Goal: Information Seeking & Learning: Learn about a topic

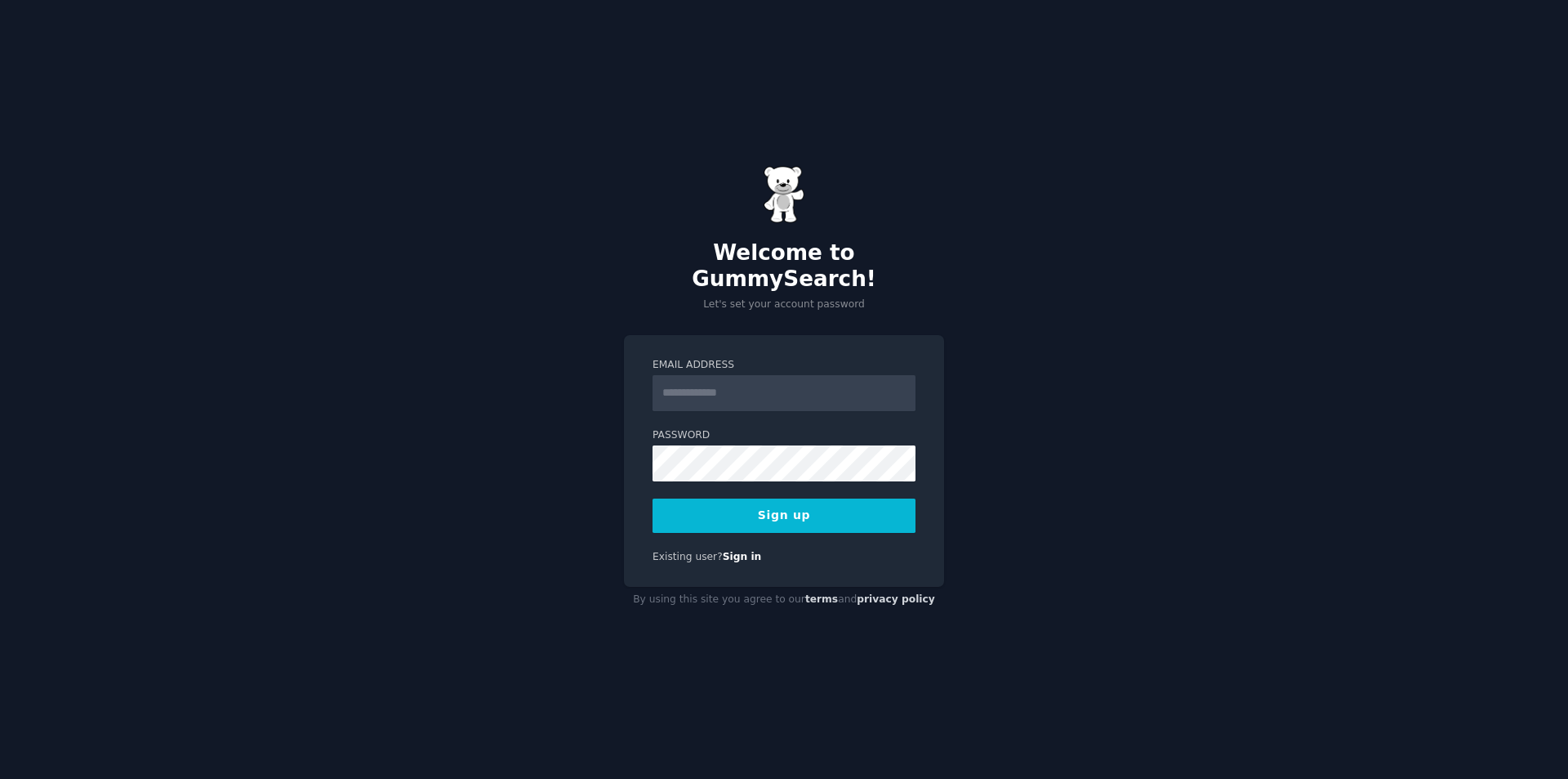
click at [677, 381] on input "Email Address" at bounding box center [784, 392] width 263 height 36
type input "**********"
click at [693, 505] on button "Sign up" at bounding box center [784, 516] width 263 height 35
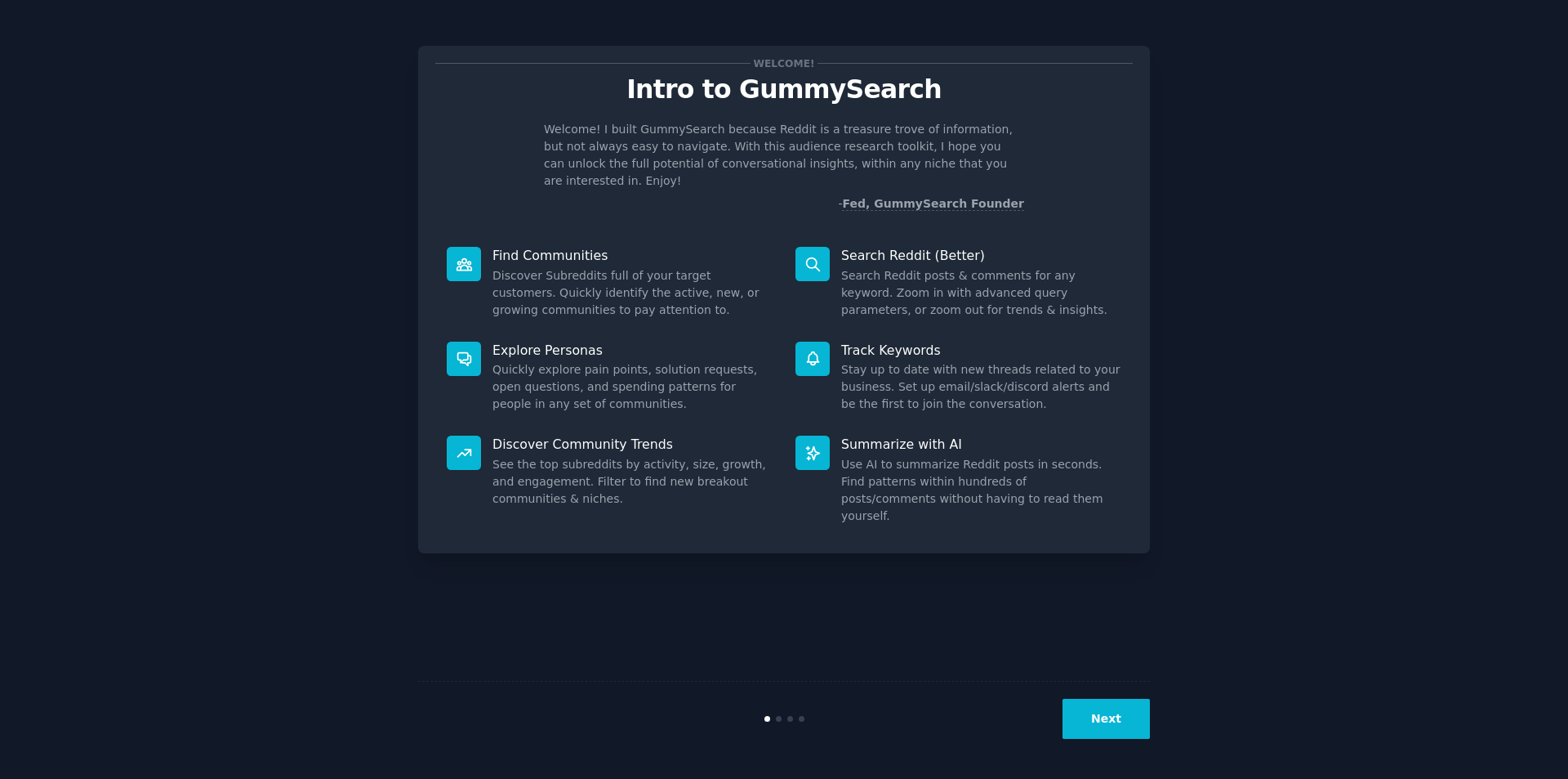
click at [1116, 730] on button "Next" at bounding box center [1106, 718] width 88 height 40
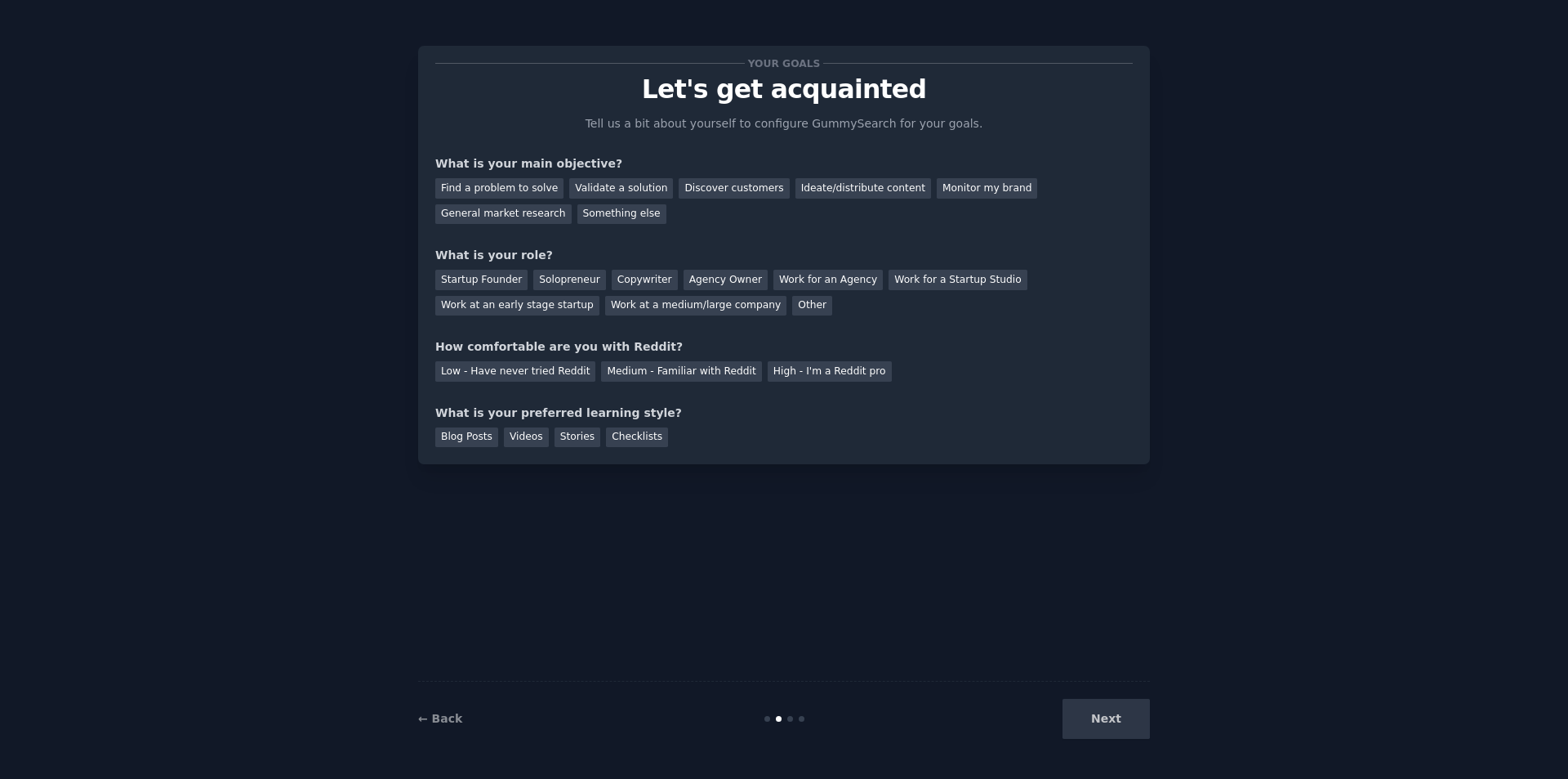
click at [1116, 730] on div "Next" at bounding box center [1028, 718] width 244 height 40
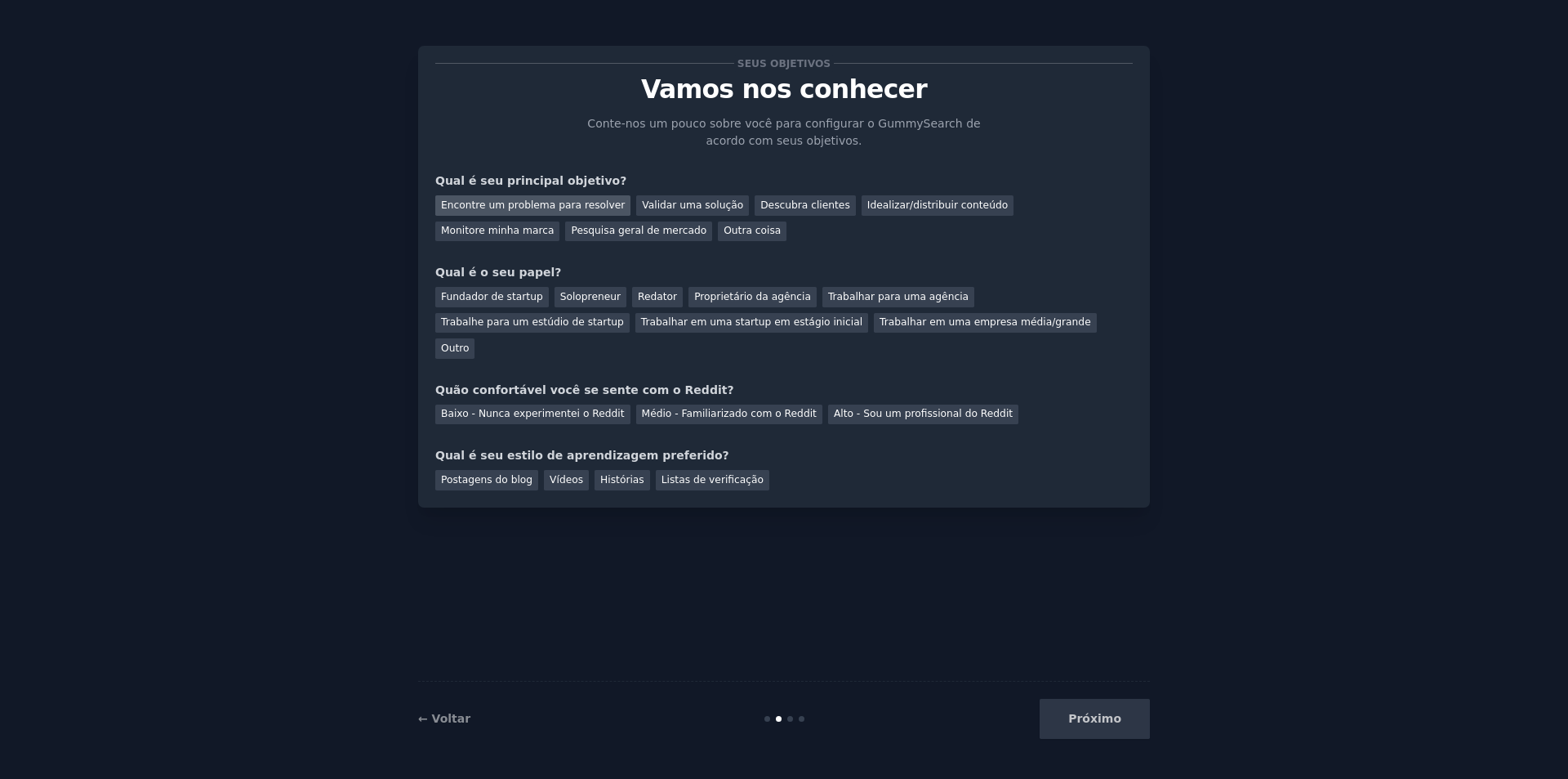
click at [570, 205] on font "Encontre um problema para resolver" at bounding box center [532, 205] width 184 height 12
click at [571, 228] on font "Pesquisa geral de mercado" at bounding box center [638, 230] width 136 height 12
click at [509, 209] on font "Encontre um problema para resolver" at bounding box center [532, 205] width 184 height 12
click at [514, 297] on font "Fundador de startup" at bounding box center [492, 297] width 102 height 12
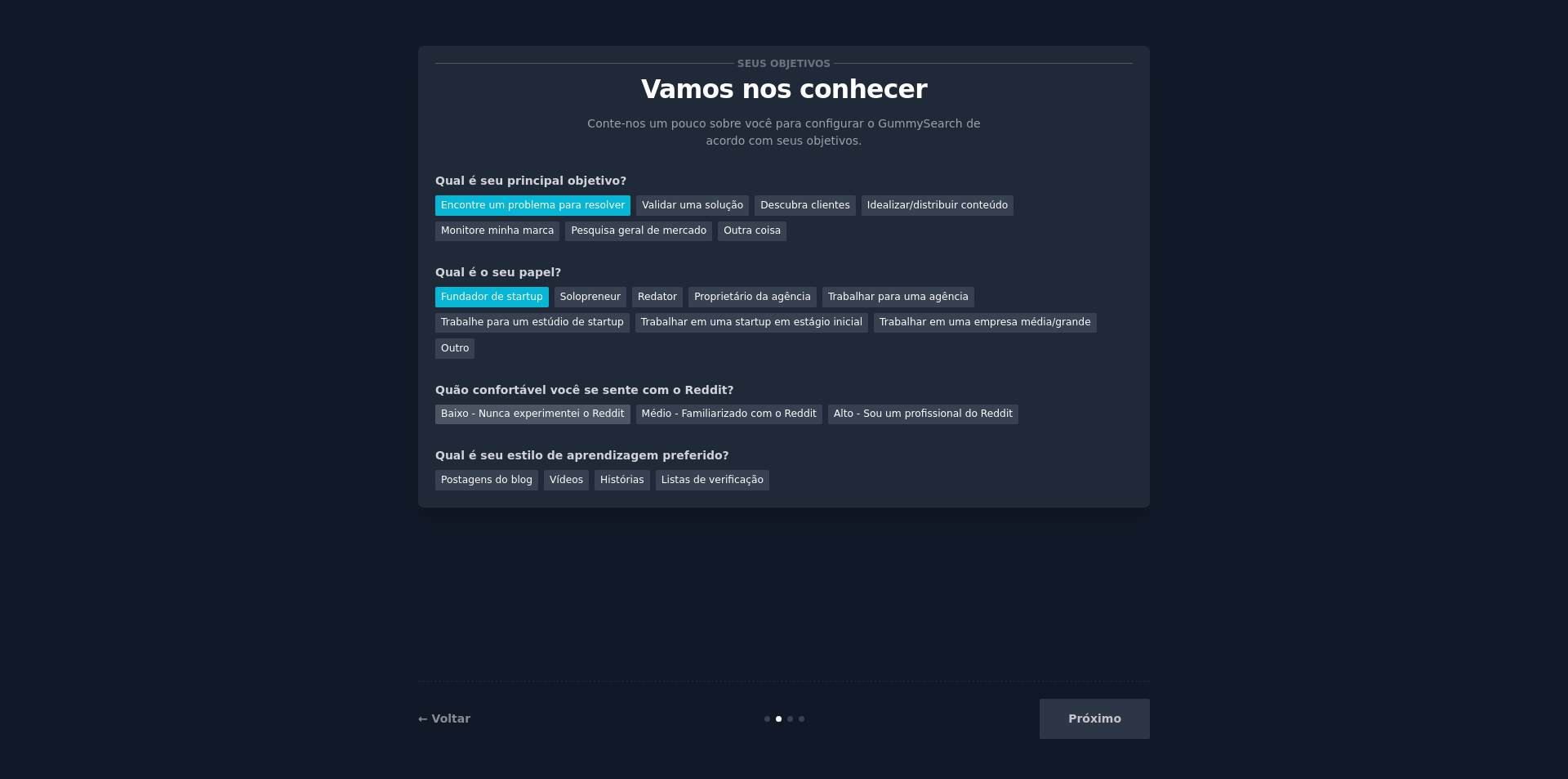
click at [545, 407] on font "Baixo - Nunca experimentei o Reddit" at bounding box center [532, 413] width 184 height 12
click at [553, 474] on font "Vídeos" at bounding box center [566, 480] width 34 height 12
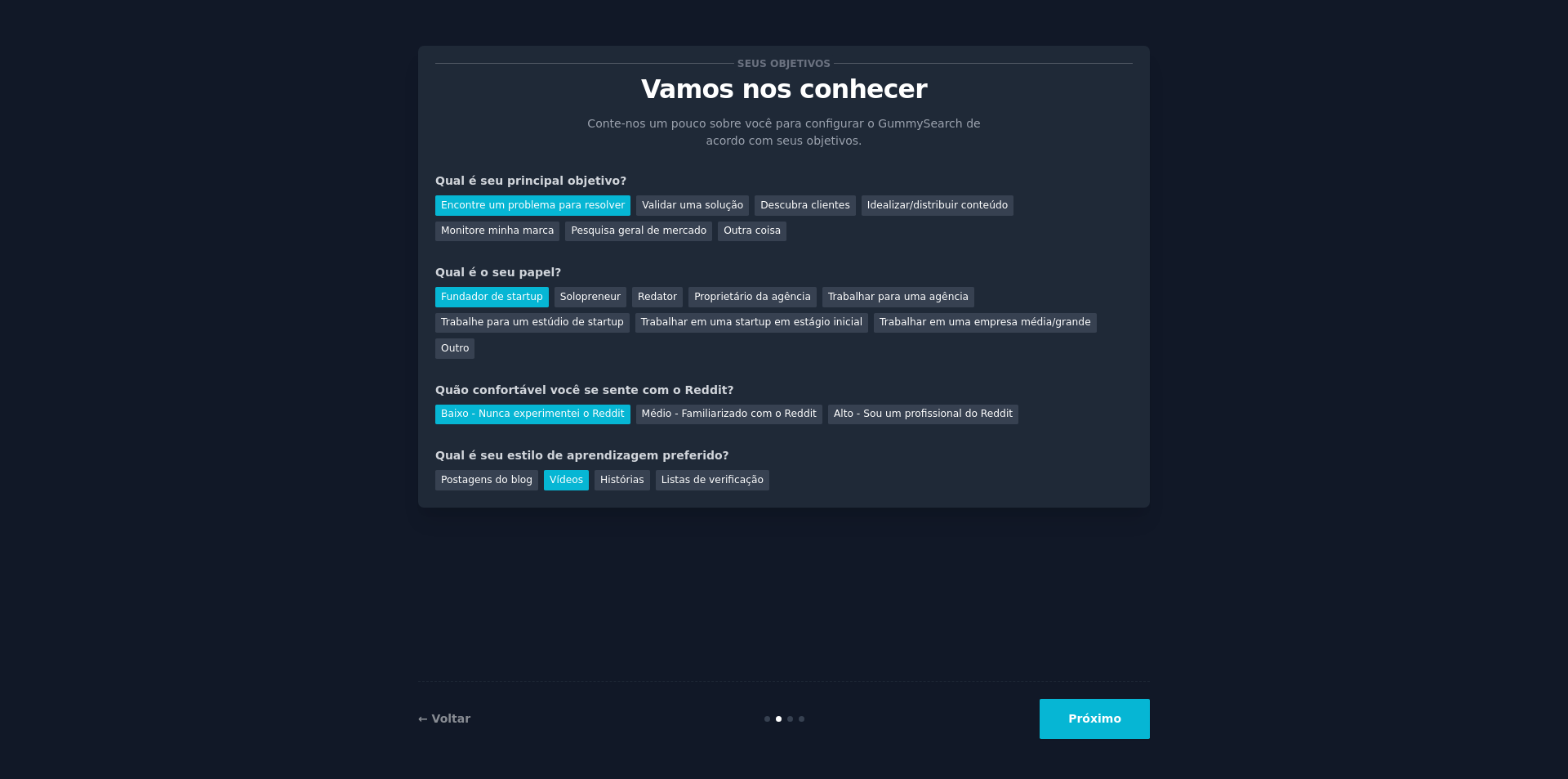
click at [1125, 741] on div "← Voltar Próximo" at bounding box center [784, 718] width 732 height 75
click at [1118, 735] on button "Próximo" at bounding box center [1094, 718] width 111 height 40
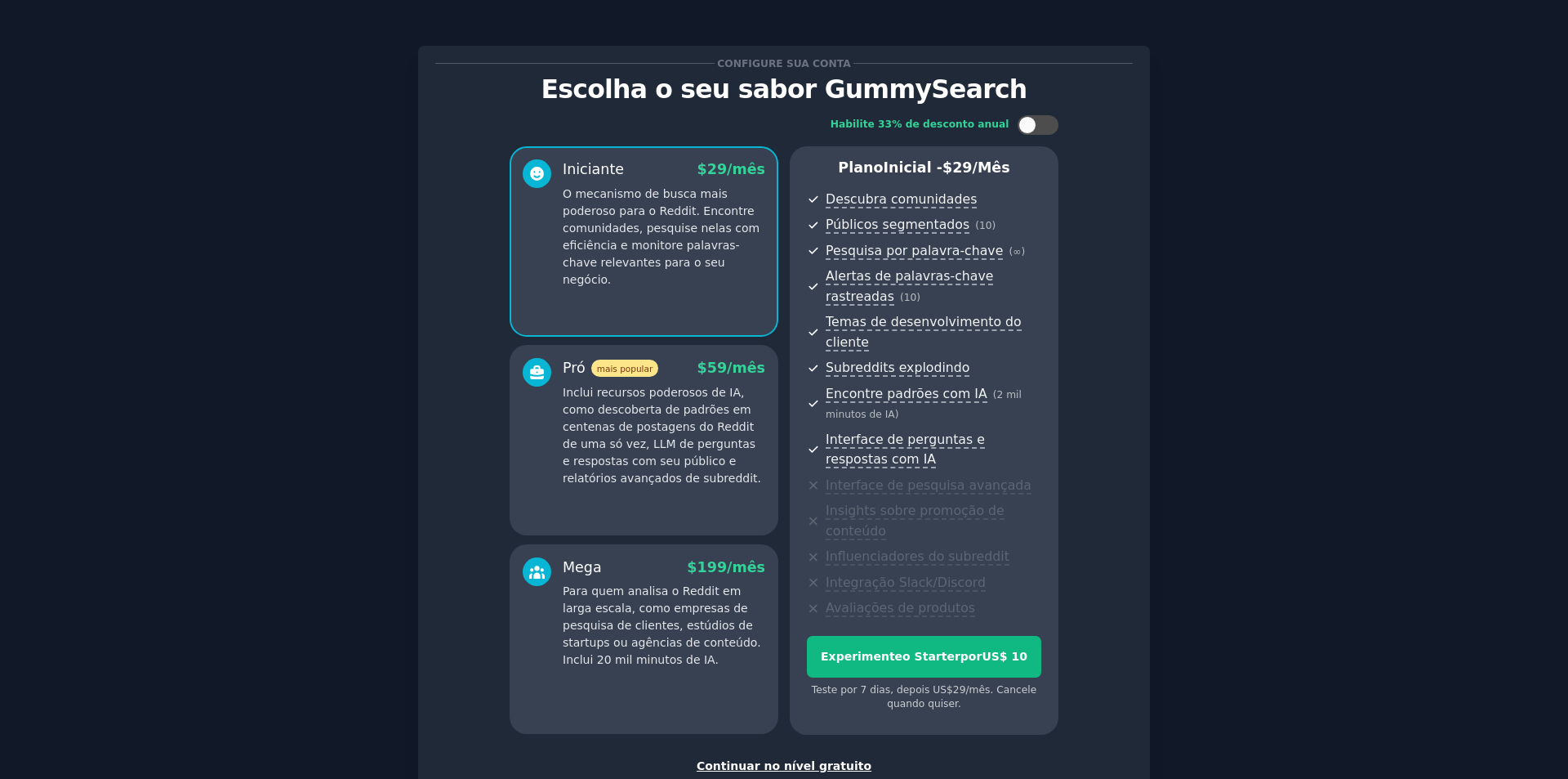
click at [725, 759] on font "Continuar no nível gratuito" at bounding box center [784, 766] width 175 height 13
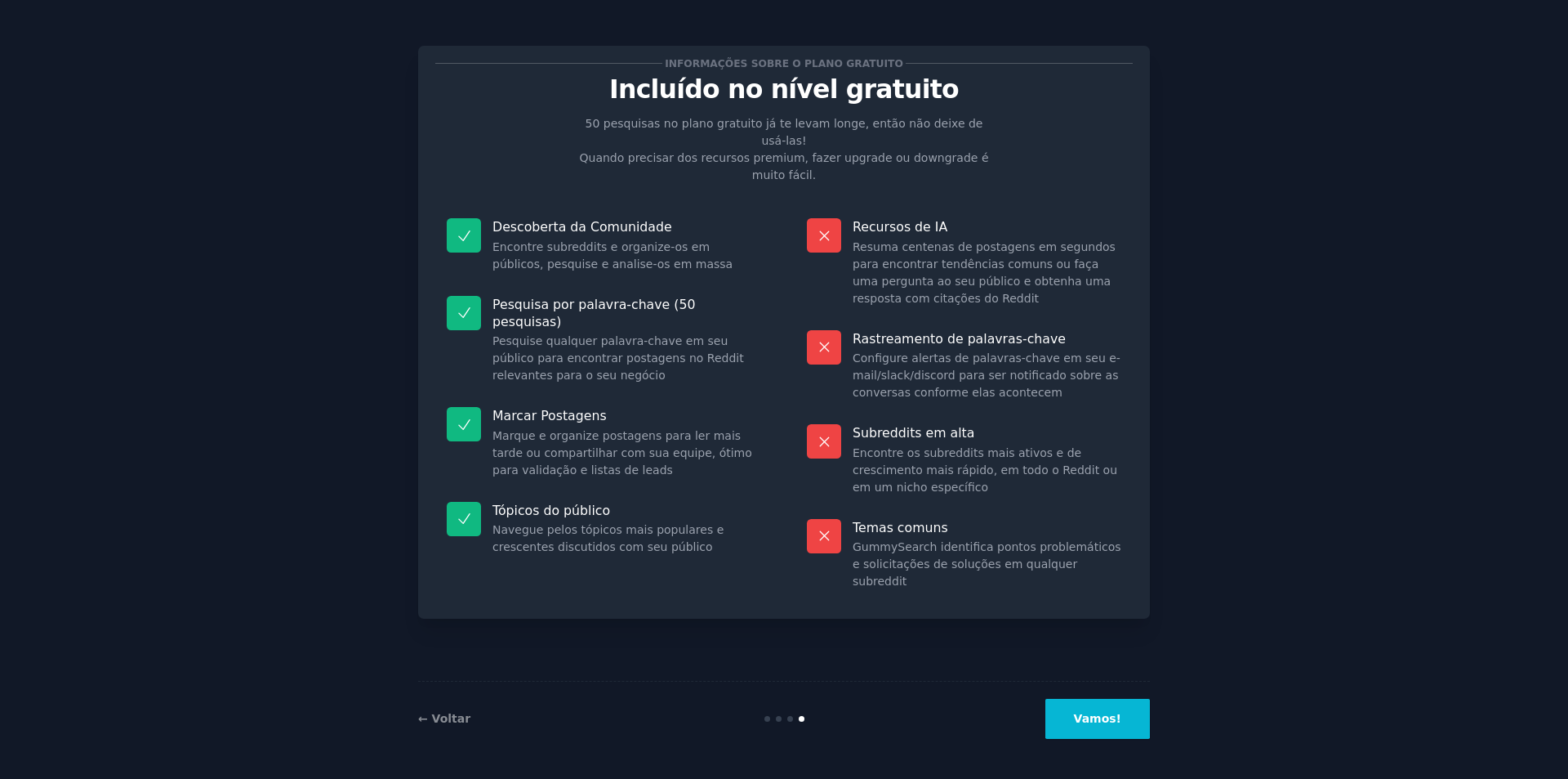
click at [1084, 722] on font "Vamos!" at bounding box center [1097, 718] width 47 height 13
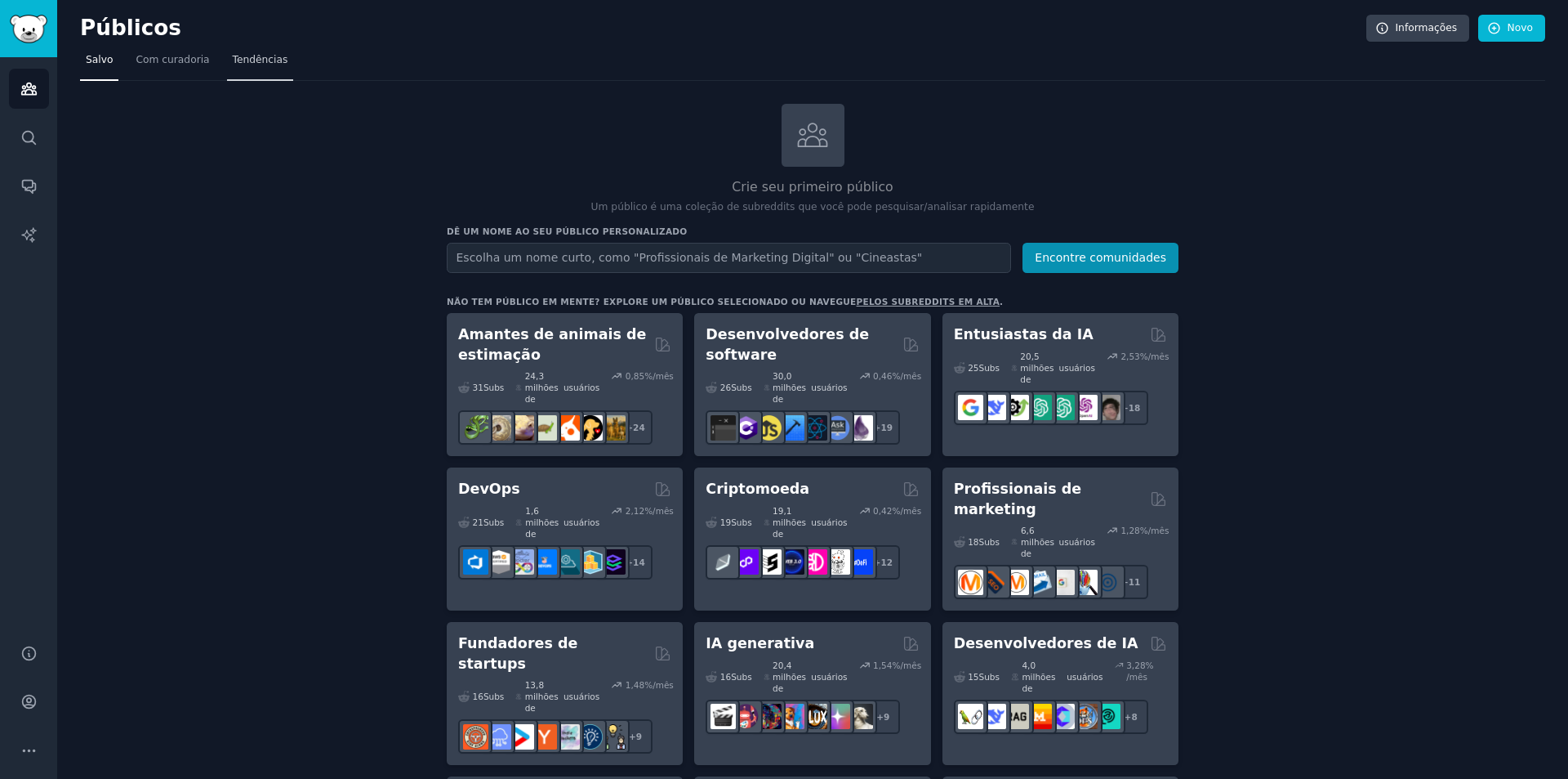
click at [253, 65] on font "Tendências" at bounding box center [261, 60] width 56 height 12
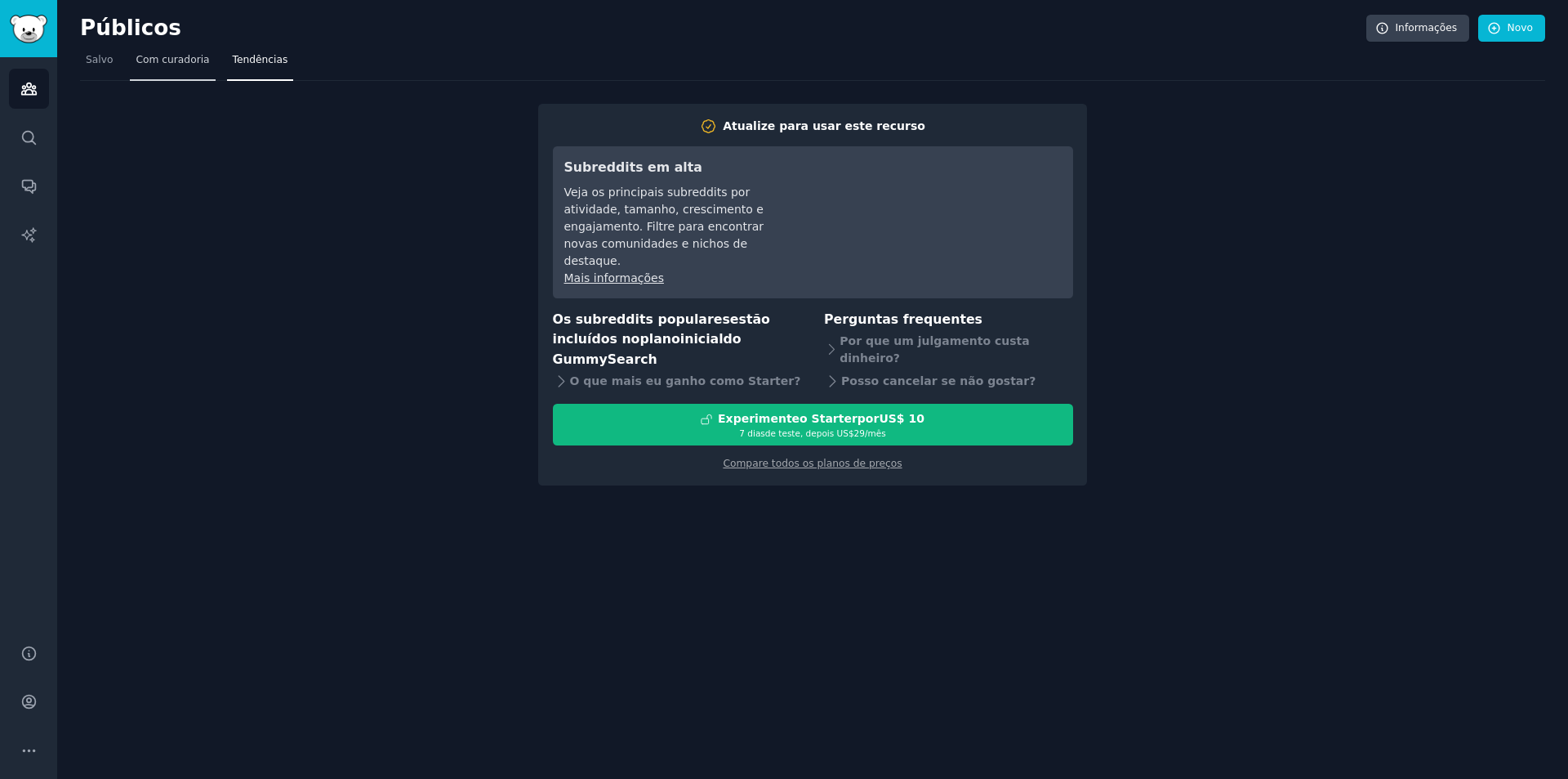
click at [171, 71] on link "Com curadoria" at bounding box center [172, 64] width 85 height 34
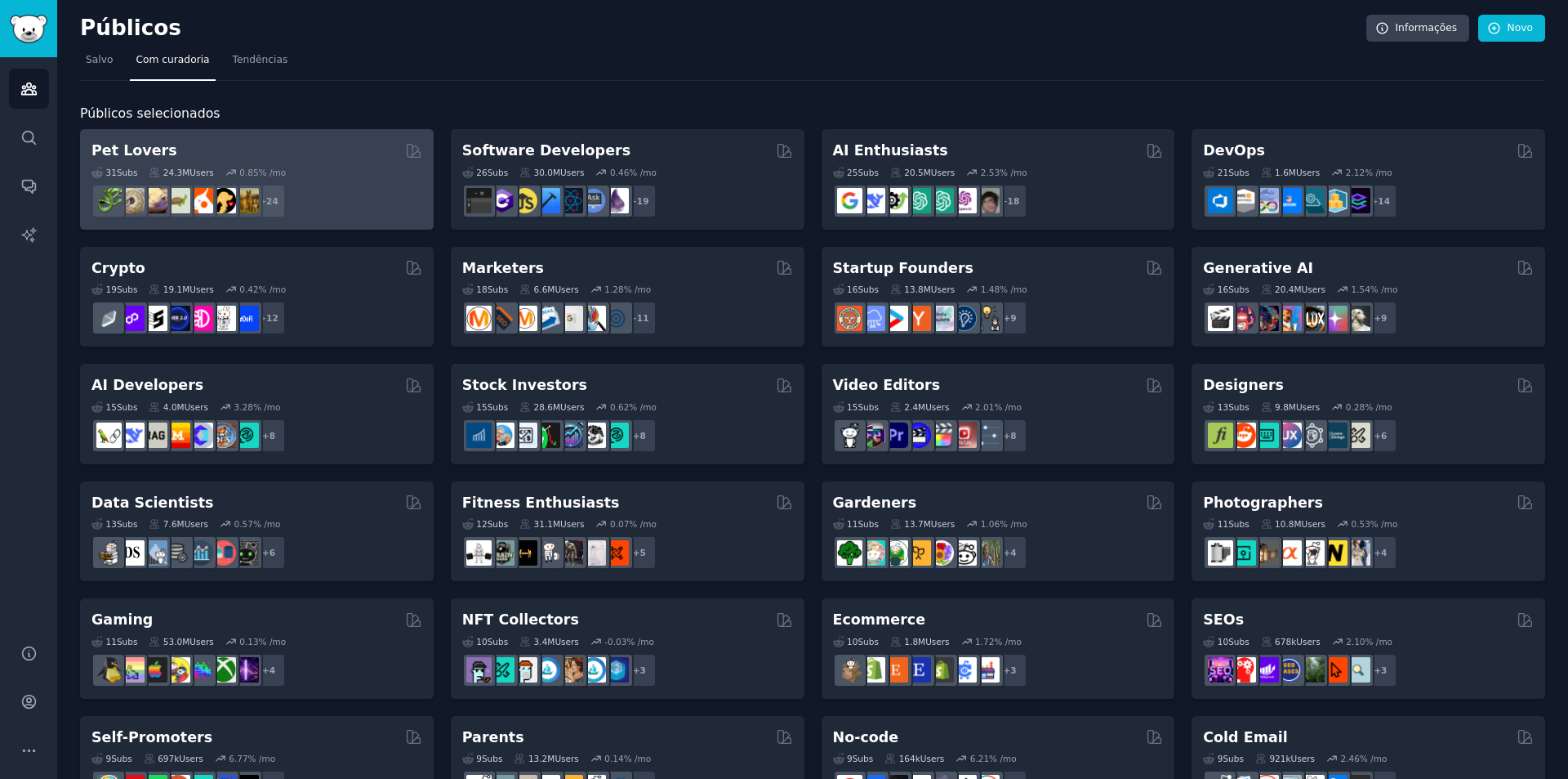
click at [194, 141] on div "Pet Lovers" at bounding box center [257, 150] width 331 height 20
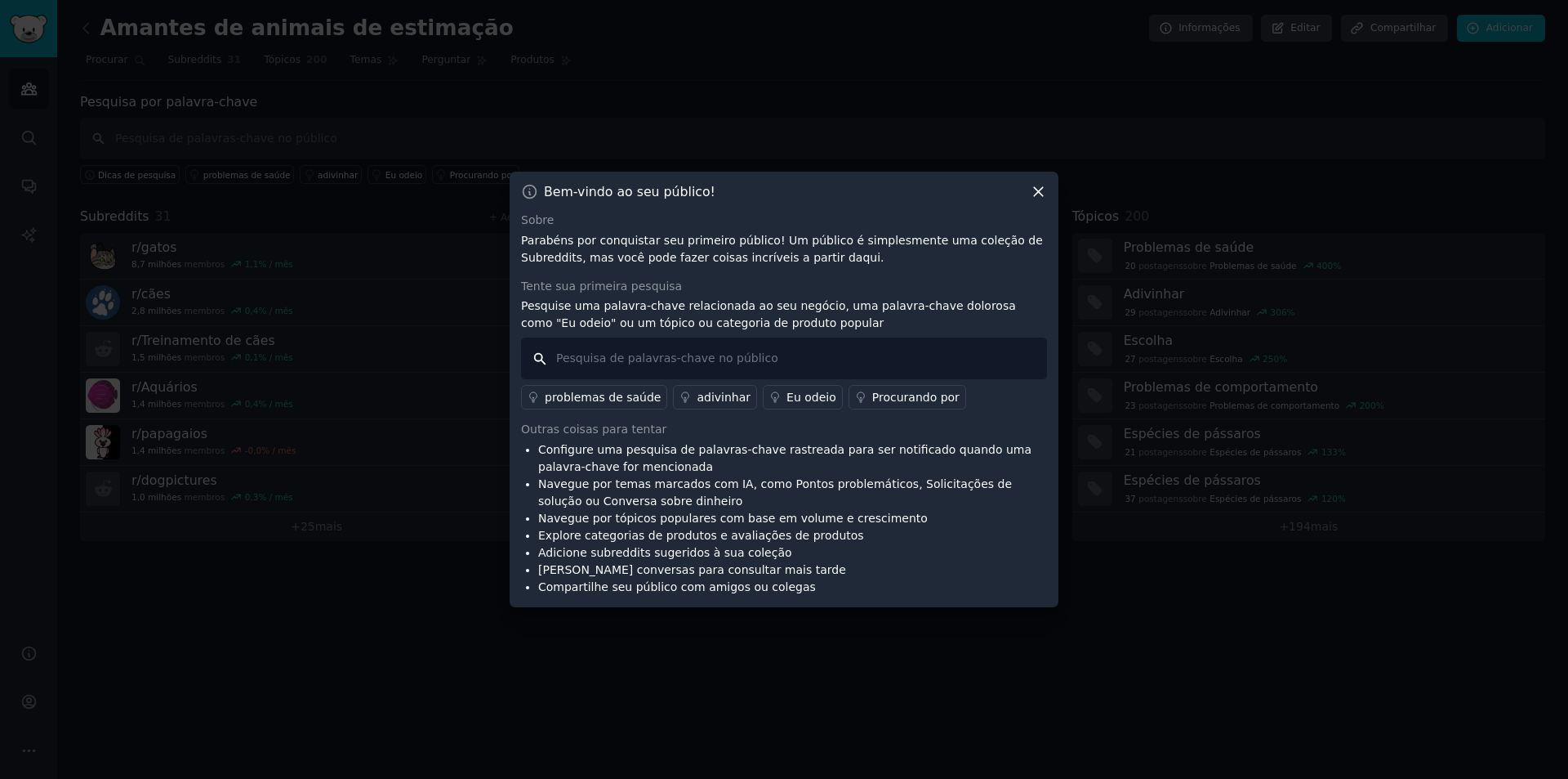
click at [542, 347] on input "text" at bounding box center [784, 357] width 526 height 41
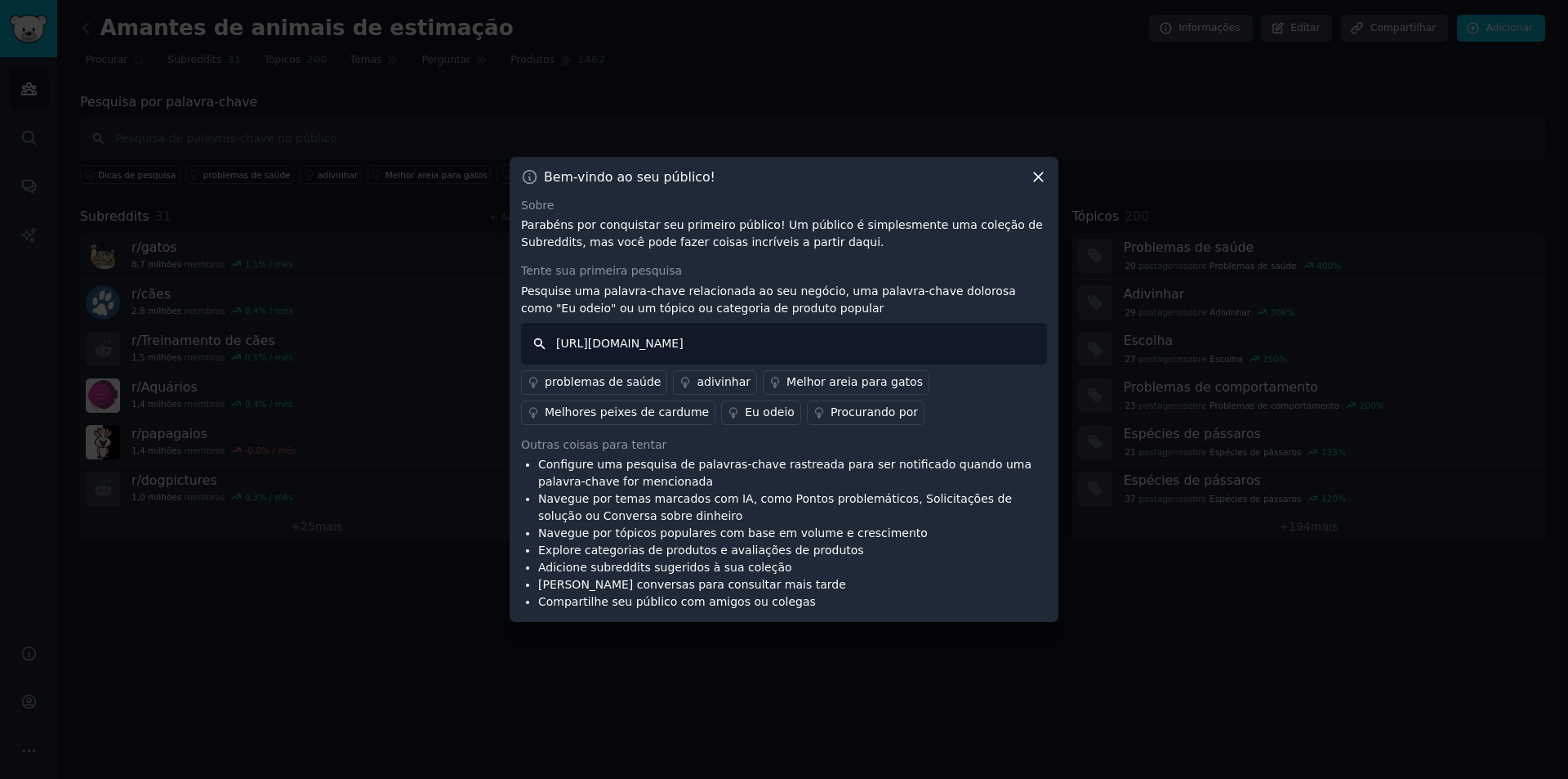
type input "https://go.gummysearch.com/audience/03a25d57f5/search/?keyword=title:%22Best%20…"
click at [946, 391] on div "problemas de saúde adivinhar Melhor areia para gatos Melhores peixes de cardume…" at bounding box center [784, 394] width 526 height 61
click at [1044, 184] on icon at bounding box center [1039, 177] width 17 height 17
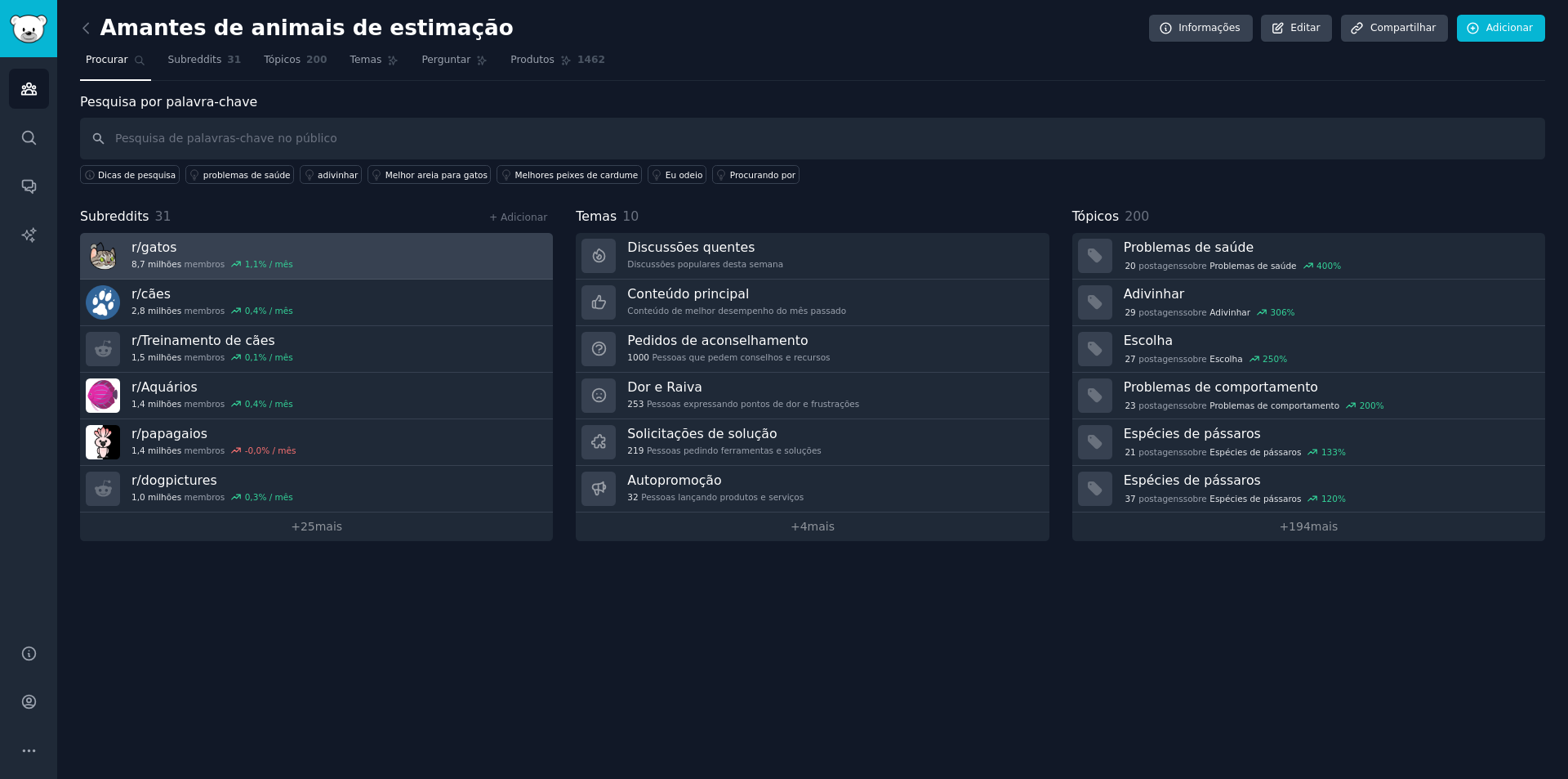
click at [287, 252] on link "r/ gatos 8,7 milhões membros 1,1 % / mês" at bounding box center [316, 256] width 473 height 46
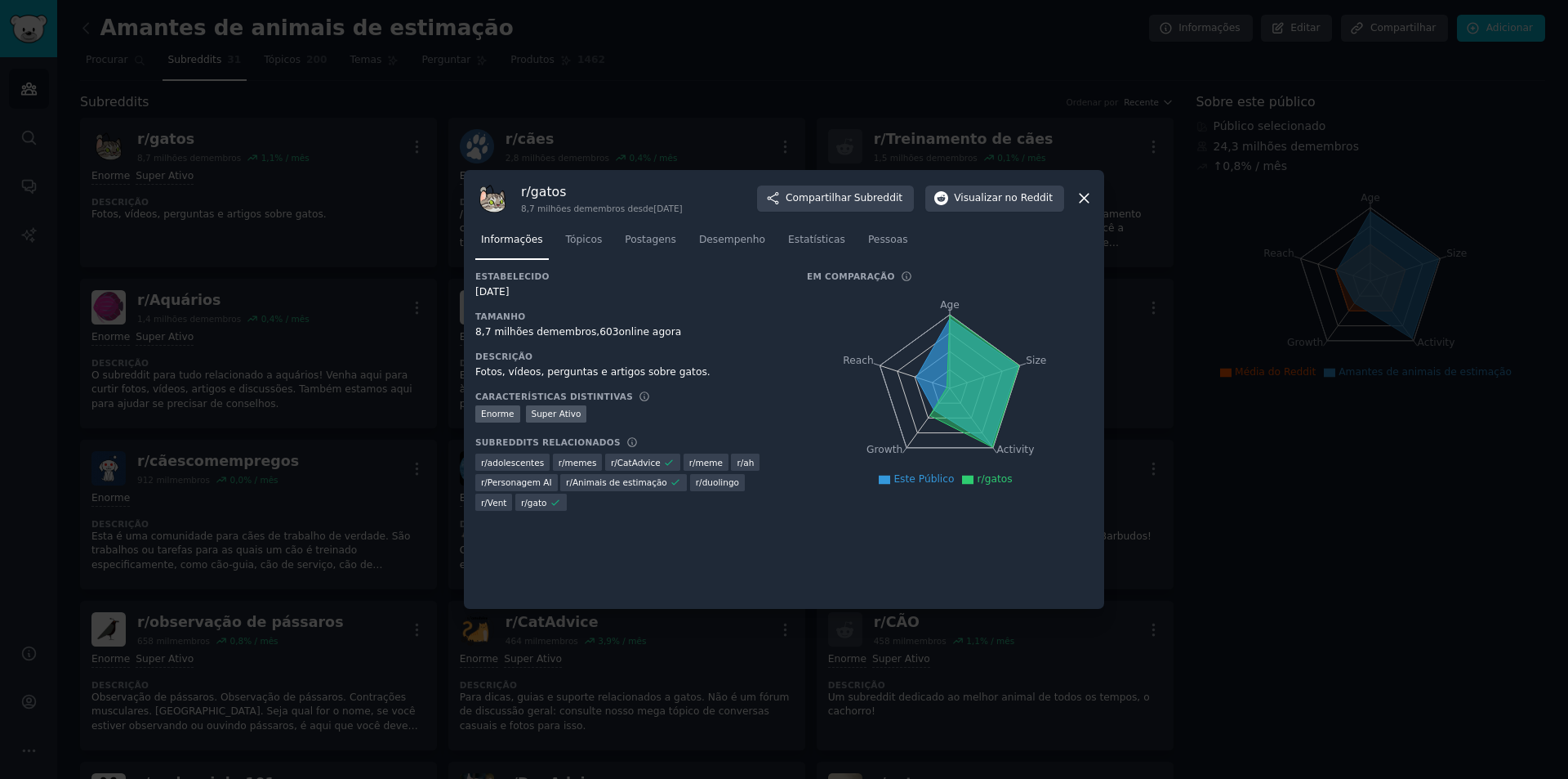
click at [1090, 200] on icon at bounding box center [1085, 198] width 17 height 17
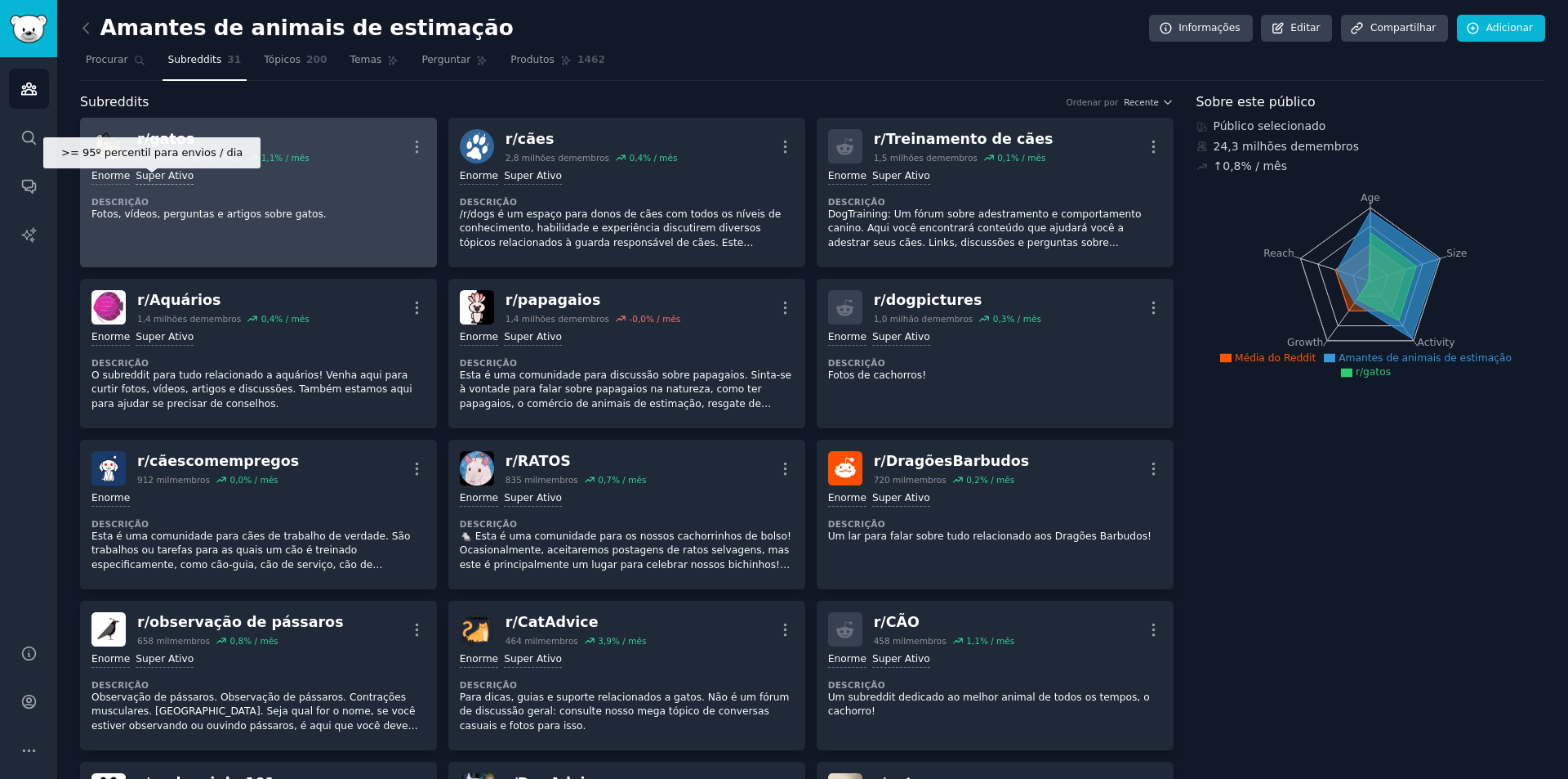
click at [181, 172] on font "Super Ativo" at bounding box center [165, 175] width 58 height 12
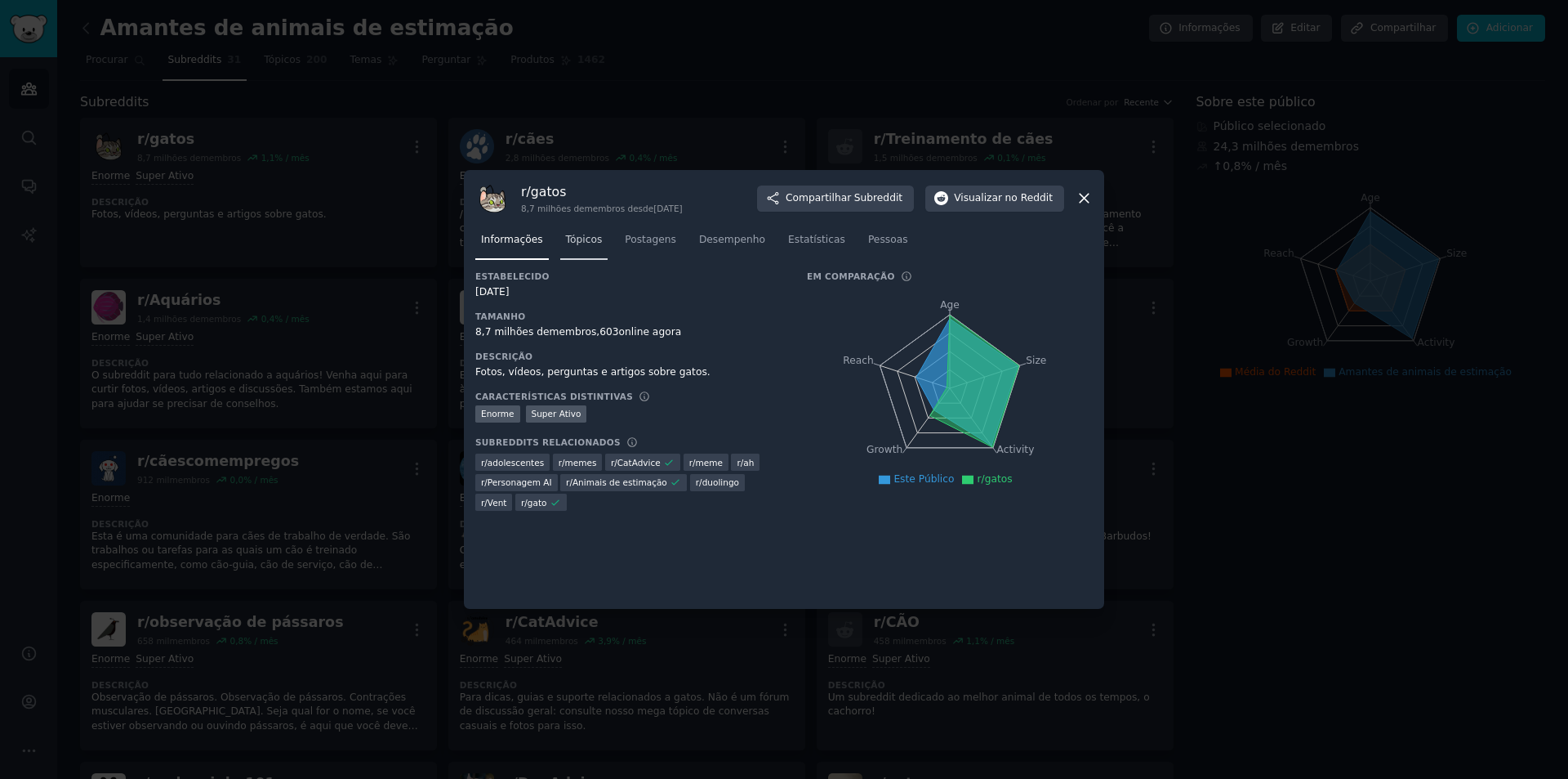
click at [576, 246] on font "Tópicos" at bounding box center [584, 240] width 37 height 12
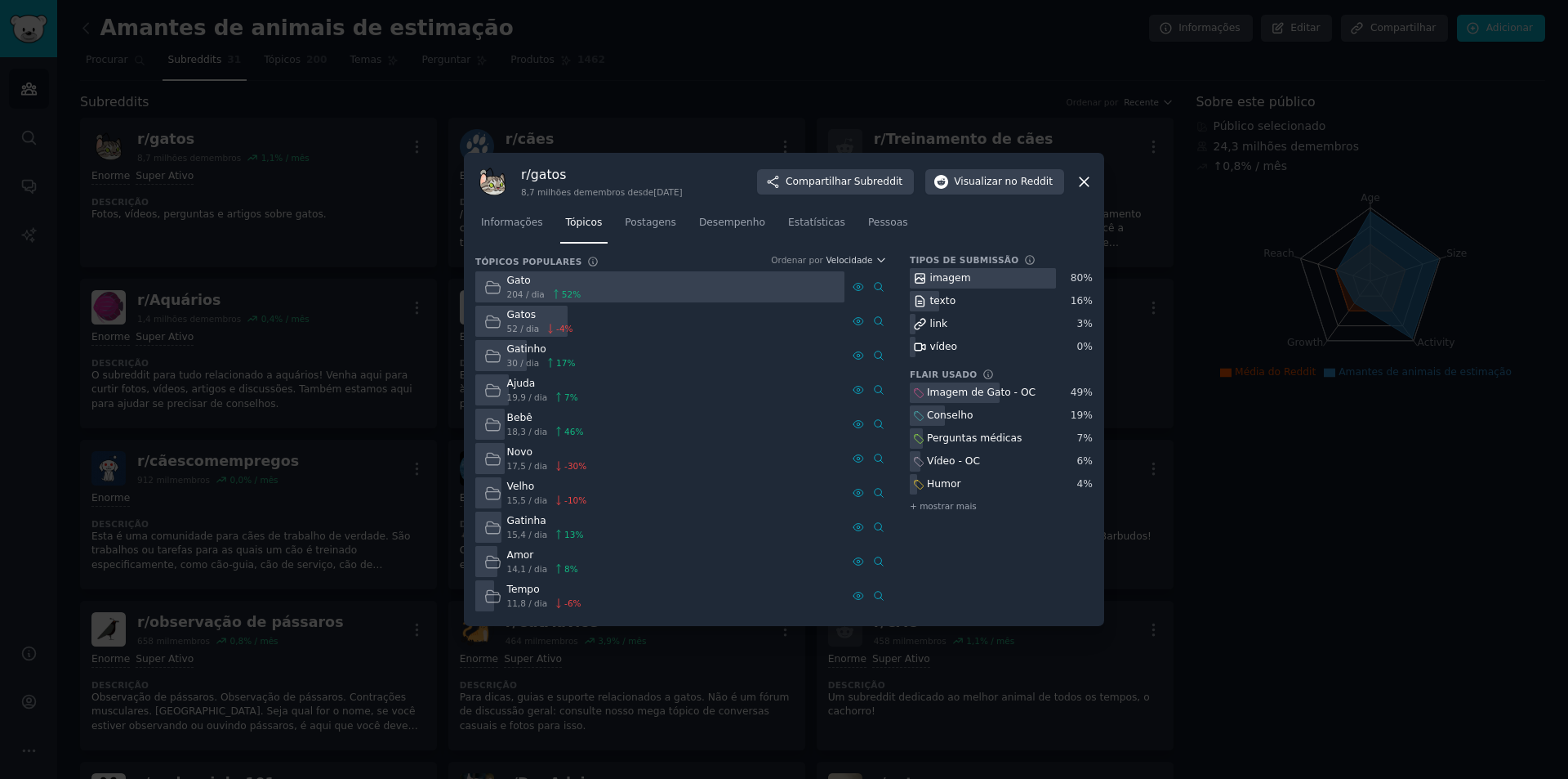
click at [510, 283] on font "Gato" at bounding box center [519, 280] width 24 height 12
click at [489, 289] on icon at bounding box center [493, 287] width 17 height 17
click at [515, 286] on font "Gato" at bounding box center [519, 280] width 24 height 12
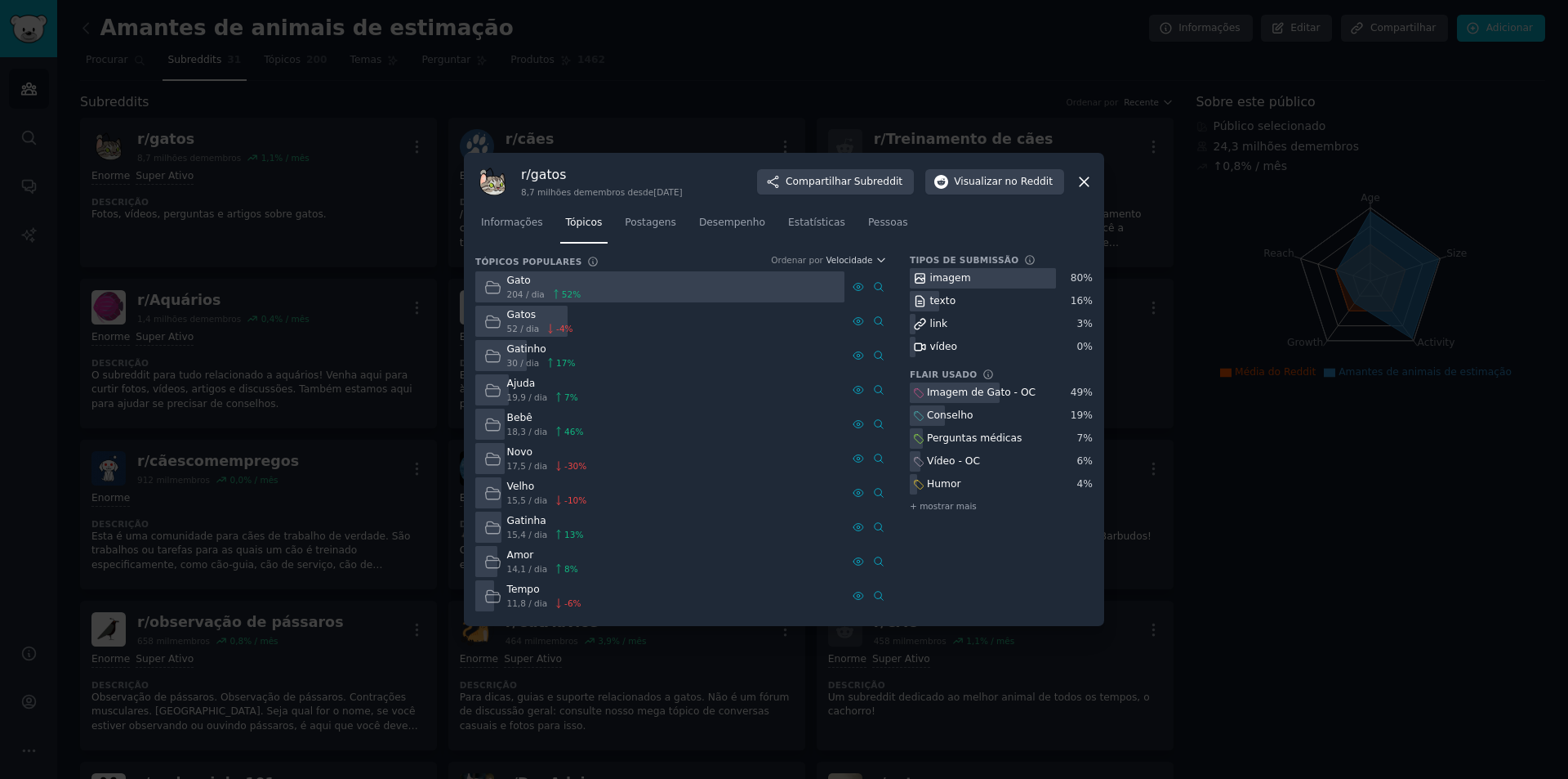
click at [938, 273] on font "imagem" at bounding box center [950, 278] width 40 height 12
click at [650, 221] on font "Postagens" at bounding box center [650, 222] width 51 height 12
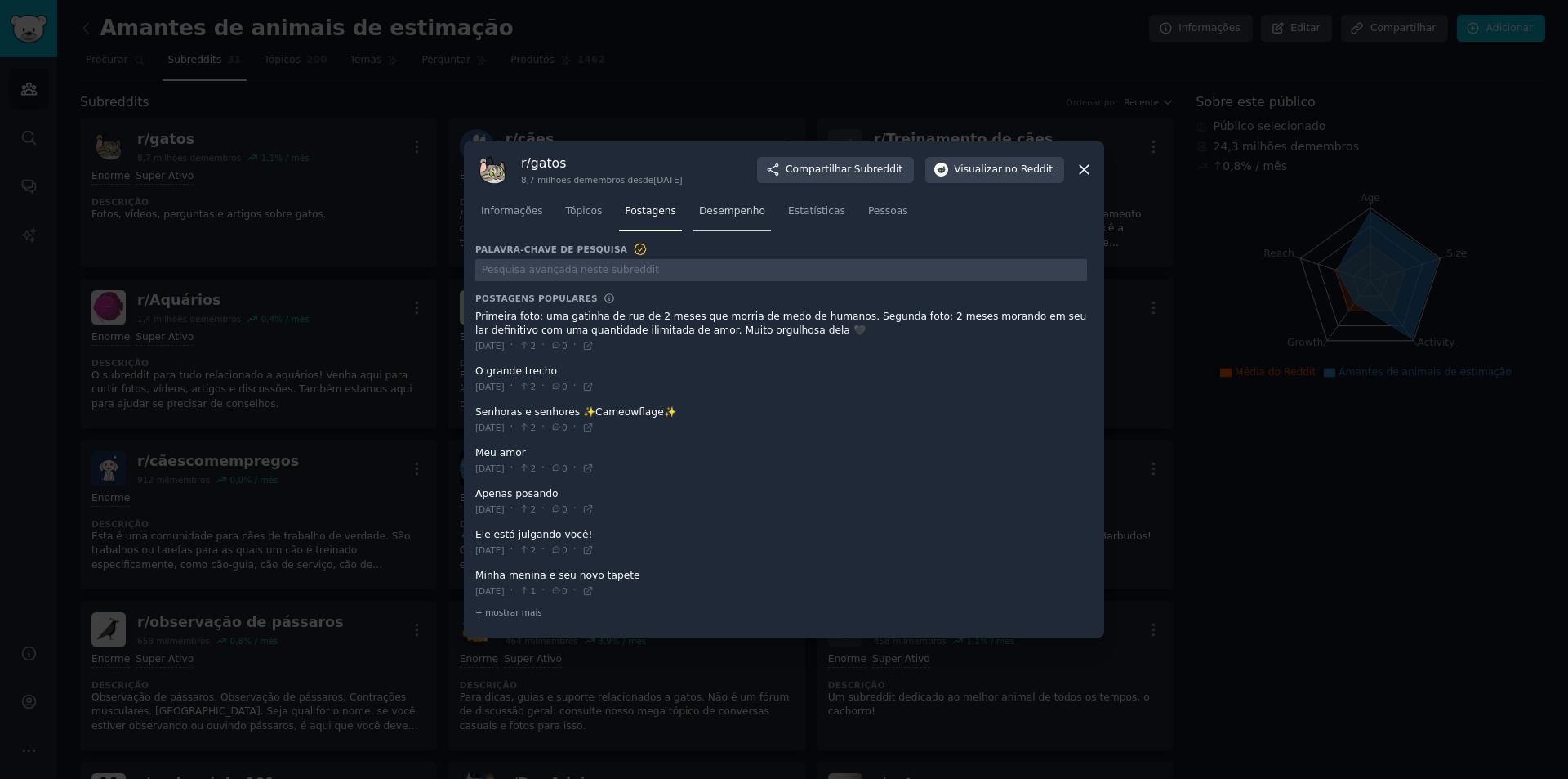
click at [699, 213] on font "Desempenho" at bounding box center [732, 211] width 66 height 12
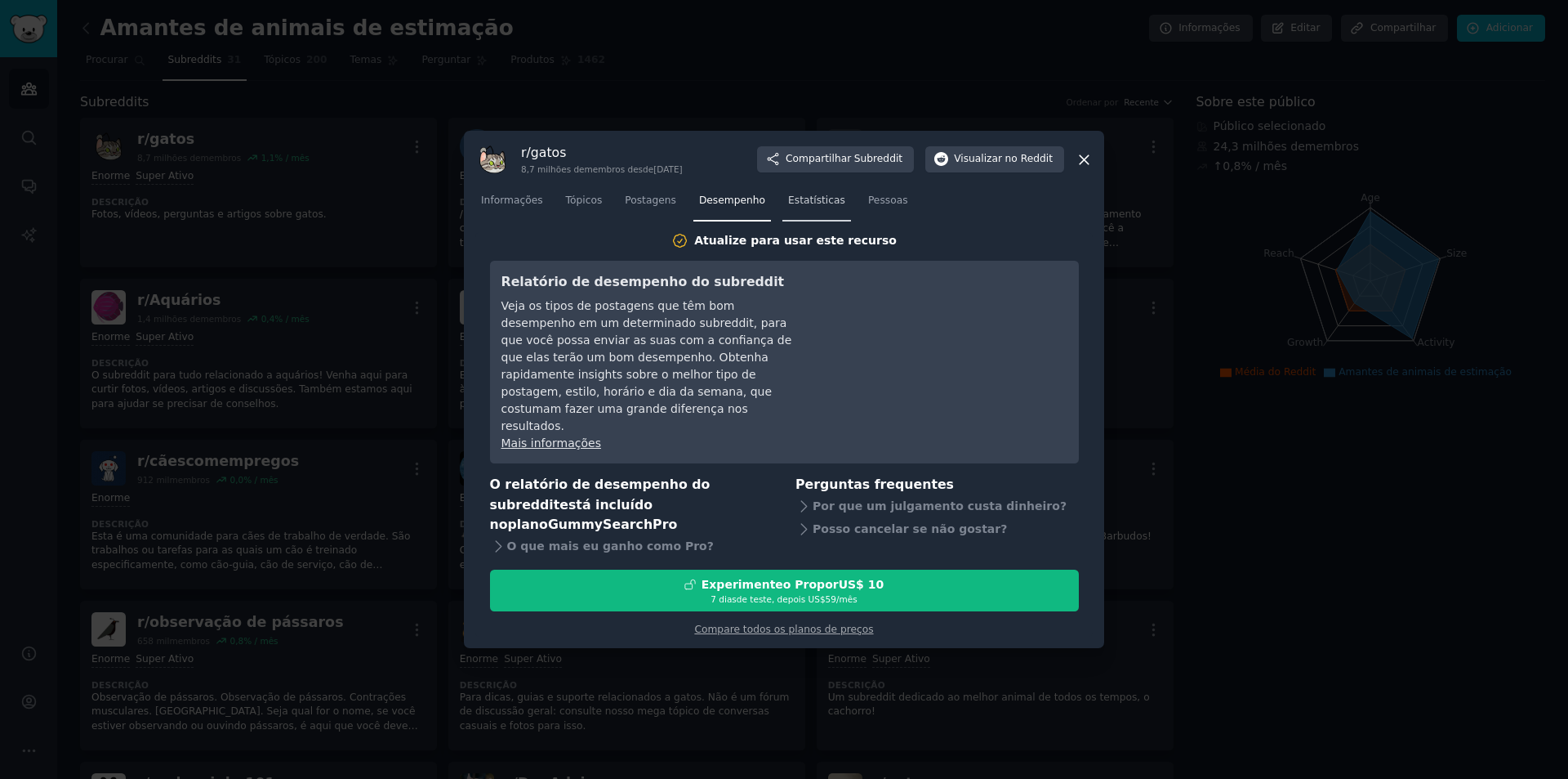
click at [788, 206] on font "Estatísticas" at bounding box center [816, 200] width 57 height 12
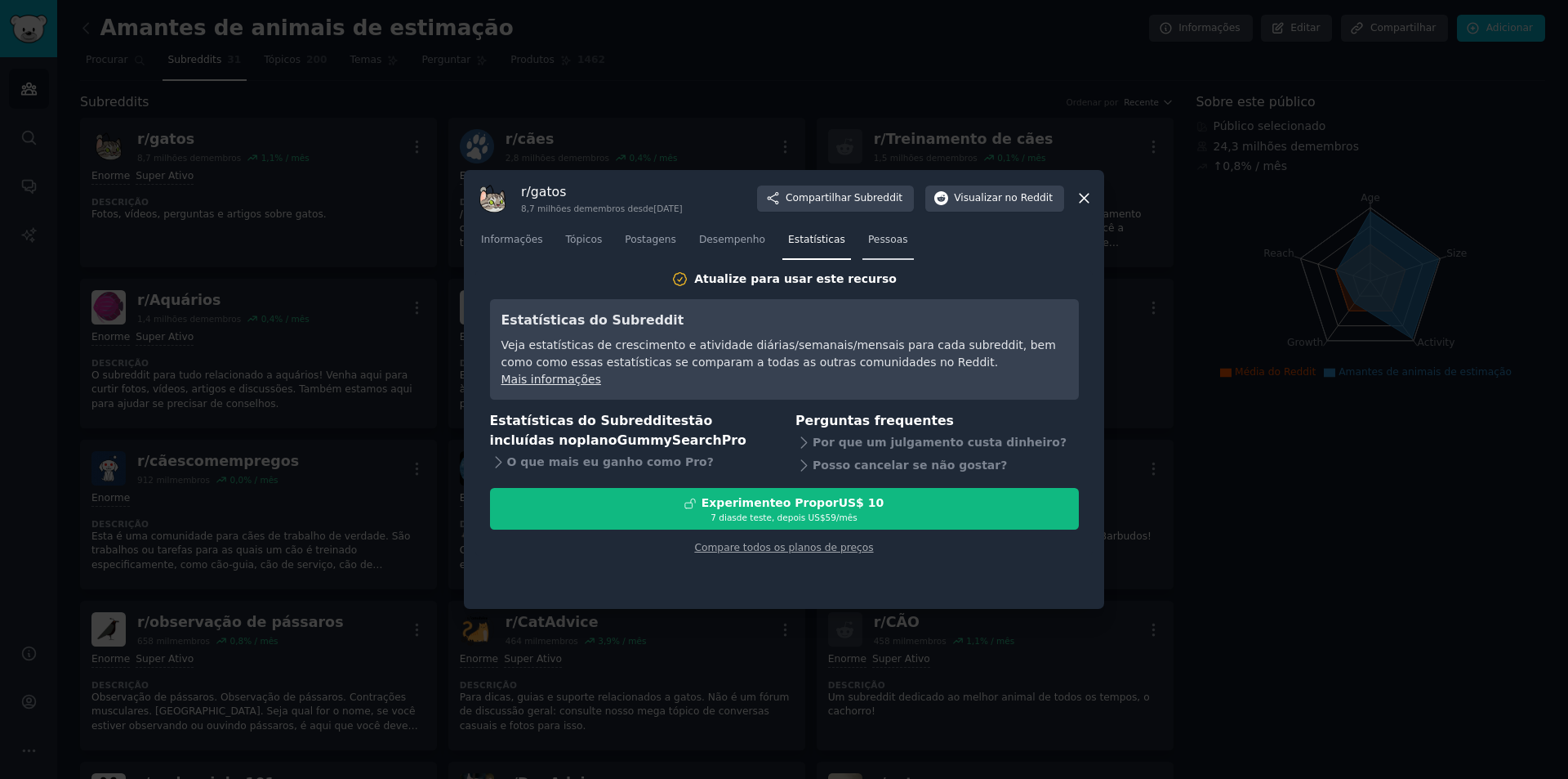
click at [862, 231] on link "Pessoas" at bounding box center [887, 244] width 51 height 34
click at [520, 254] on link "Informações" at bounding box center [512, 244] width 73 height 34
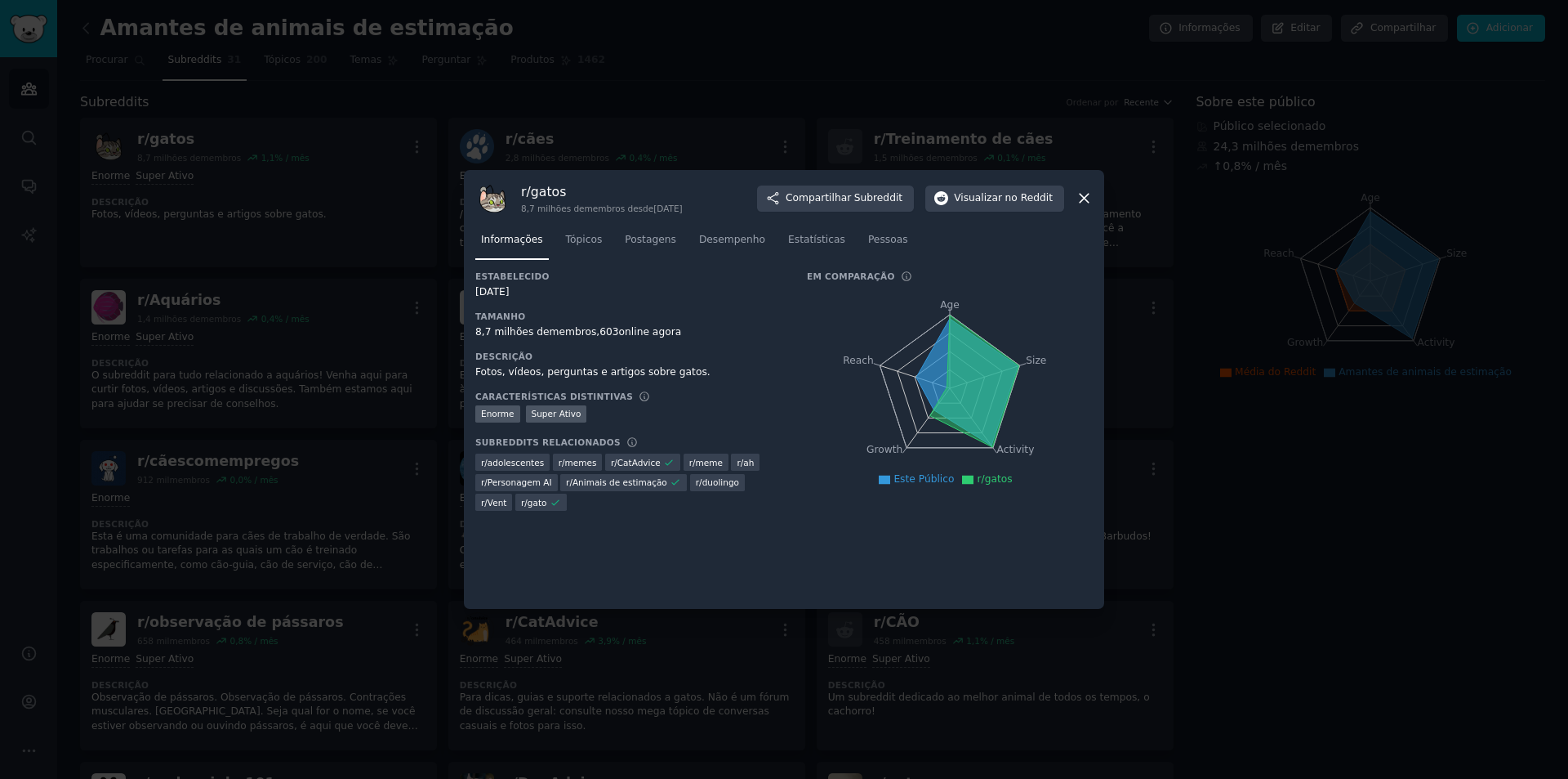
click at [1077, 200] on icon at bounding box center [1085, 198] width 17 height 17
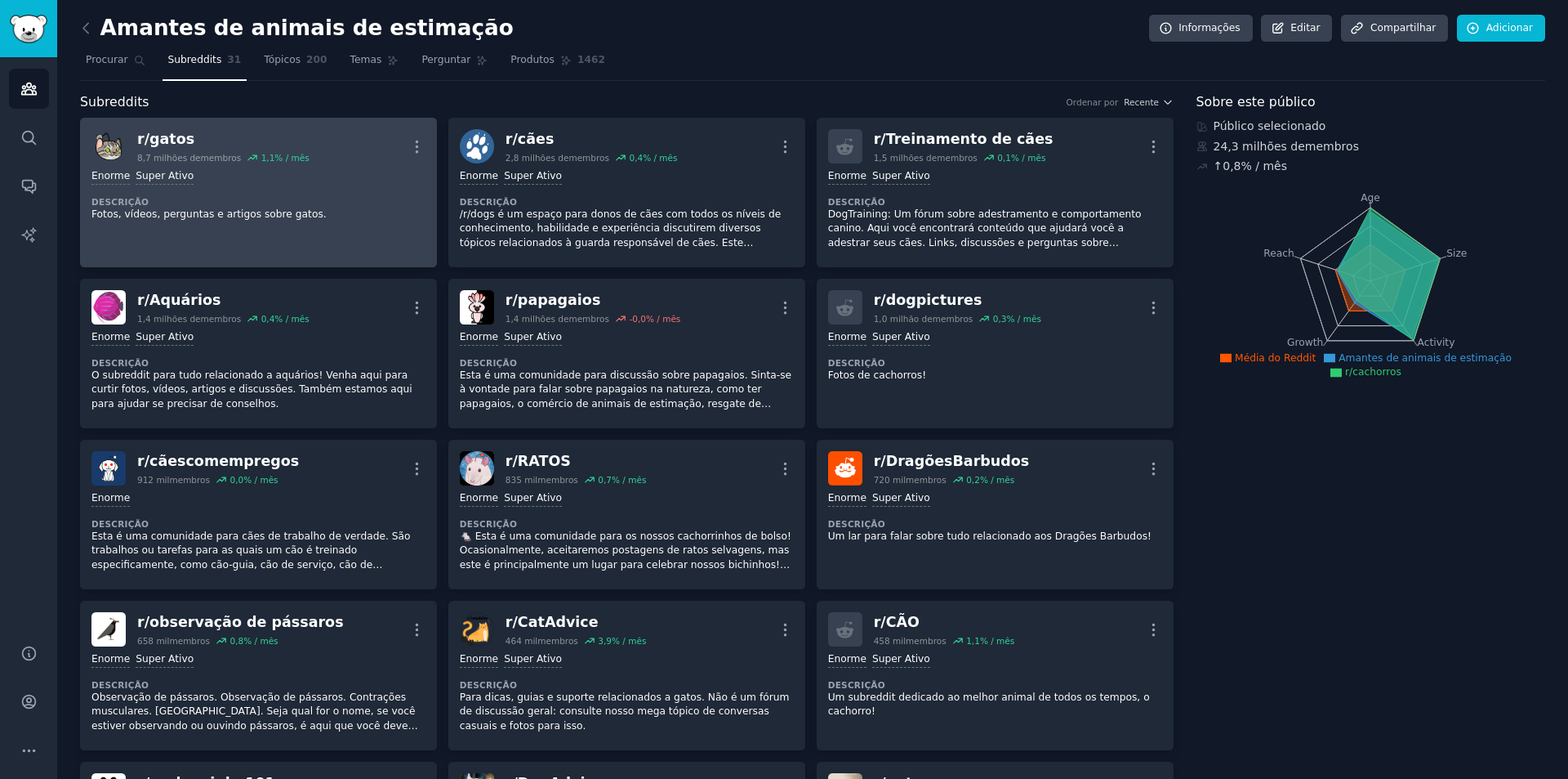
click at [342, 181] on div ">= 95º percentil para envios / dia Enorme Super Ativo" at bounding box center [258, 177] width 334 height 15
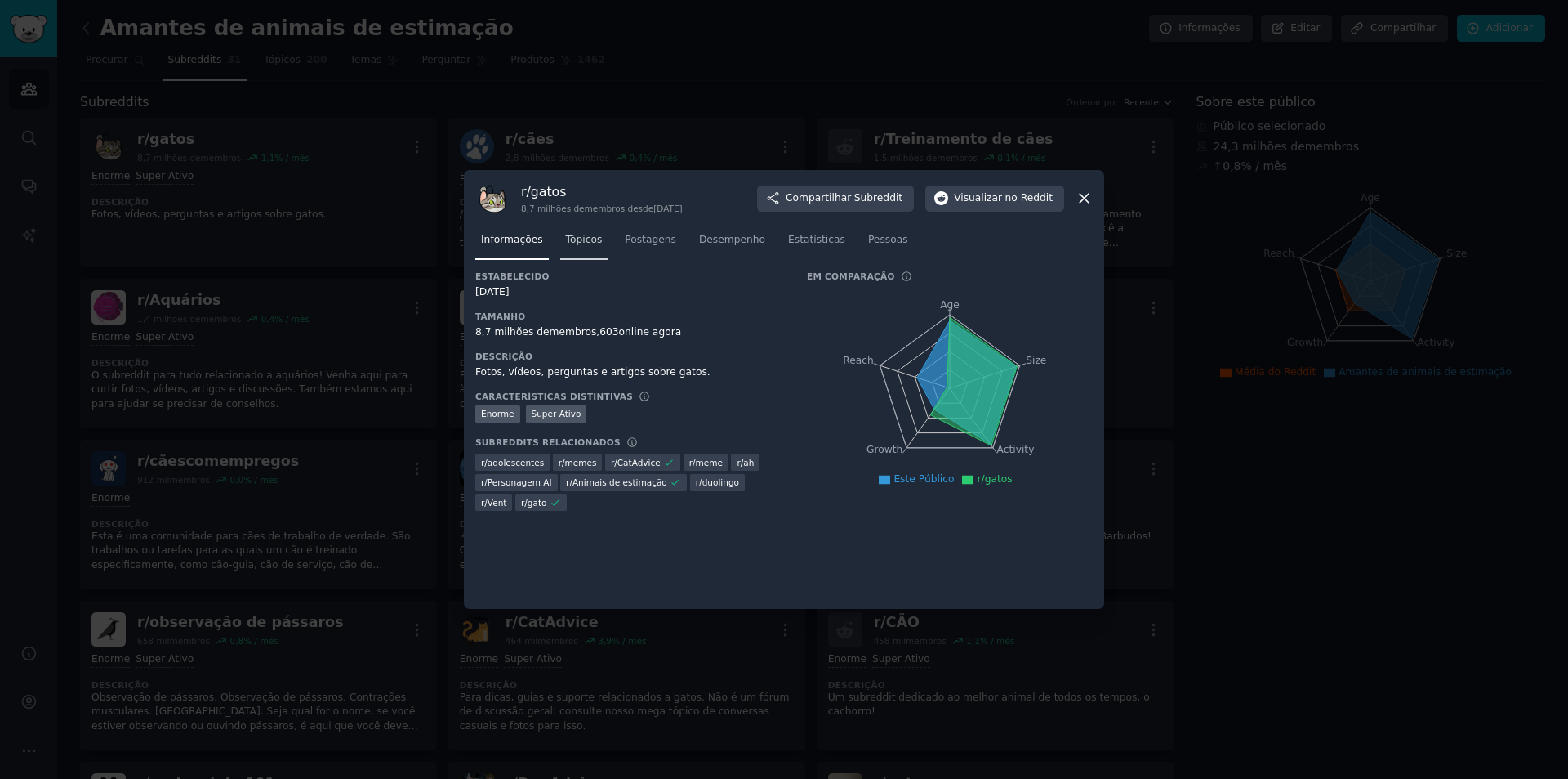
click at [575, 247] on span "Tópicos" at bounding box center [584, 240] width 37 height 14
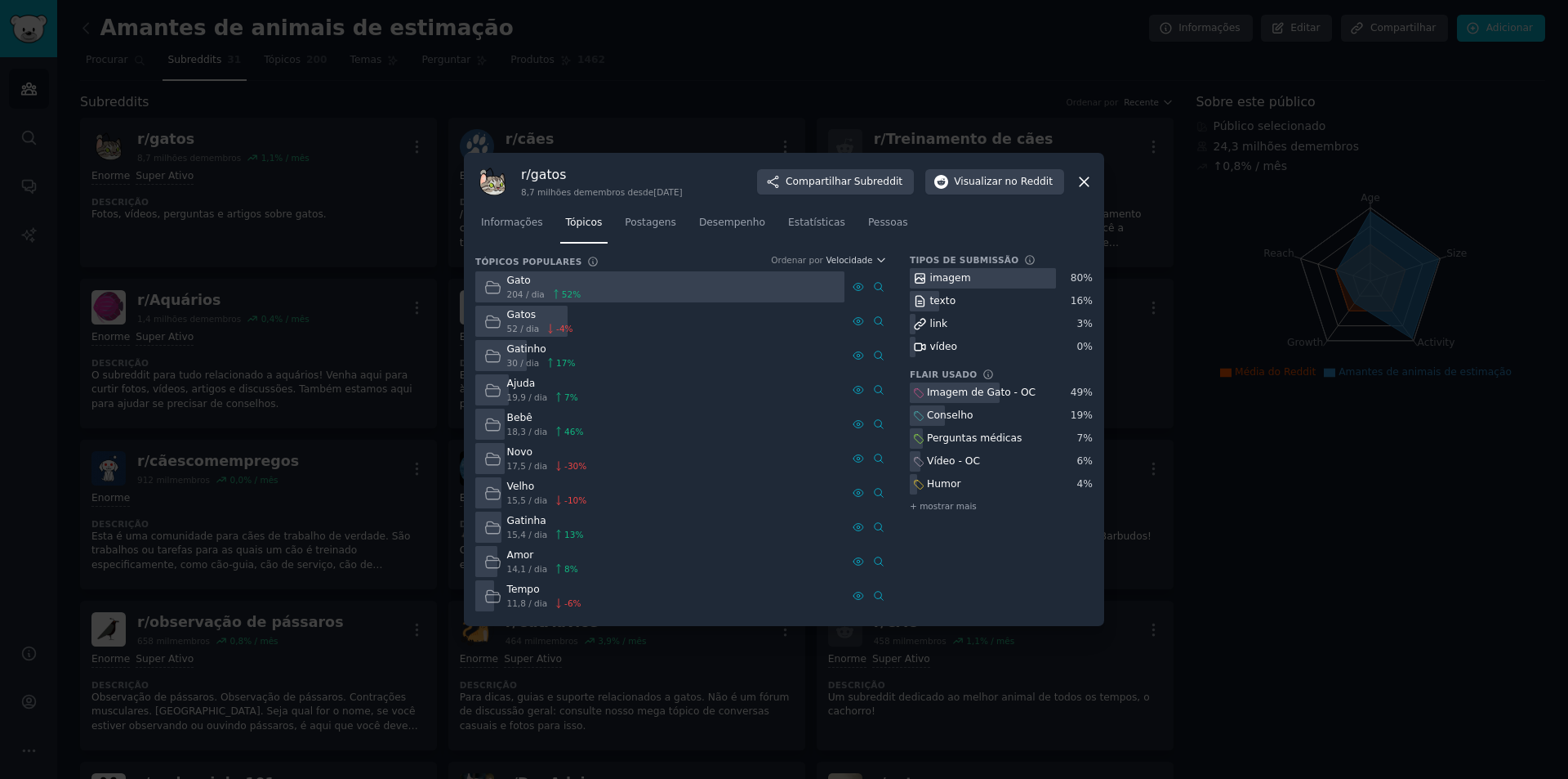
click at [492, 289] on icon at bounding box center [493, 287] width 17 height 17
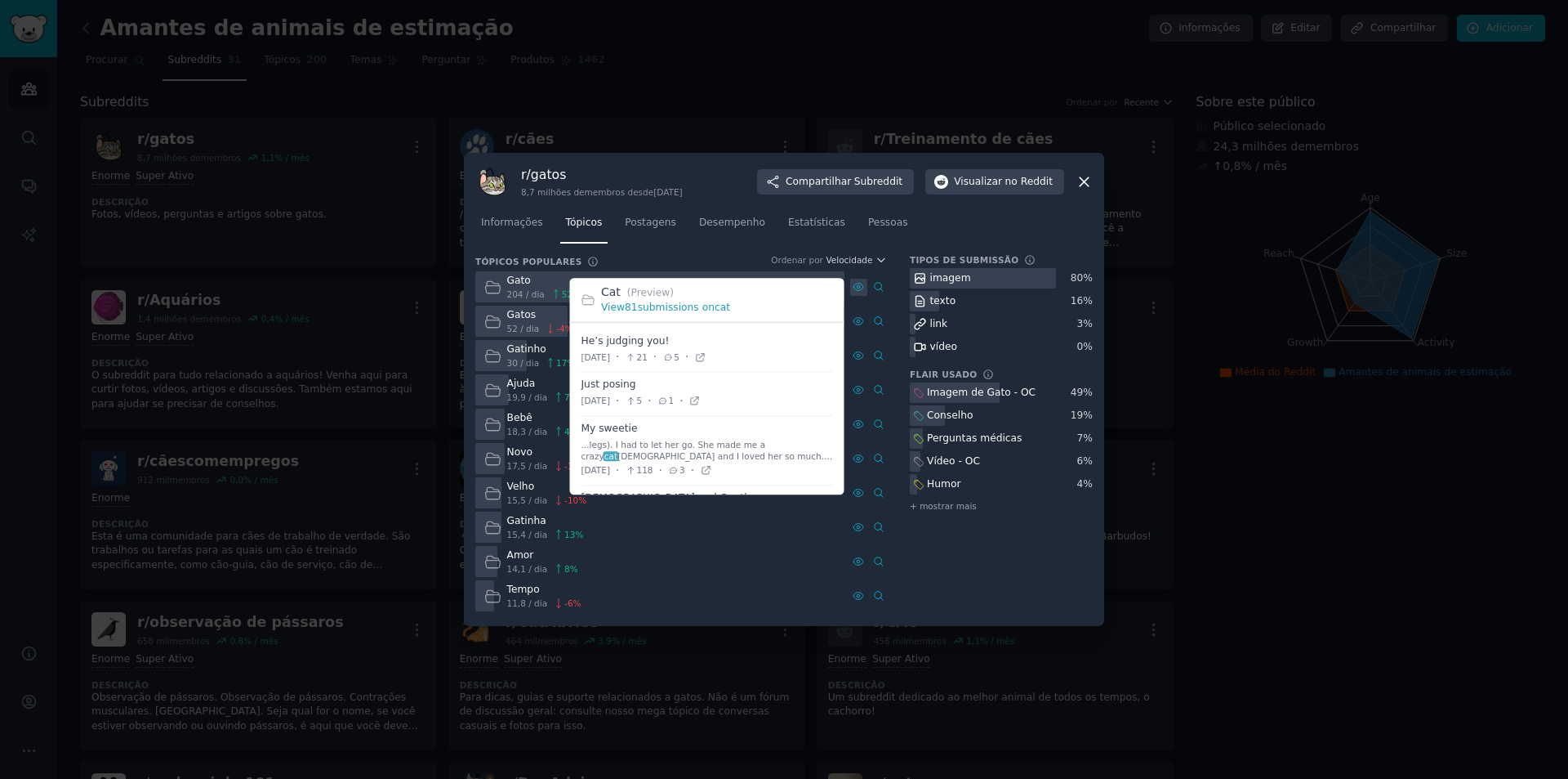
click at [861, 285] on icon at bounding box center [859, 287] width 12 height 12
click at [674, 311] on font "envios sobre" at bounding box center [662, 308] width 64 height 12
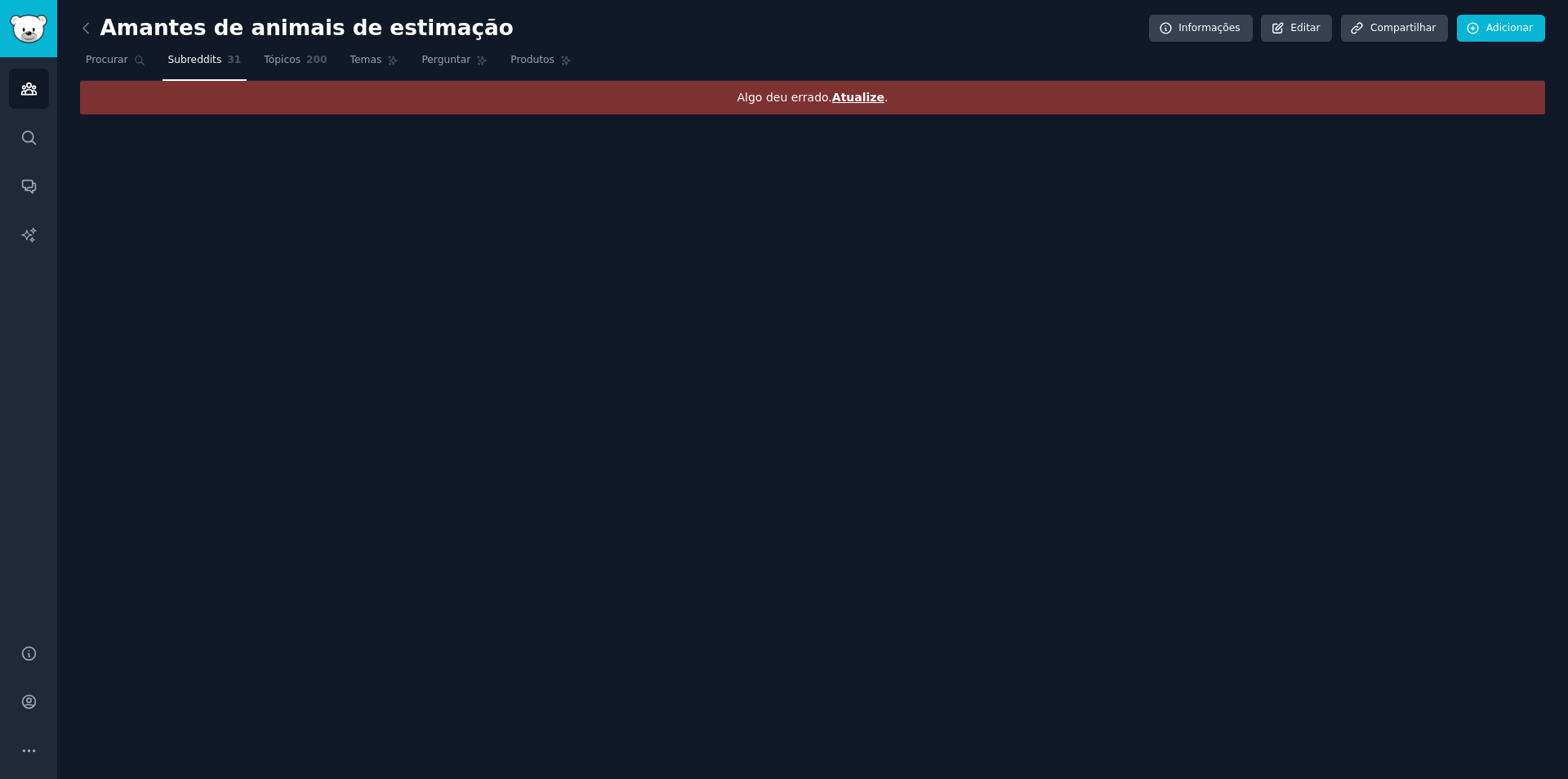
click at [835, 104] on font "Atualize" at bounding box center [859, 97] width 52 height 13
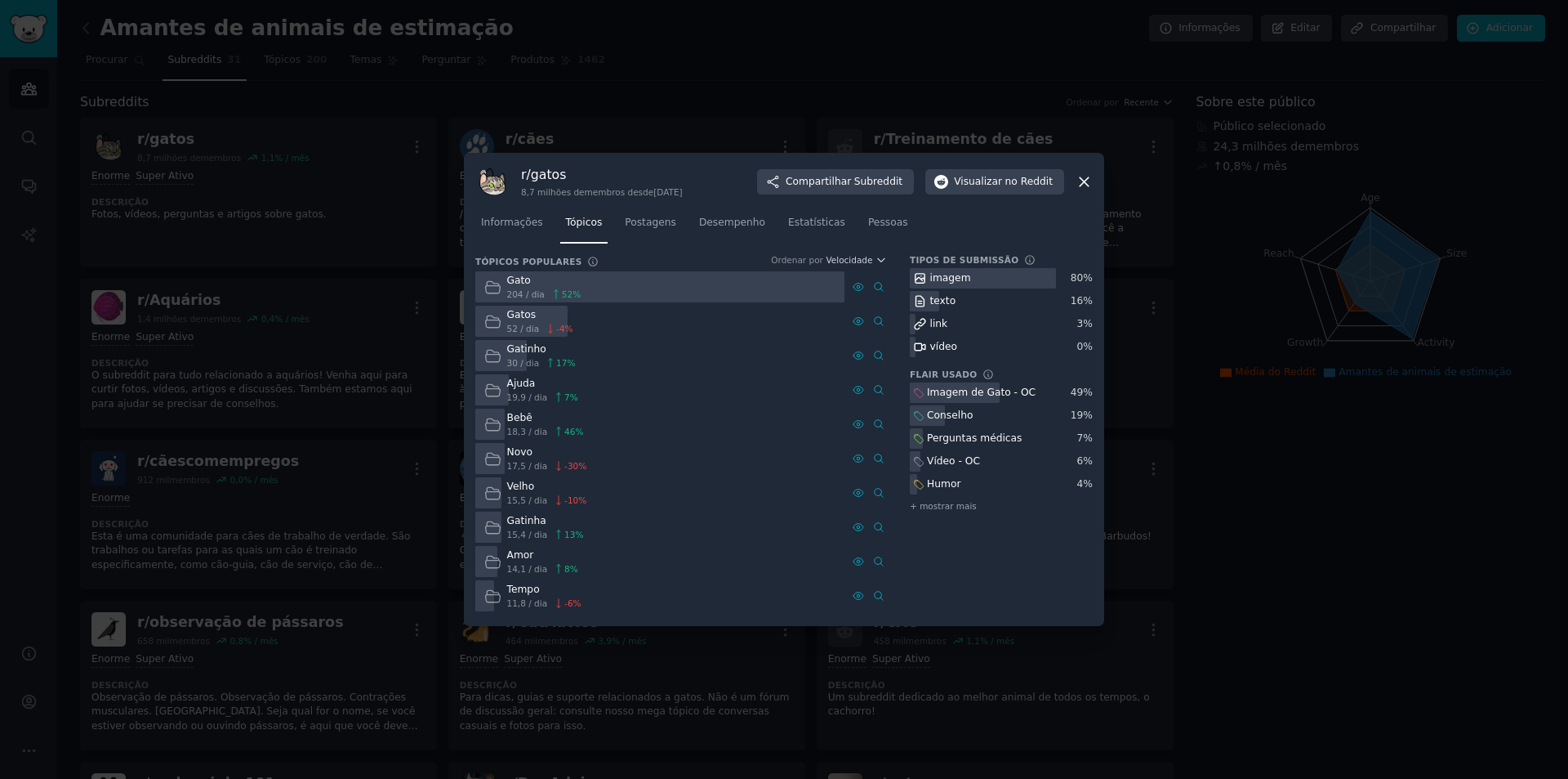
click at [521, 289] on font "204 / dia" at bounding box center [526, 294] width 38 height 10
click at [491, 289] on icon at bounding box center [493, 287] width 17 height 17
click at [640, 223] on font "Postagens" at bounding box center [650, 222] width 51 height 12
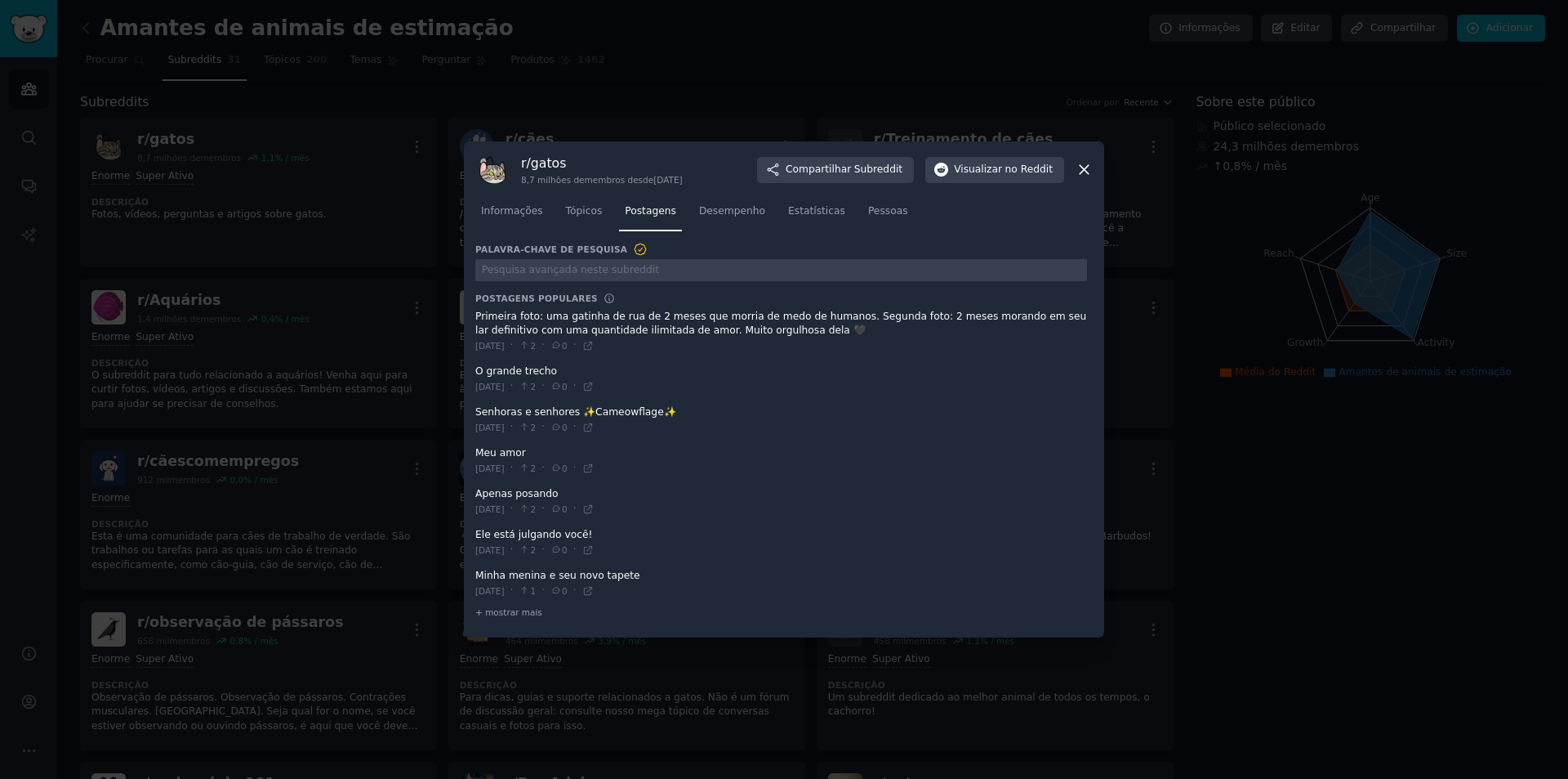
click at [532, 321] on span at bounding box center [782, 331] width 612 height 55
click at [594, 348] on icon at bounding box center [588, 346] width 12 height 12
click at [1084, 169] on icon at bounding box center [1084, 169] width 9 height 9
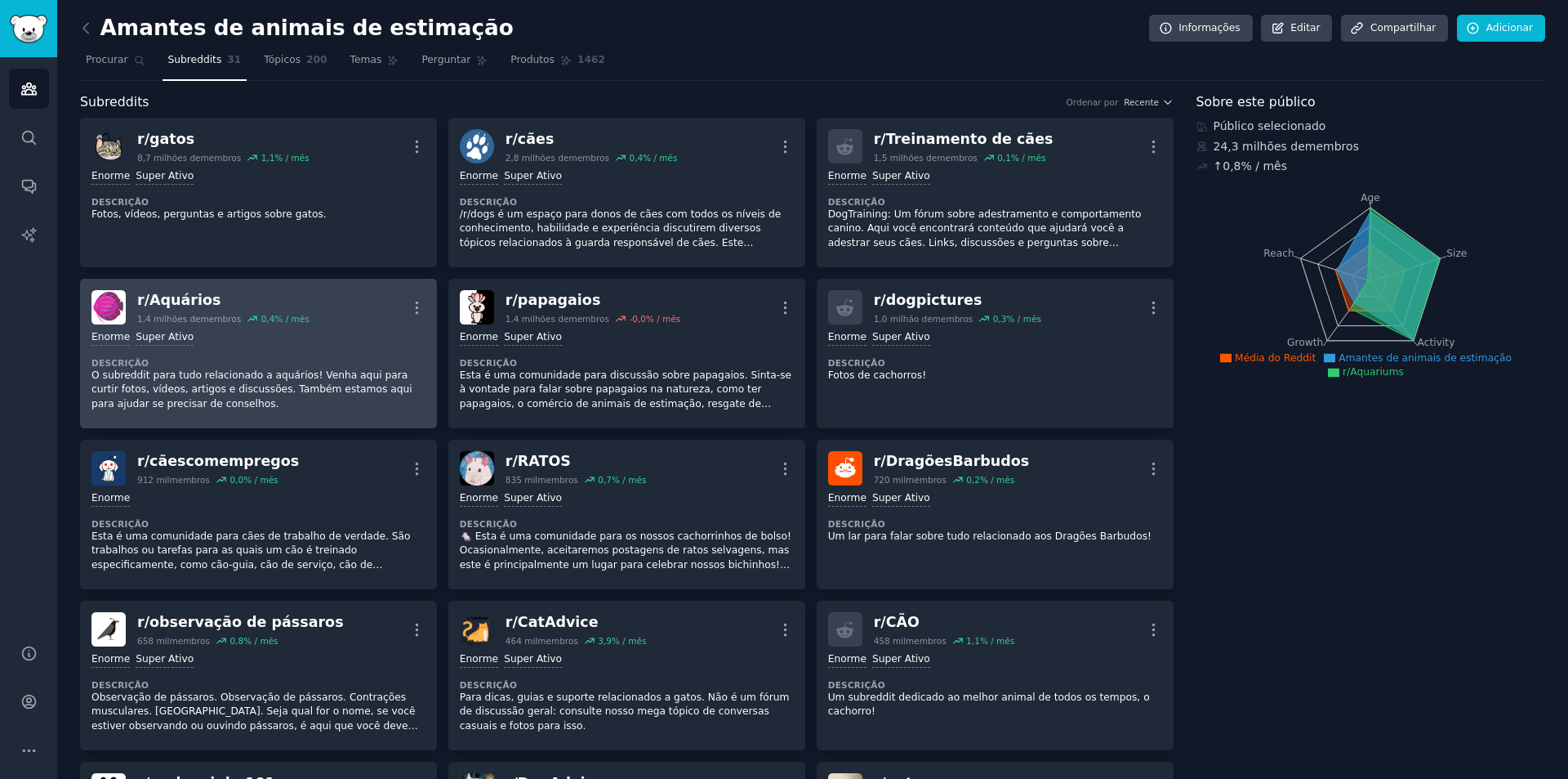
scroll to position [164, 0]
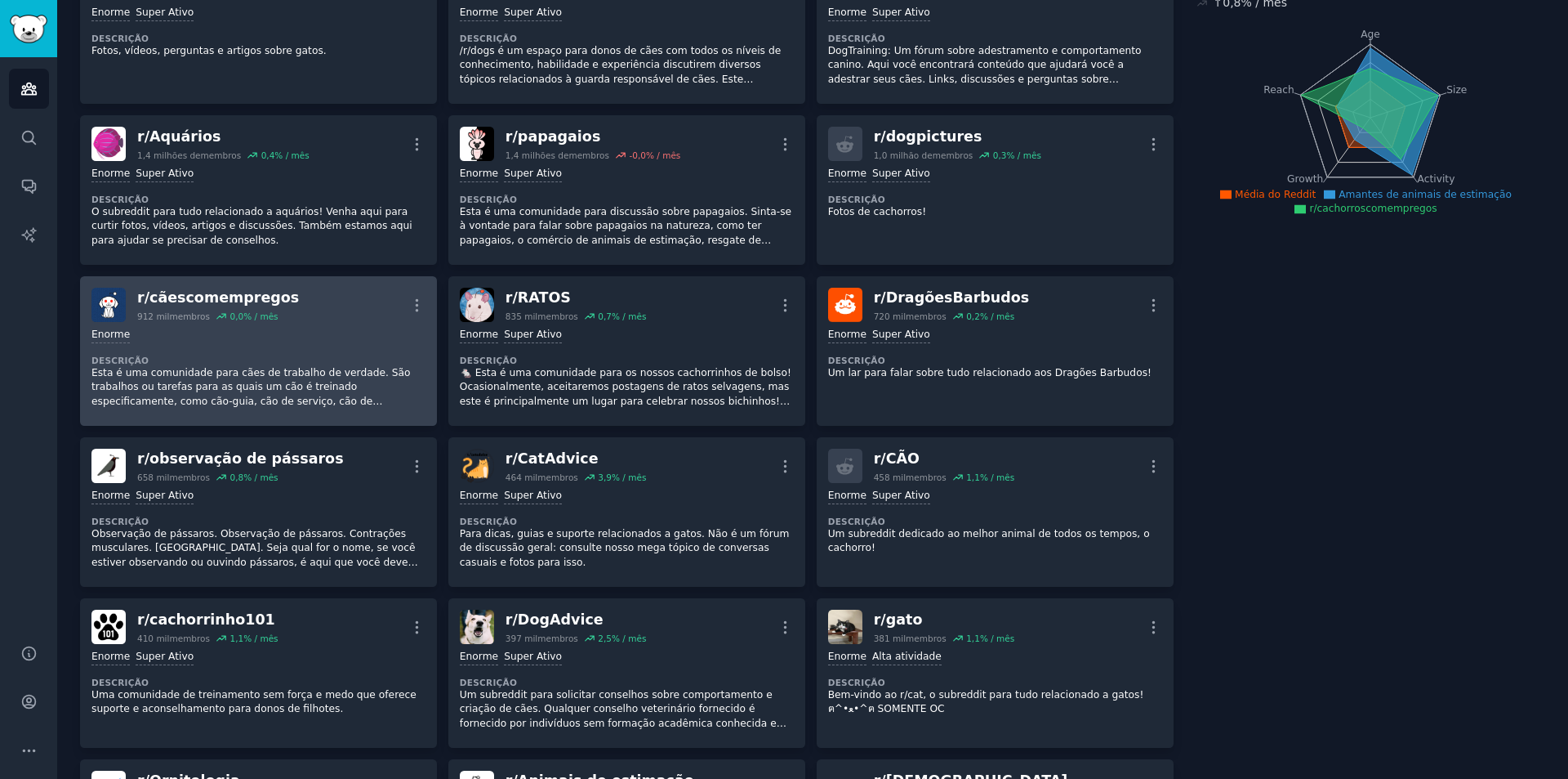
click at [240, 296] on font "cãescomempregos" at bounding box center [223, 297] width 149 height 16
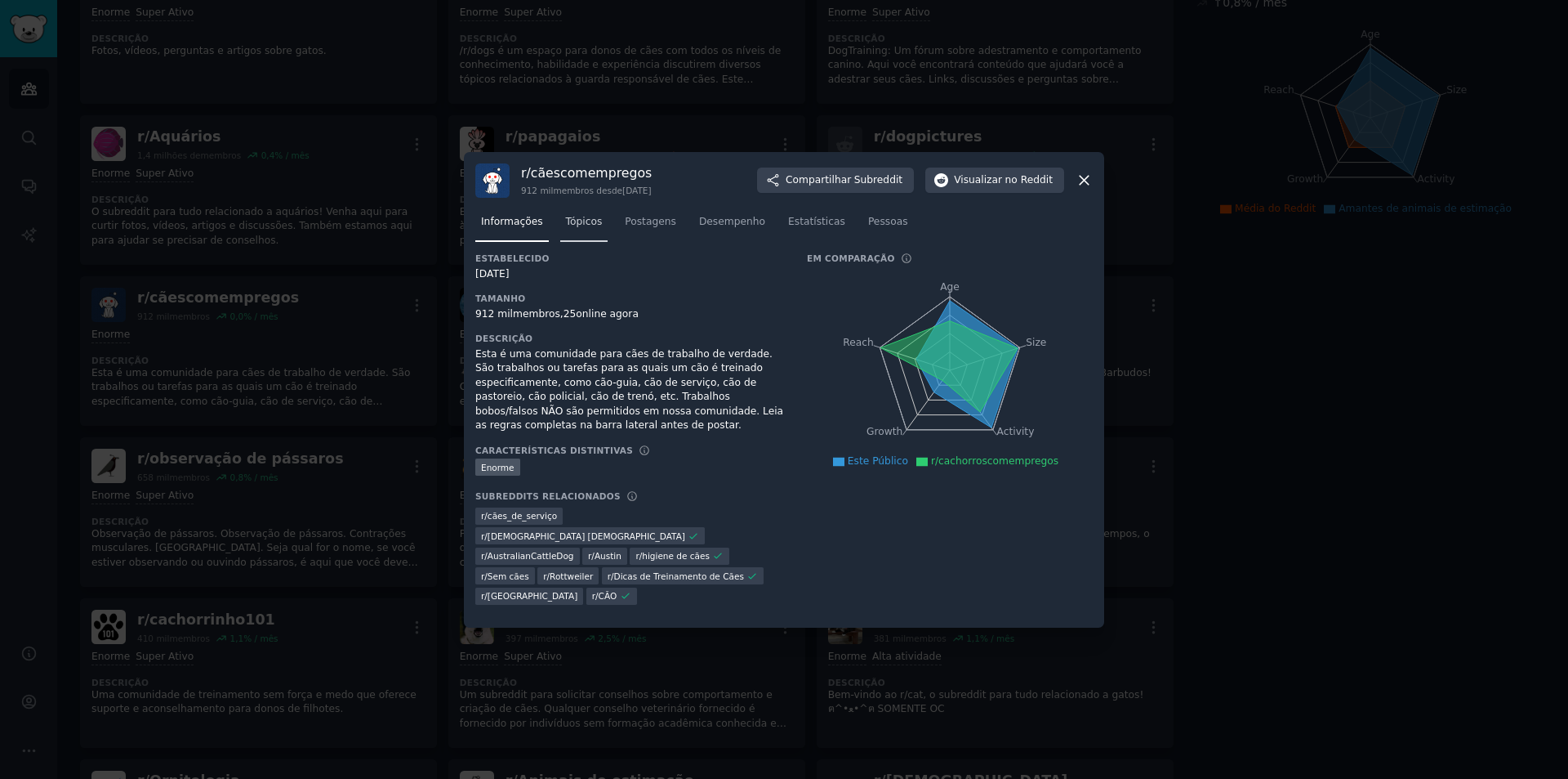
click at [569, 227] on font "Tópicos" at bounding box center [584, 221] width 37 height 12
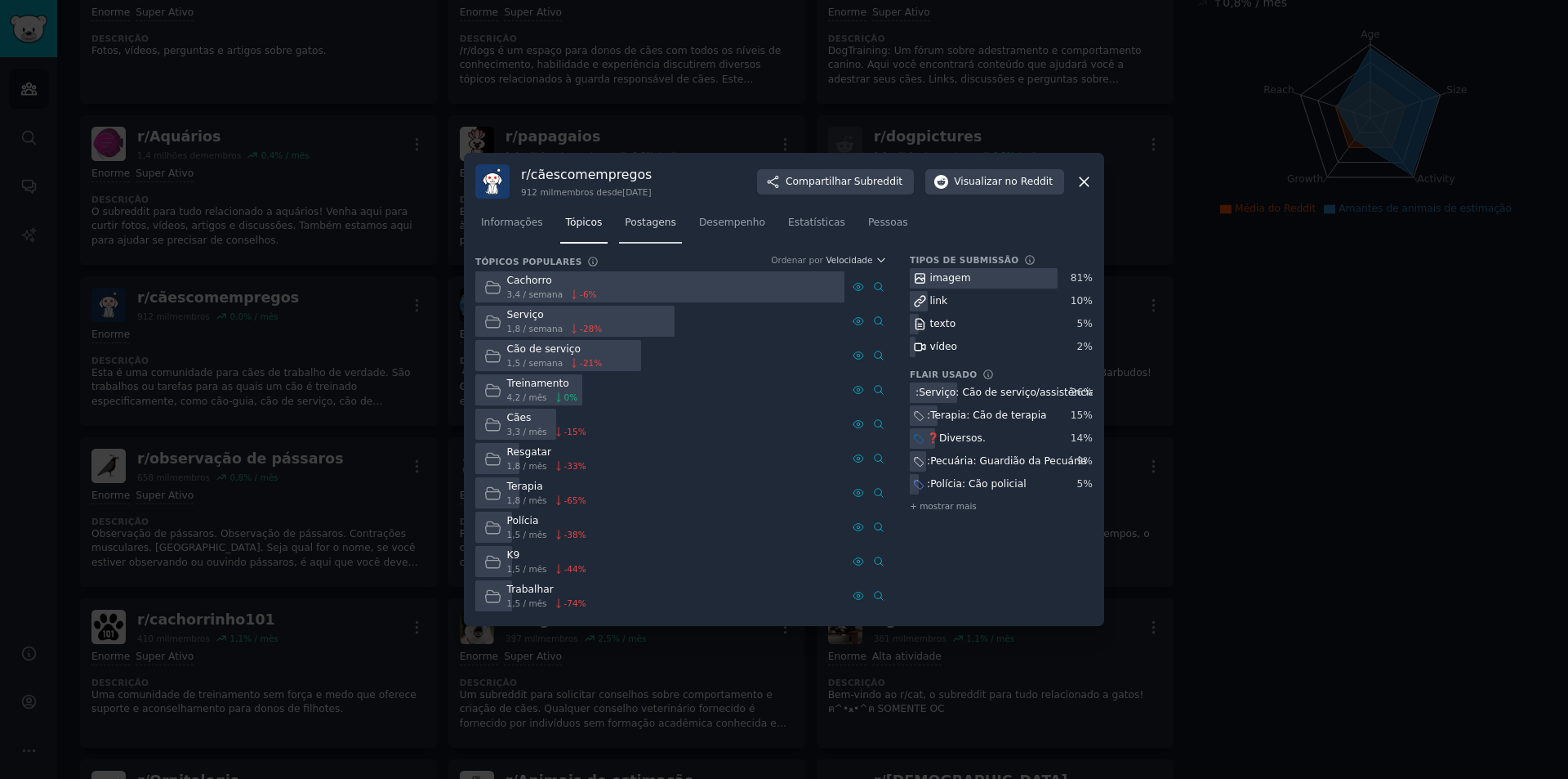
click at [634, 226] on font "Postagens" at bounding box center [650, 222] width 51 height 12
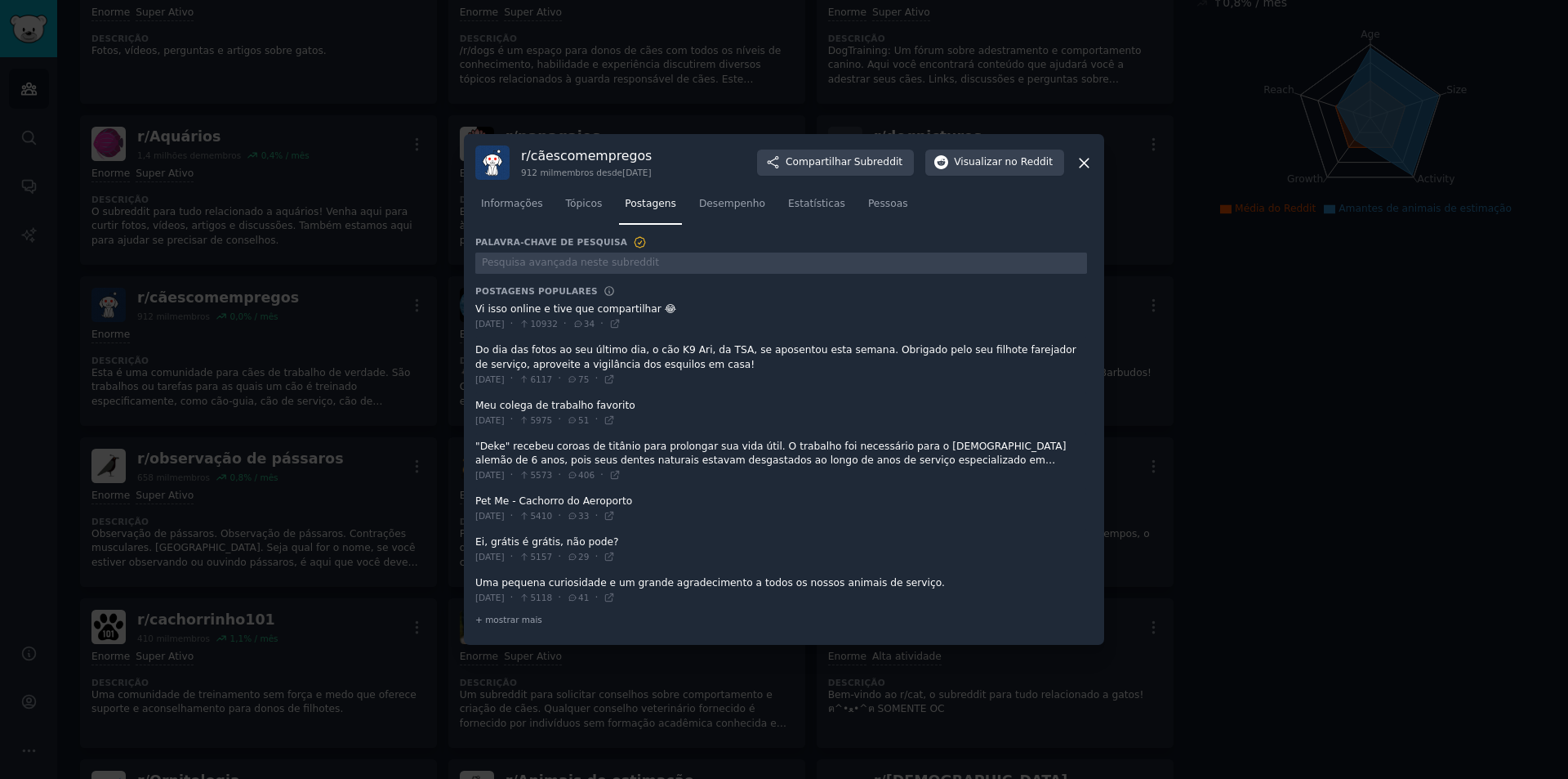
click at [1082, 168] on icon at bounding box center [1085, 163] width 17 height 17
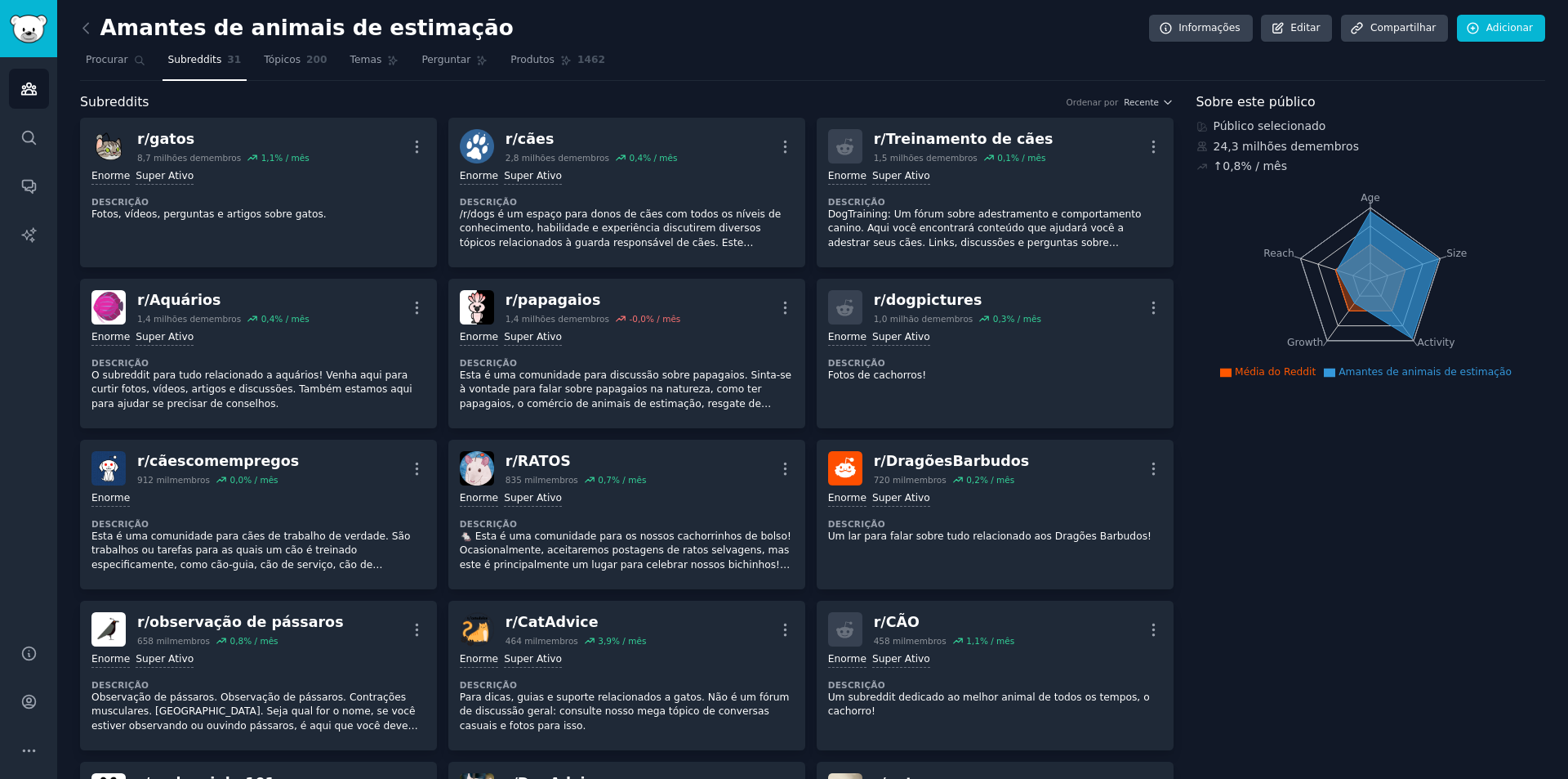
click at [83, 27] on icon at bounding box center [87, 28] width 17 height 17
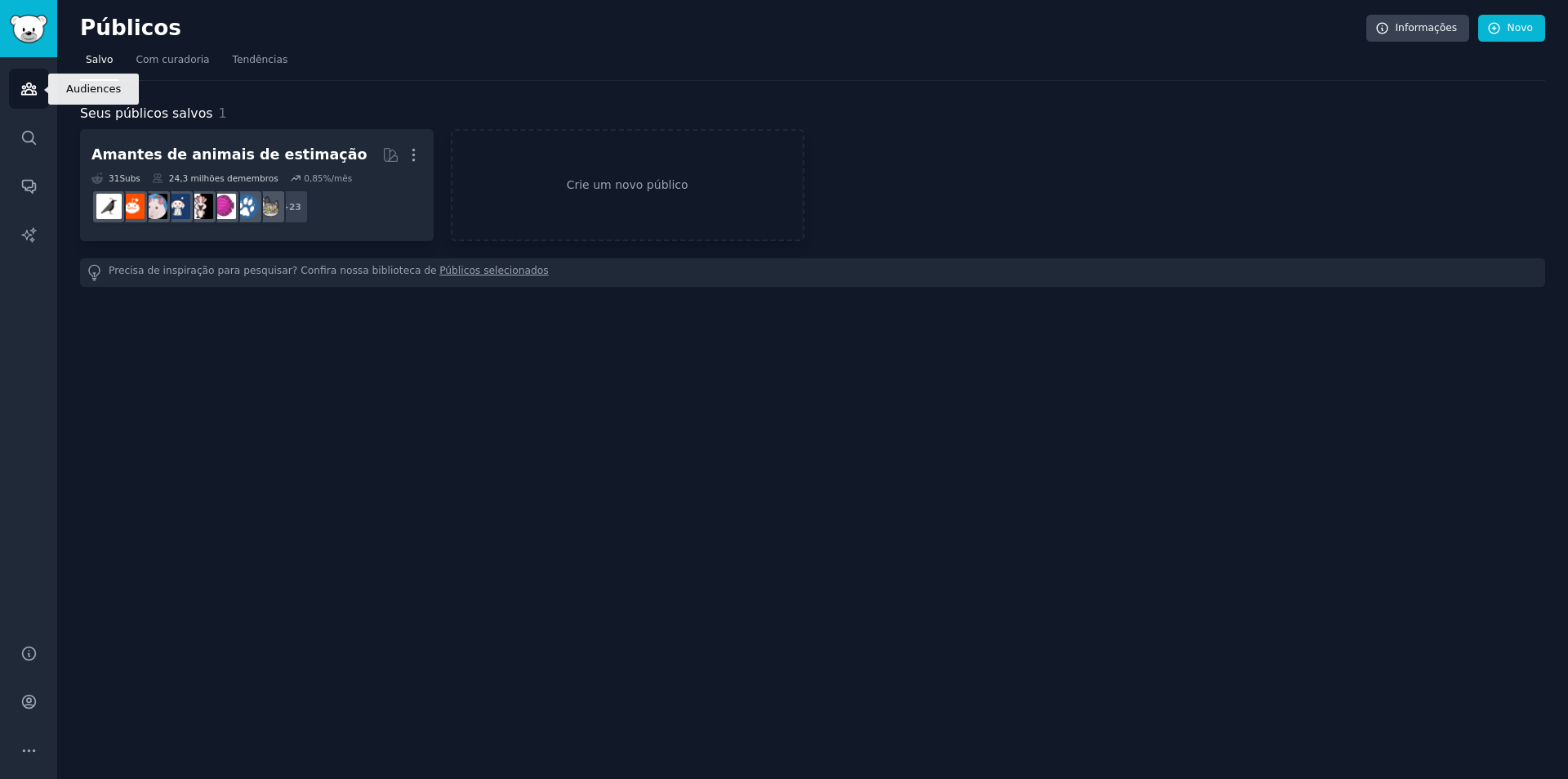
click at [22, 96] on icon "Barra lateral" at bounding box center [29, 89] width 17 height 17
click at [19, 99] on link "Públicos" at bounding box center [29, 89] width 40 height 40
click at [35, 39] on img "Barra lateral" at bounding box center [28, 29] width 38 height 29
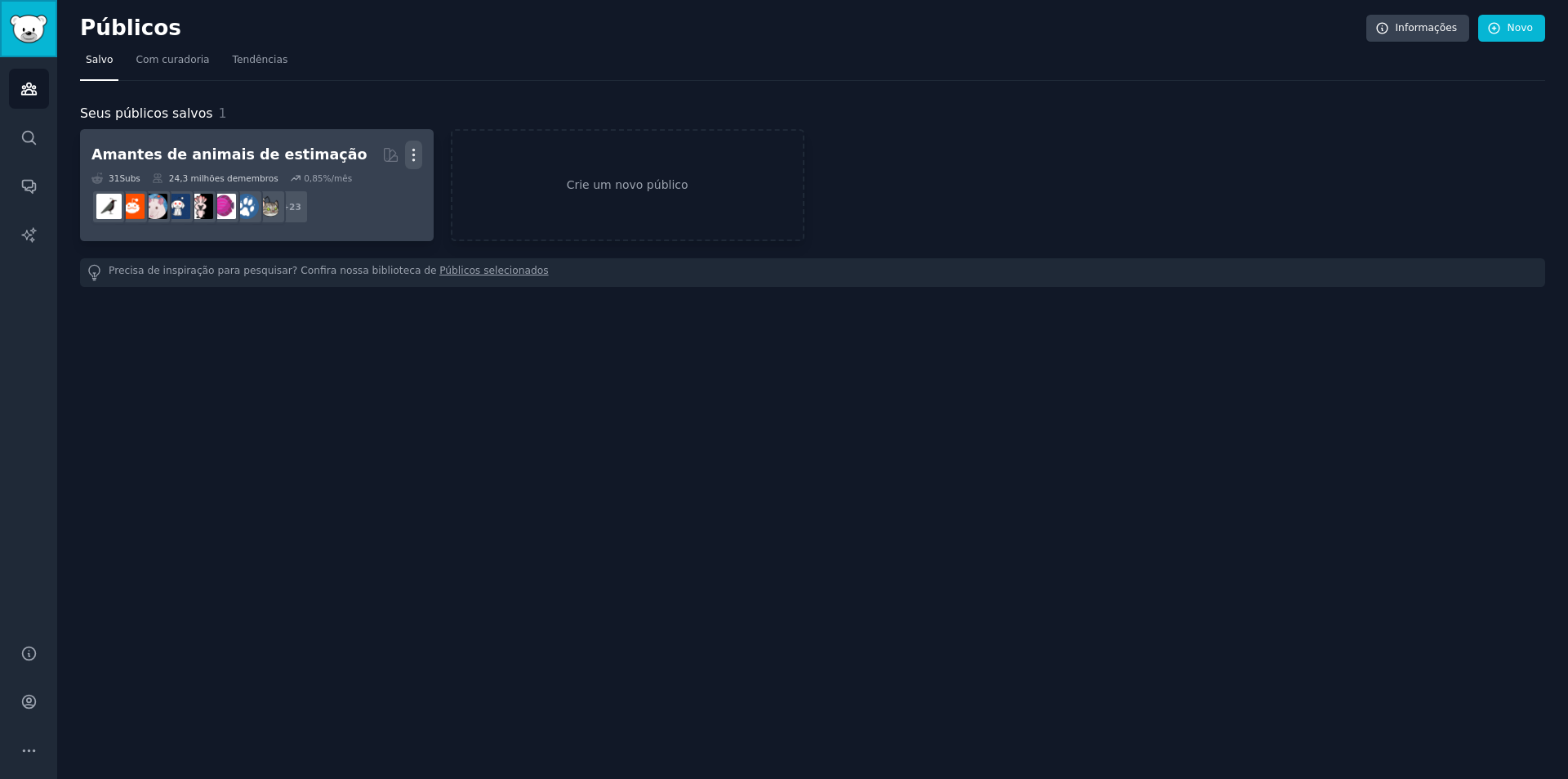
click at [414, 154] on icon "button" at bounding box center [414, 155] width 2 height 12
click at [372, 187] on p "Delete" at bounding box center [369, 190] width 38 height 17
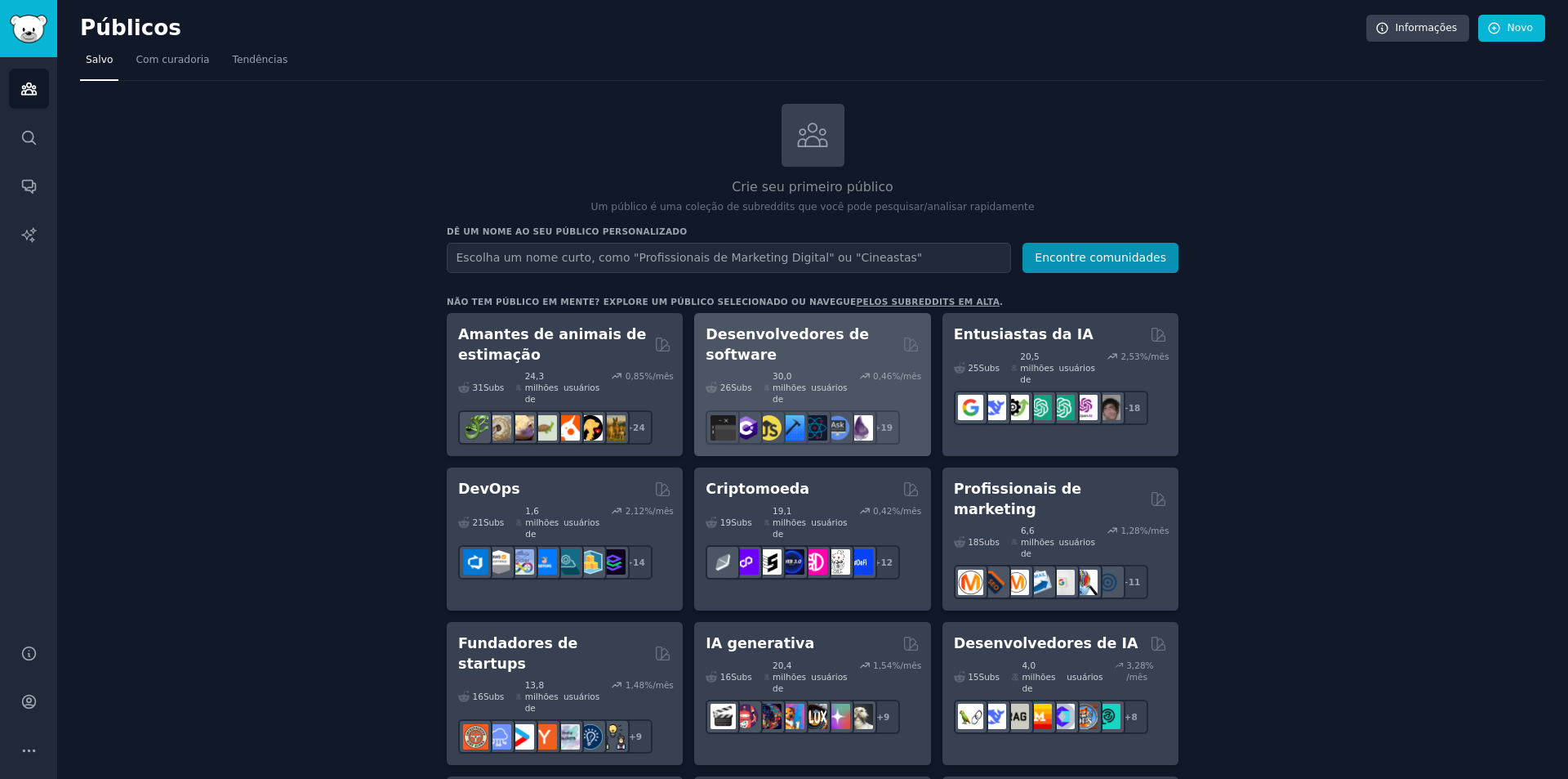
click at [760, 326] on font "Desenvolvedores de software" at bounding box center [787, 345] width 164 height 37
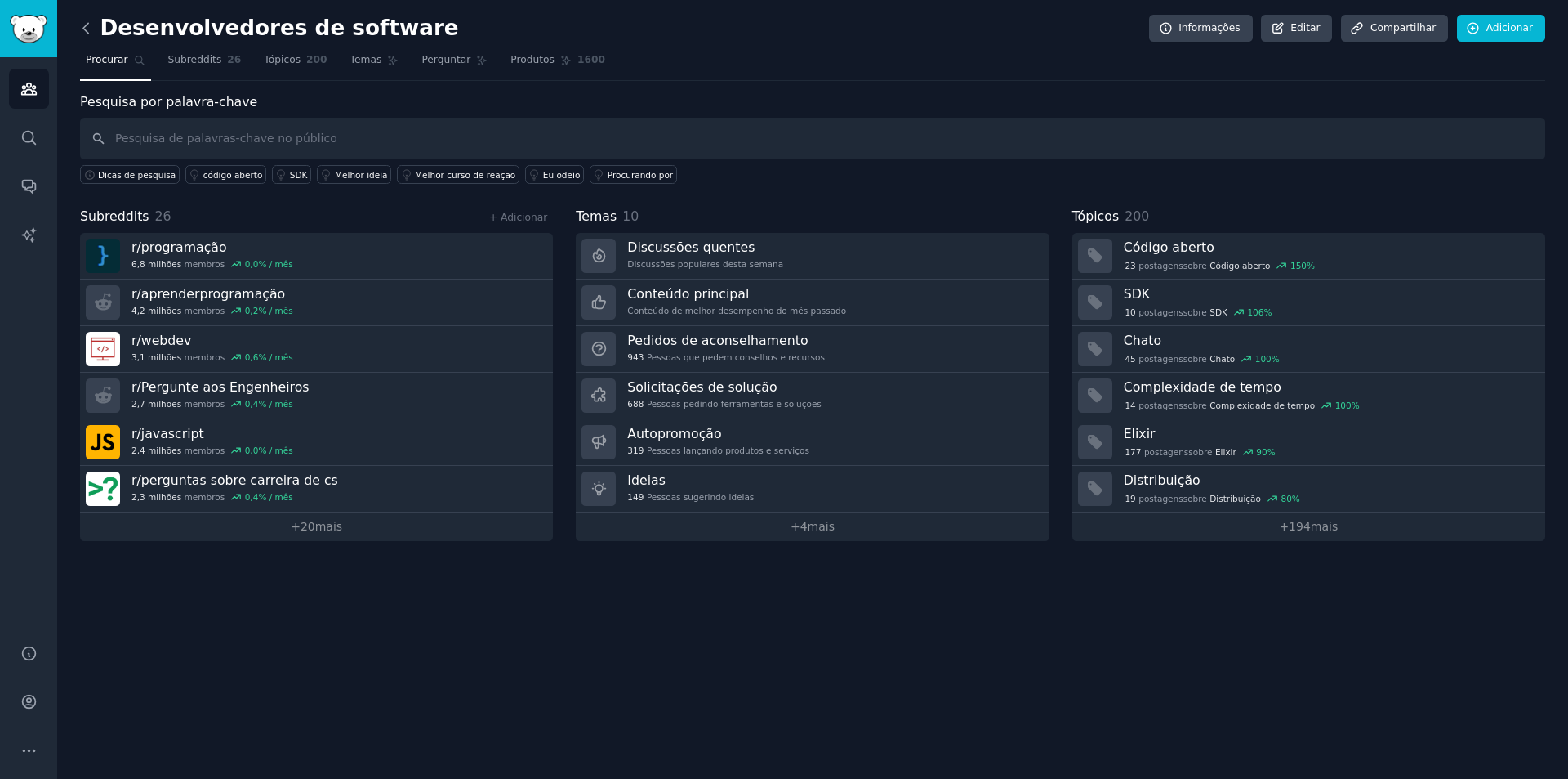
click at [93, 23] on icon at bounding box center [87, 28] width 17 height 17
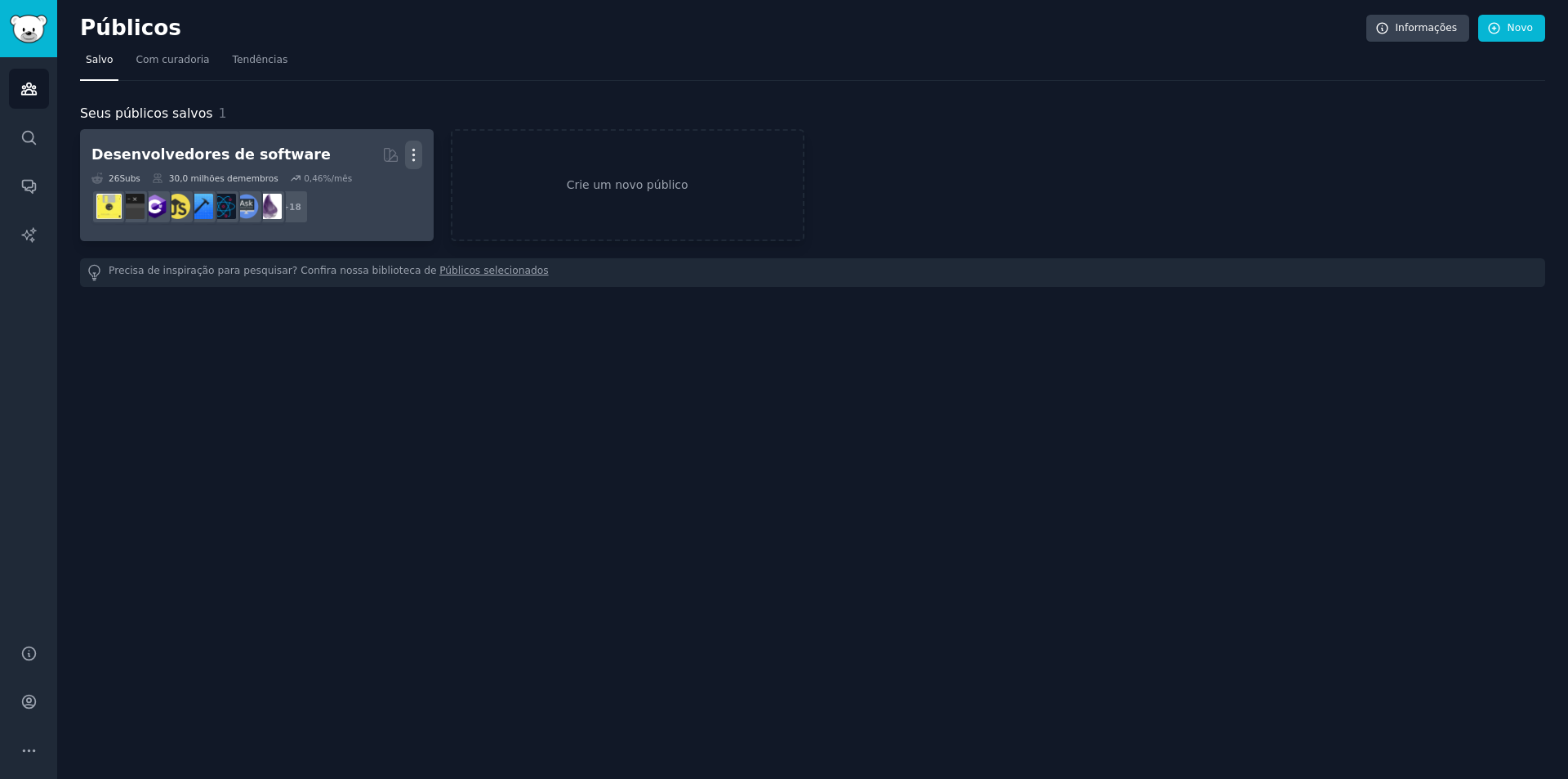
click at [415, 159] on icon "button" at bounding box center [414, 155] width 17 height 17
click at [370, 194] on p "Delete" at bounding box center [369, 190] width 38 height 17
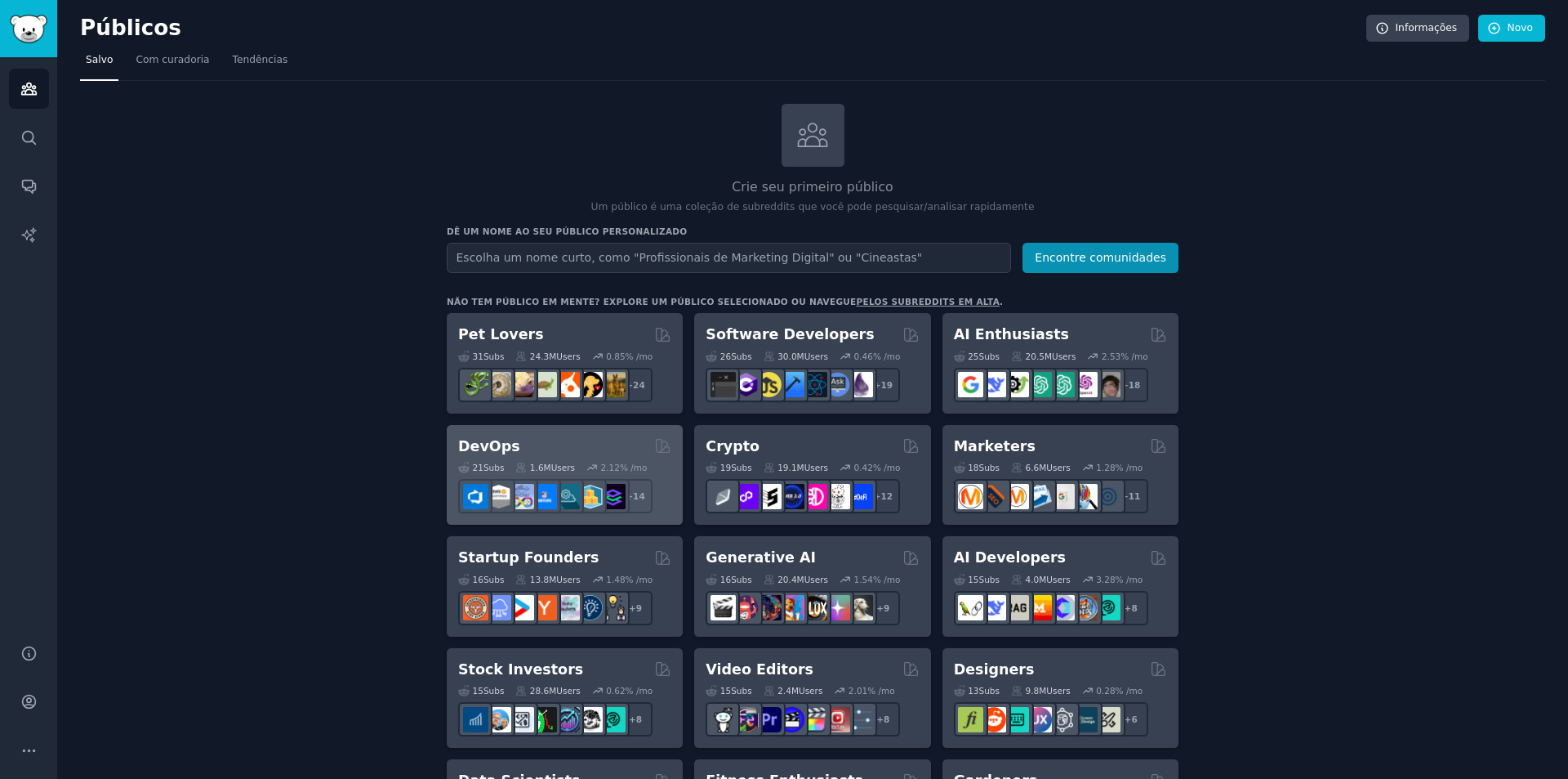
scroll to position [164, 0]
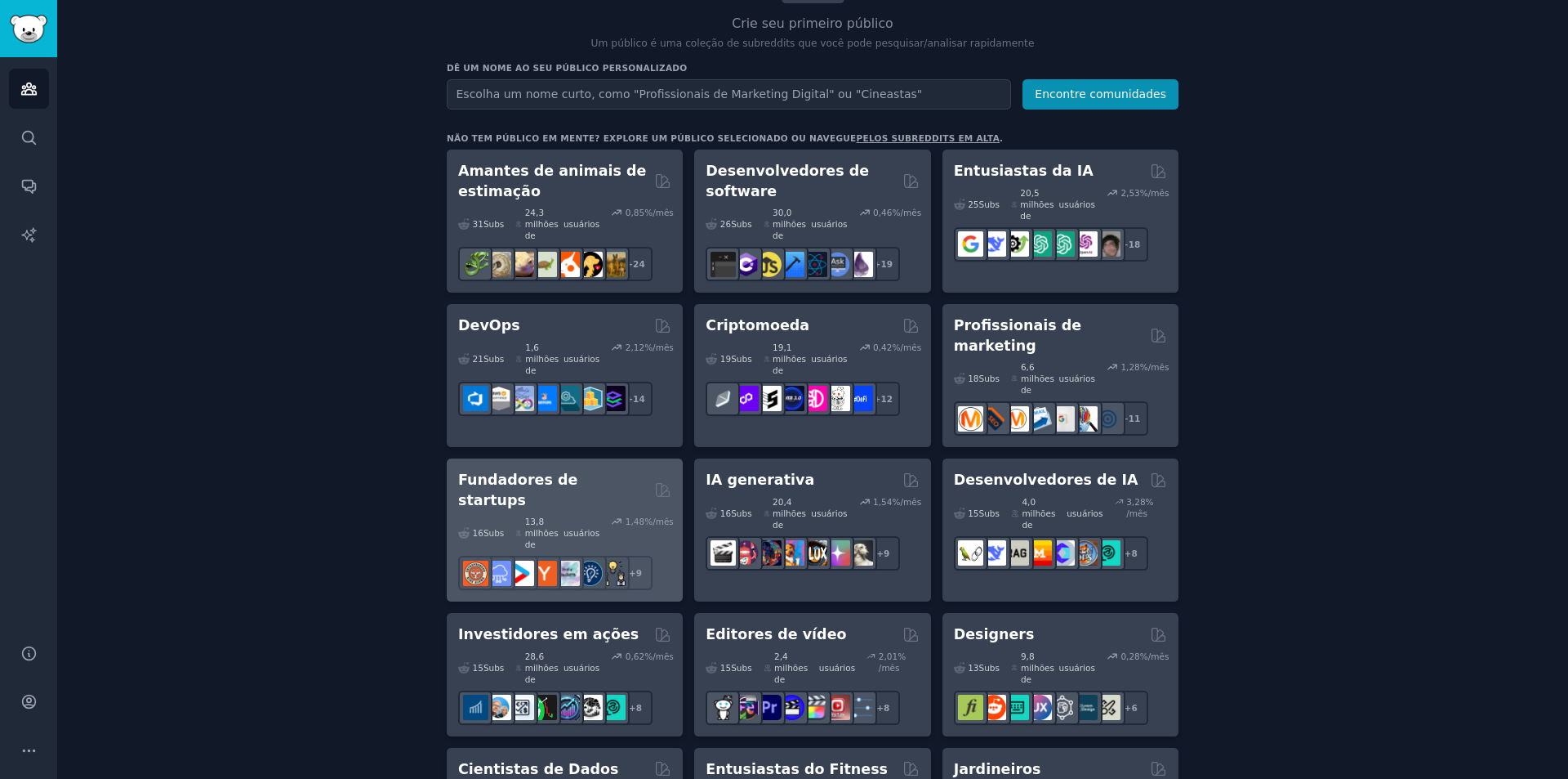
click at [540, 509] on div "16 Subs ​ 13,8 milhões de usuários 1,48 %/mês + 9" at bounding box center [564, 549] width 213 height 80
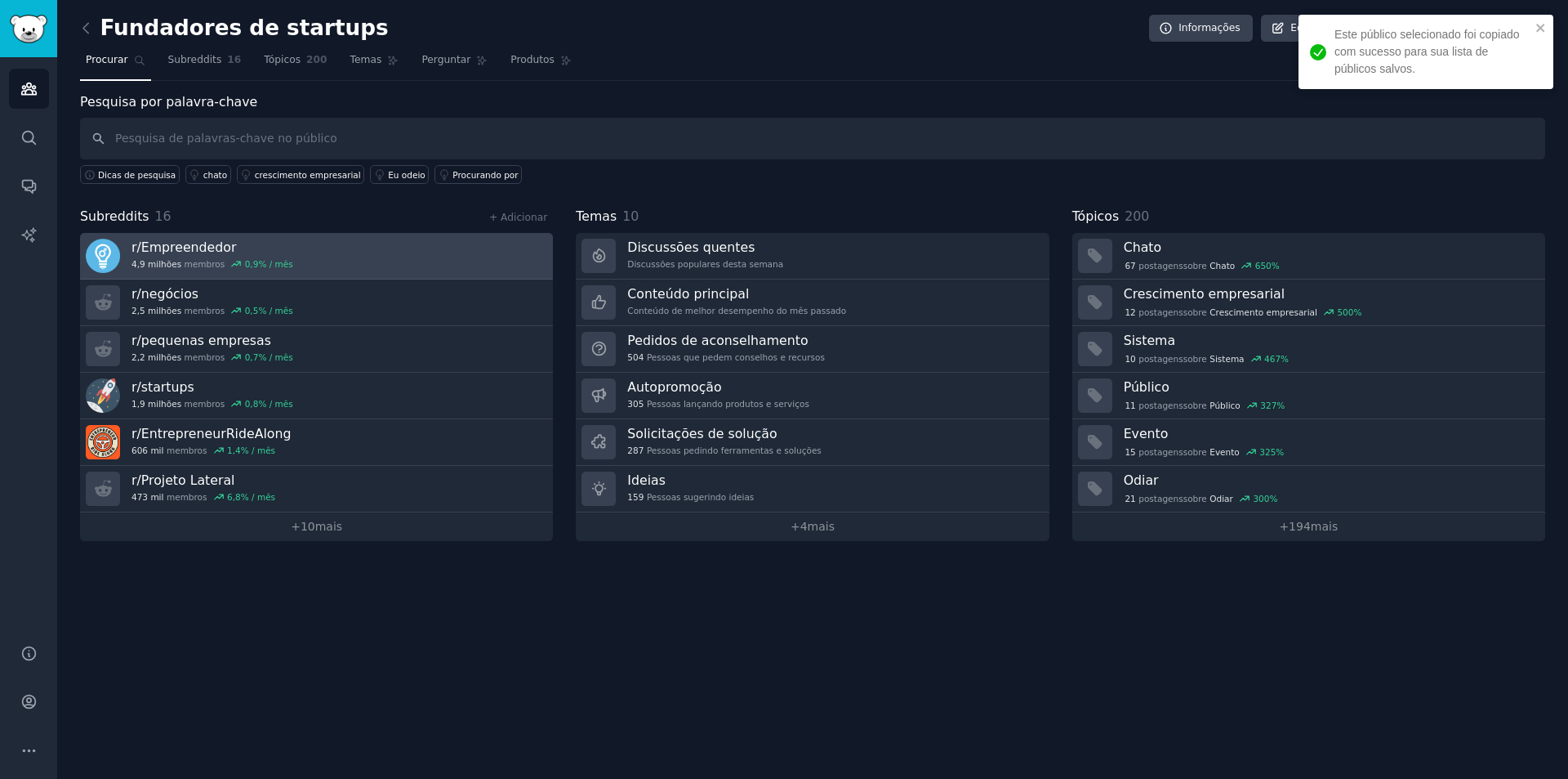
click at [267, 253] on h3 "r/ Empreendedor" at bounding box center [213, 247] width 162 height 17
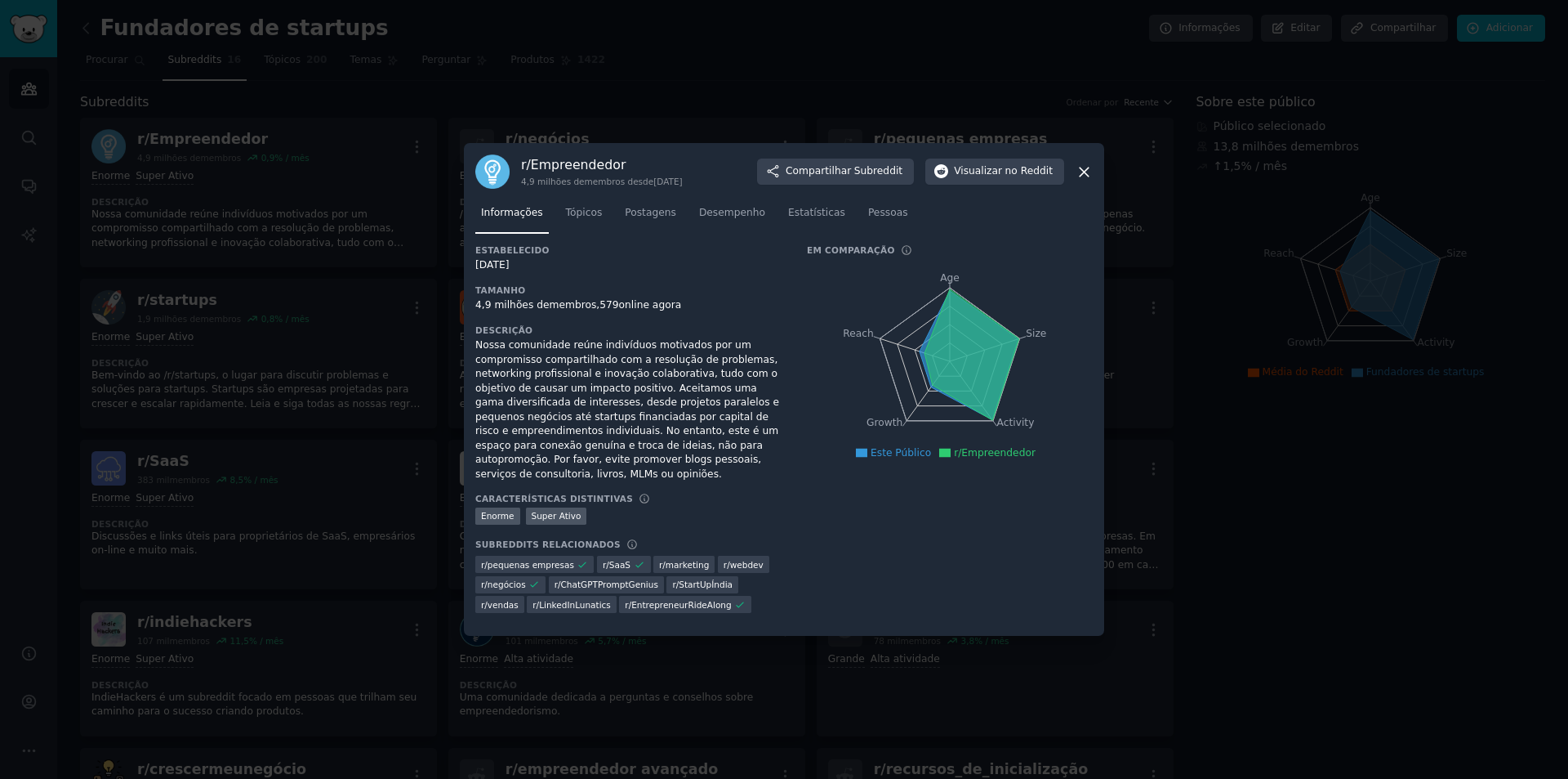
click at [633, 558] on icon at bounding box center [639, 564] width 12 height 12
click at [577, 219] on font "Tópicos" at bounding box center [584, 213] width 37 height 12
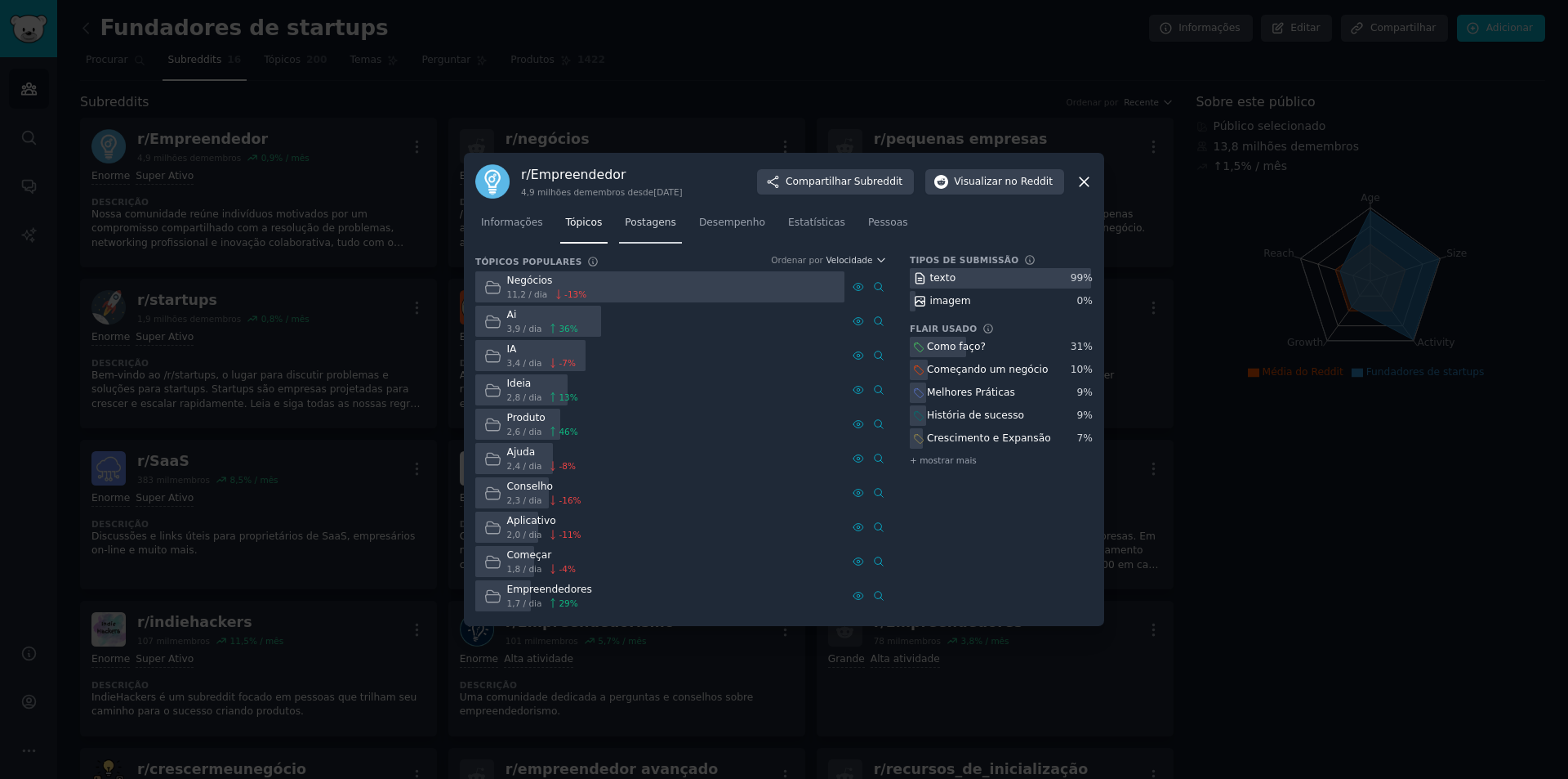
click at [619, 235] on link "Postagens" at bounding box center [650, 226] width 63 height 34
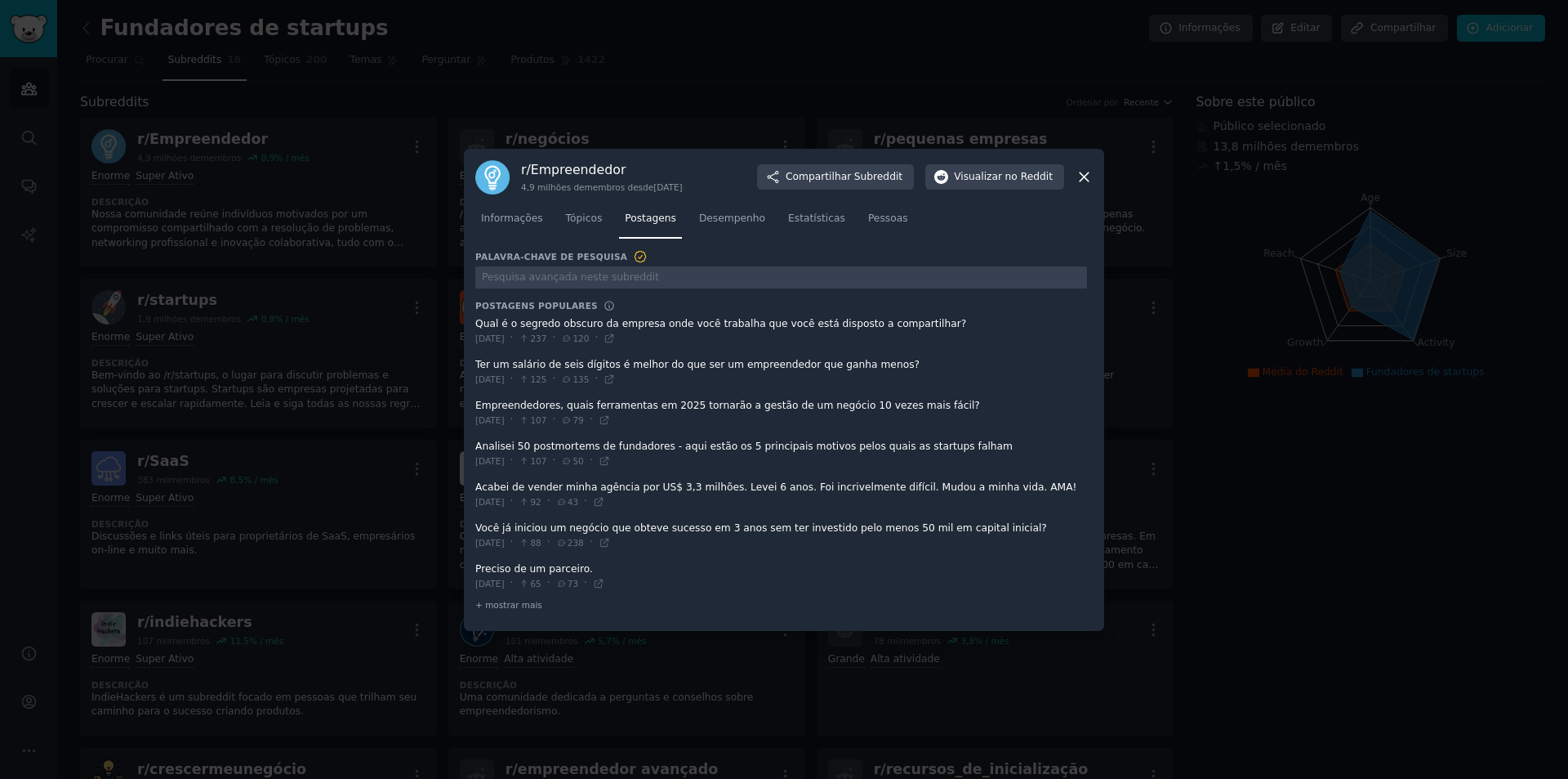
click at [536, 318] on span at bounding box center [782, 331] width 612 height 40
click at [615, 336] on icon at bounding box center [609, 338] width 12 height 12
click at [531, 572] on span at bounding box center [782, 577] width 612 height 40
click at [527, 572] on span at bounding box center [782, 577] width 612 height 40
click at [604, 579] on icon at bounding box center [599, 584] width 12 height 12
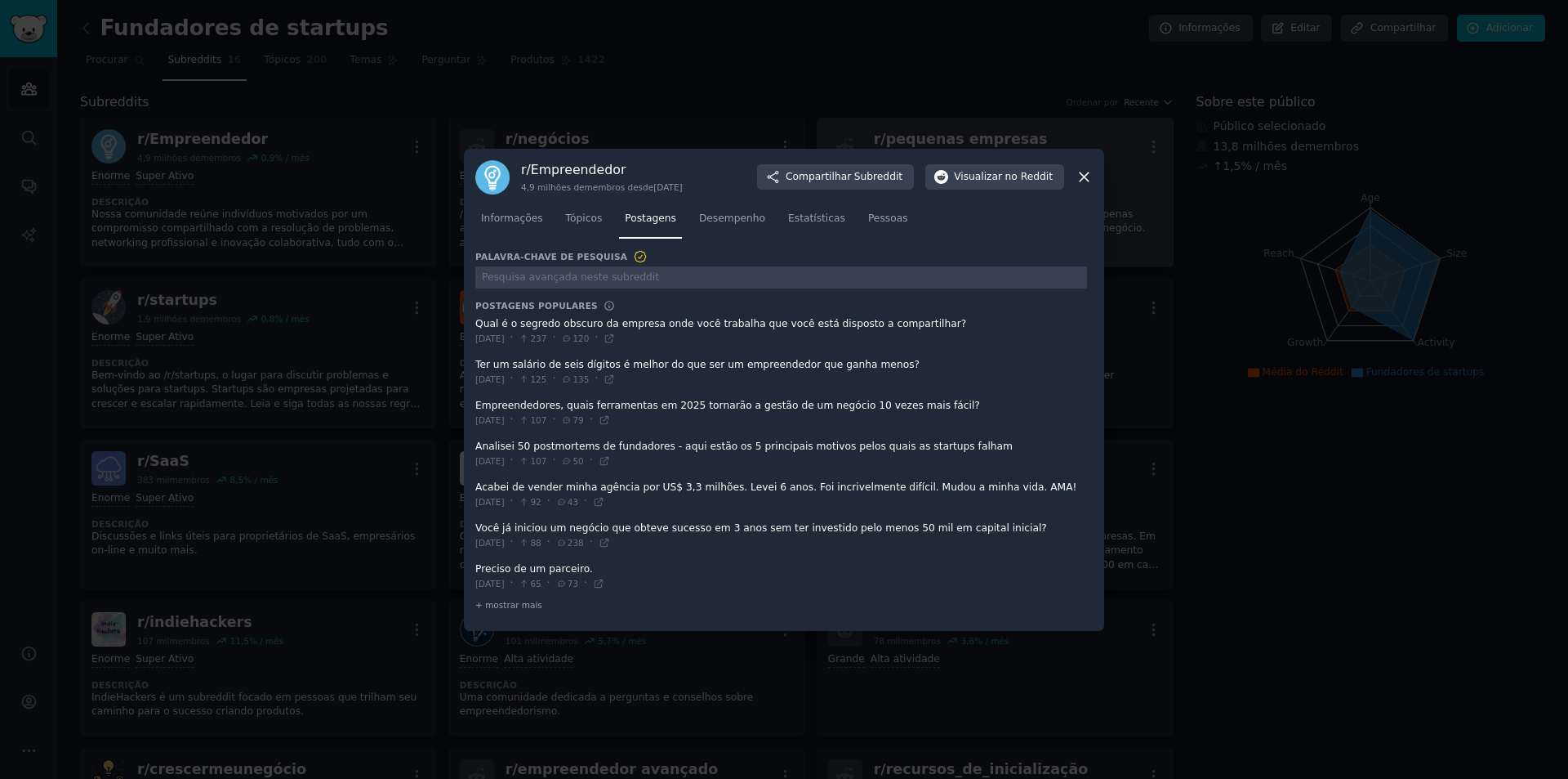
click at [1086, 181] on icon at bounding box center [1085, 177] width 17 height 17
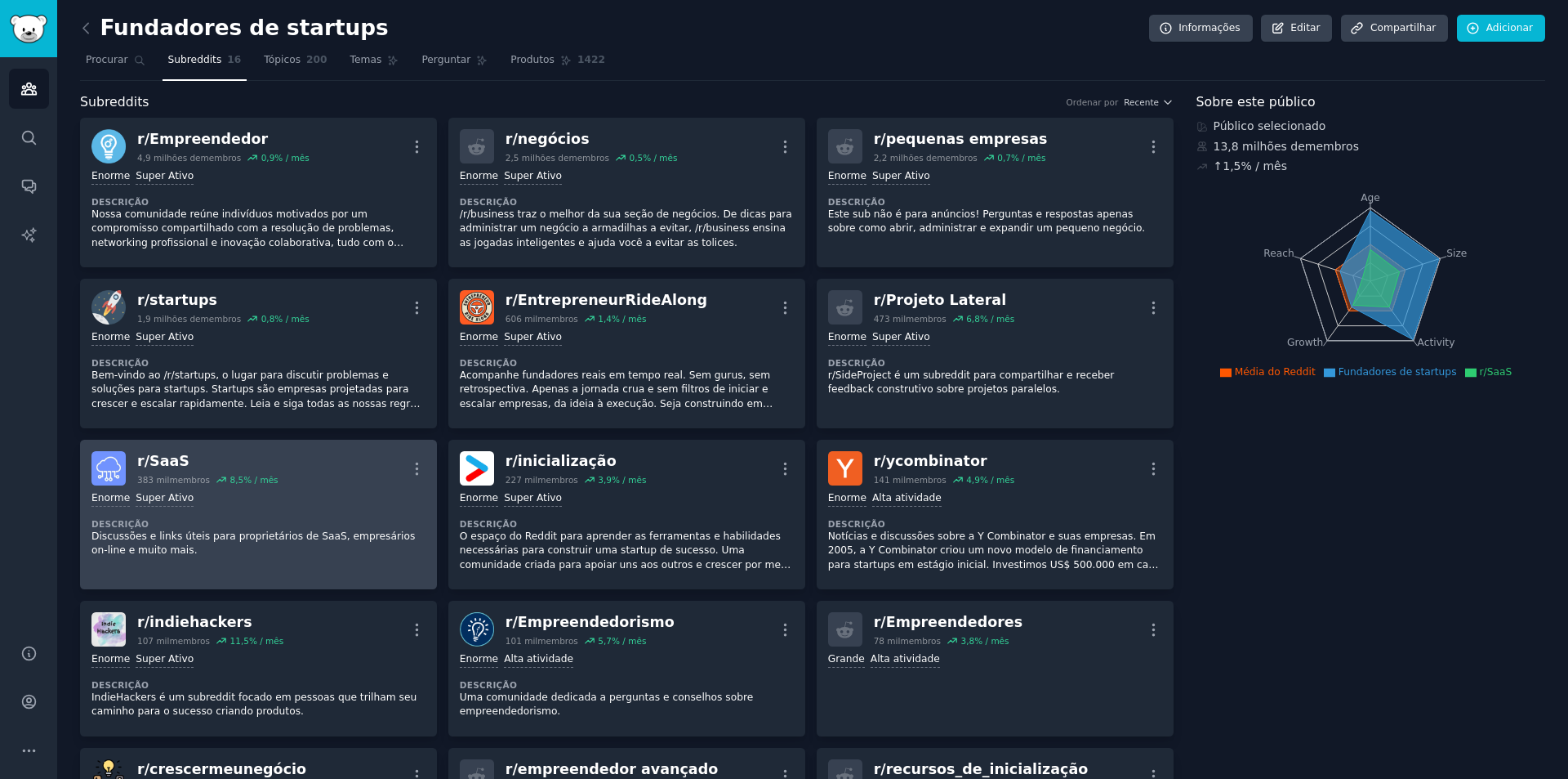
click at [245, 453] on div "r/ SaaS" at bounding box center [208, 460] width 141 height 20
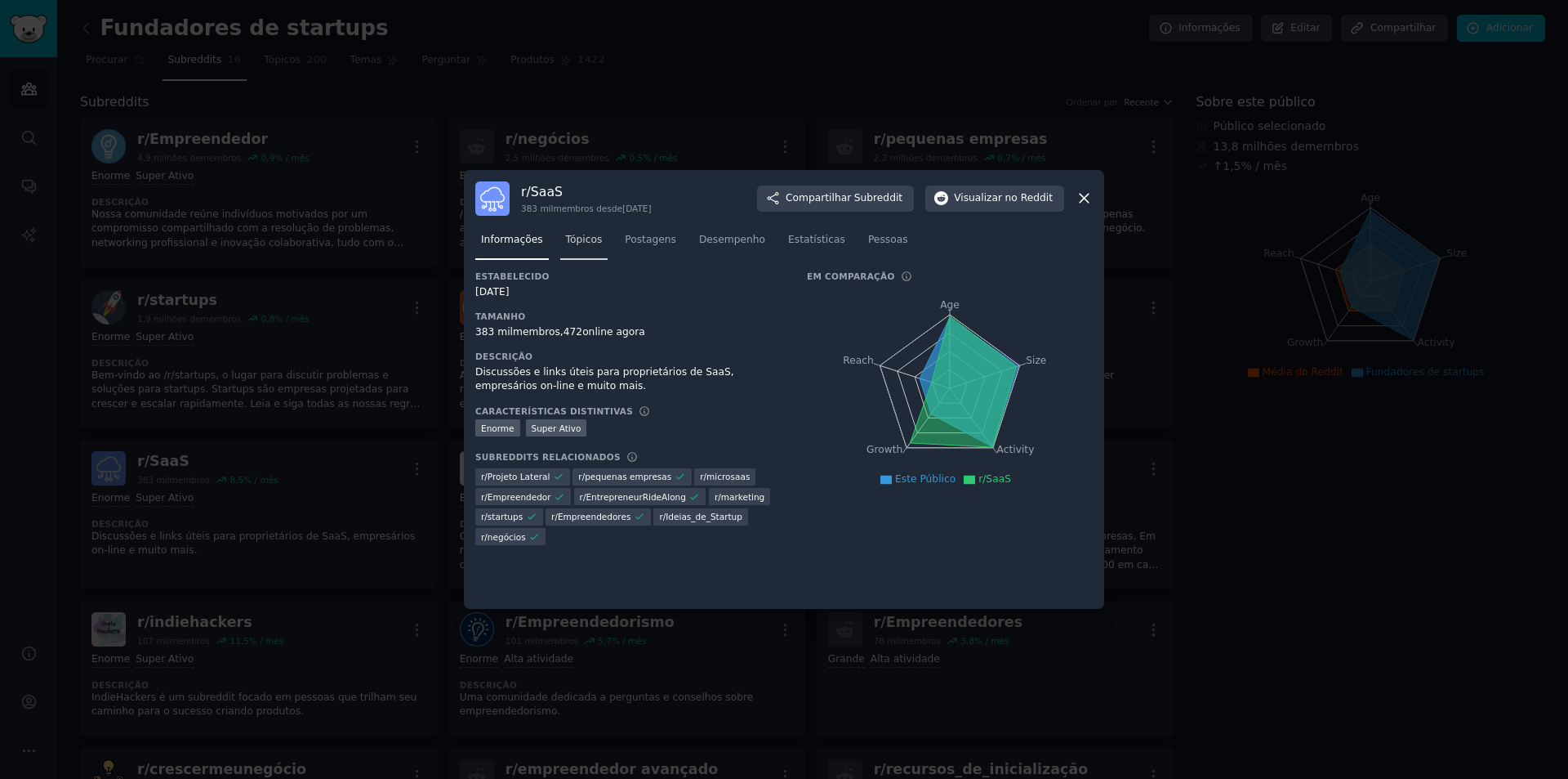
click at [597, 240] on link "Tópicos" at bounding box center [584, 244] width 48 height 34
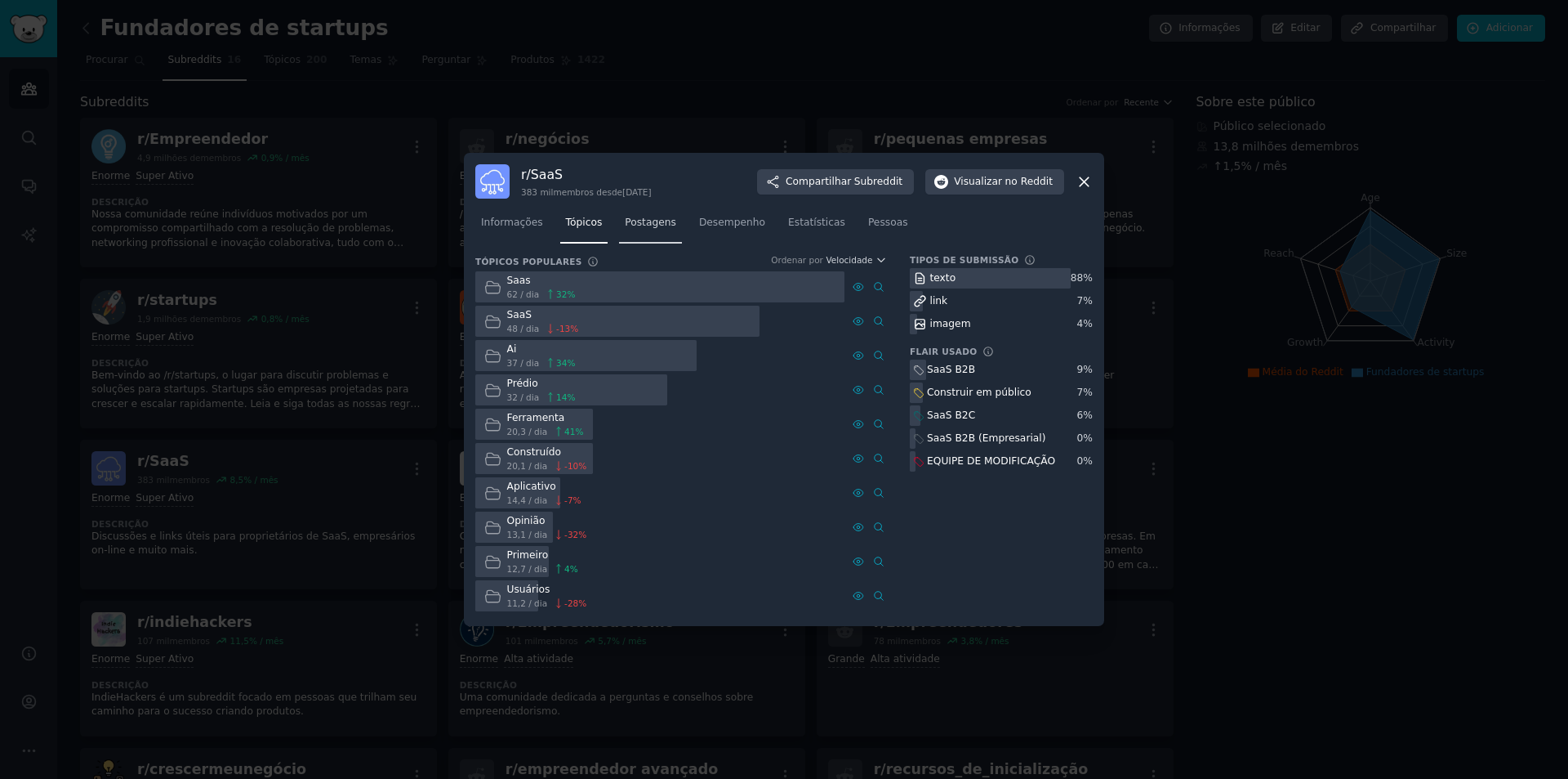
click at [625, 244] on div "Informações Tópicos Postagens Desempenho Estatísticas Pessoas" at bounding box center [784, 226] width 617 height 56
click at [638, 235] on link "Postagens" at bounding box center [650, 226] width 63 height 34
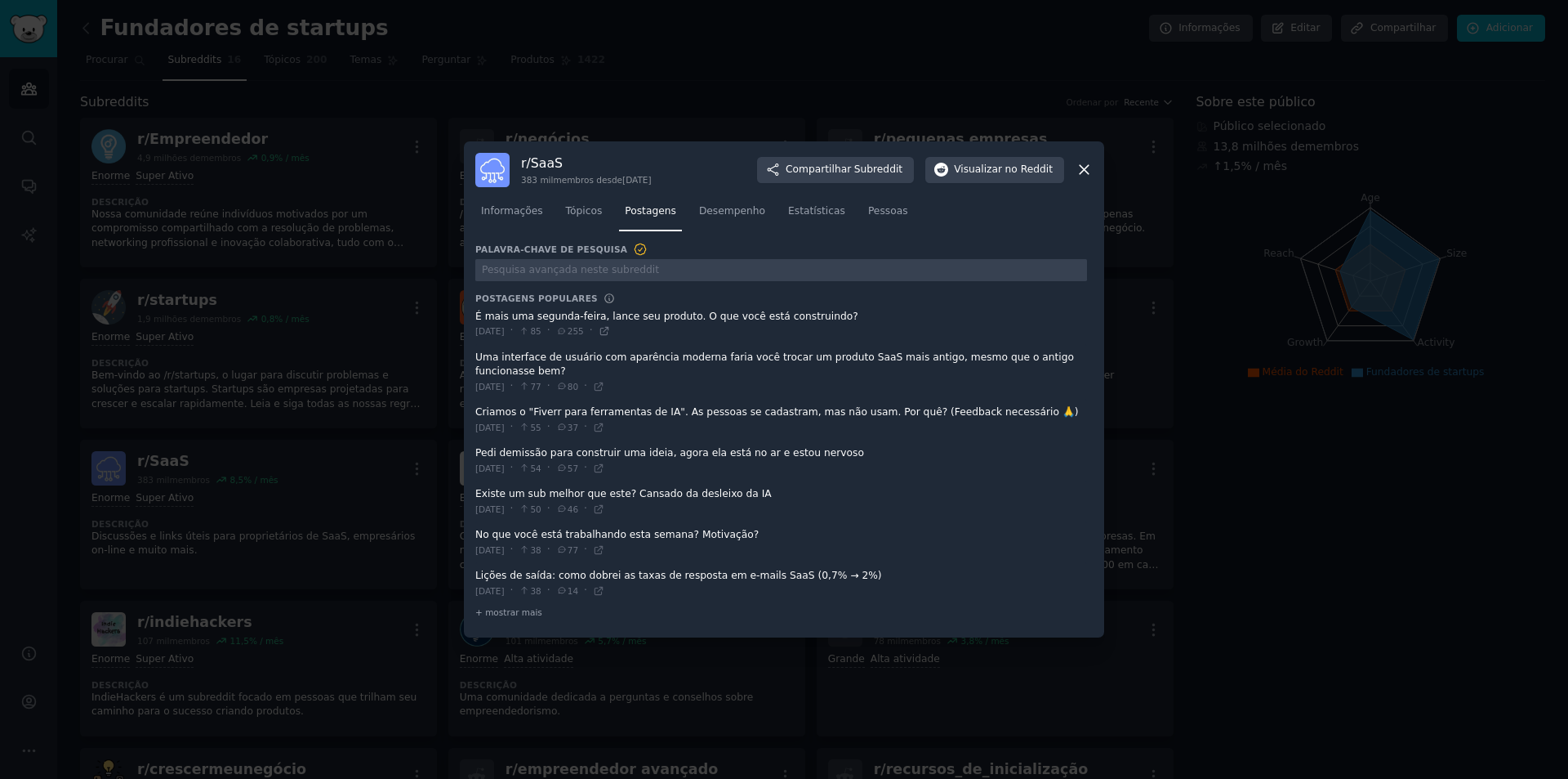
click at [610, 331] on icon at bounding box center [604, 331] width 12 height 12
click at [604, 422] on icon at bounding box center [599, 428] width 12 height 12
click at [604, 548] on icon at bounding box center [599, 550] width 12 height 12
click at [1090, 171] on icon at bounding box center [1085, 169] width 17 height 17
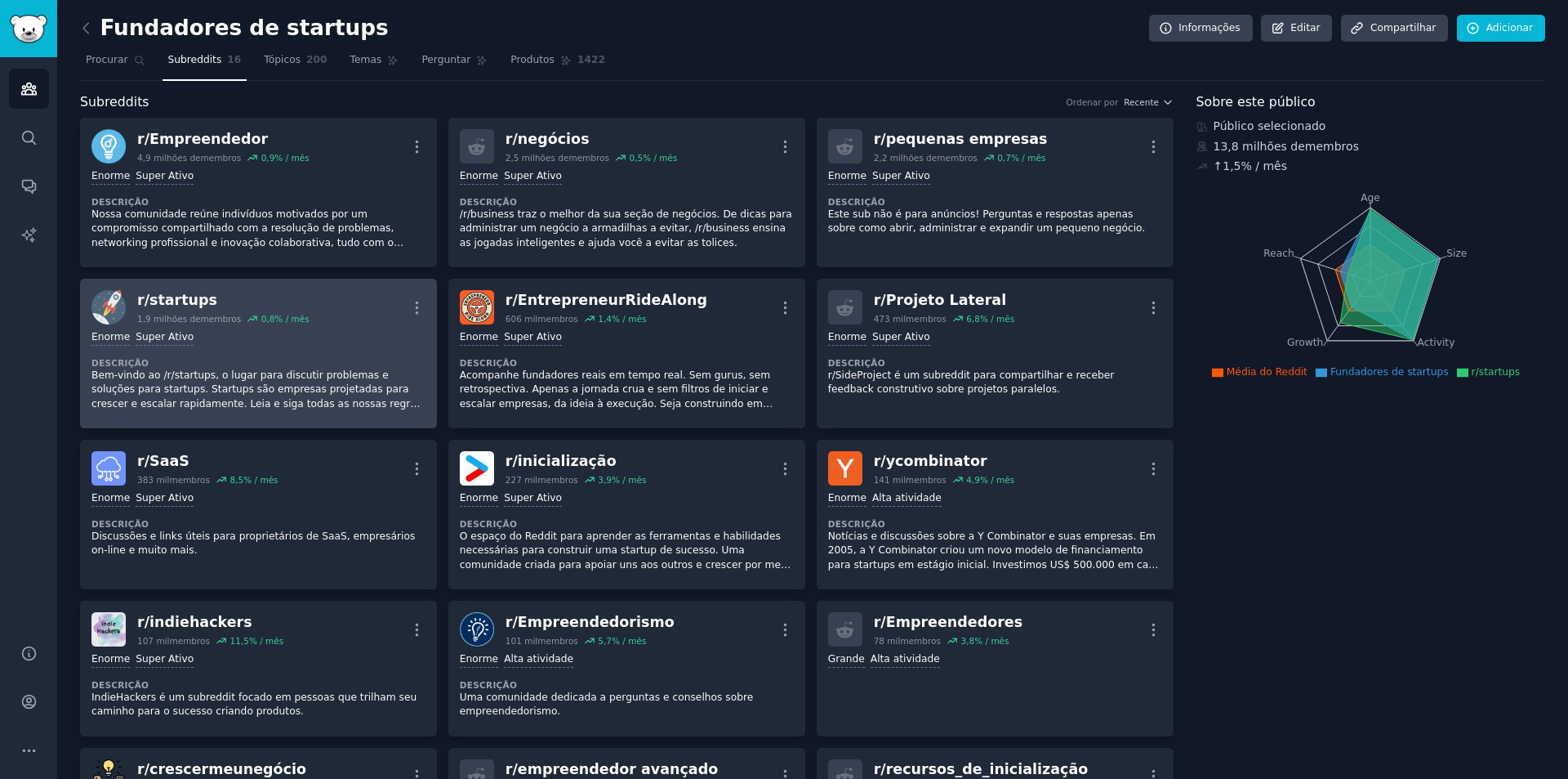
click at [248, 297] on div "r/ startups" at bounding box center [223, 299] width 172 height 20
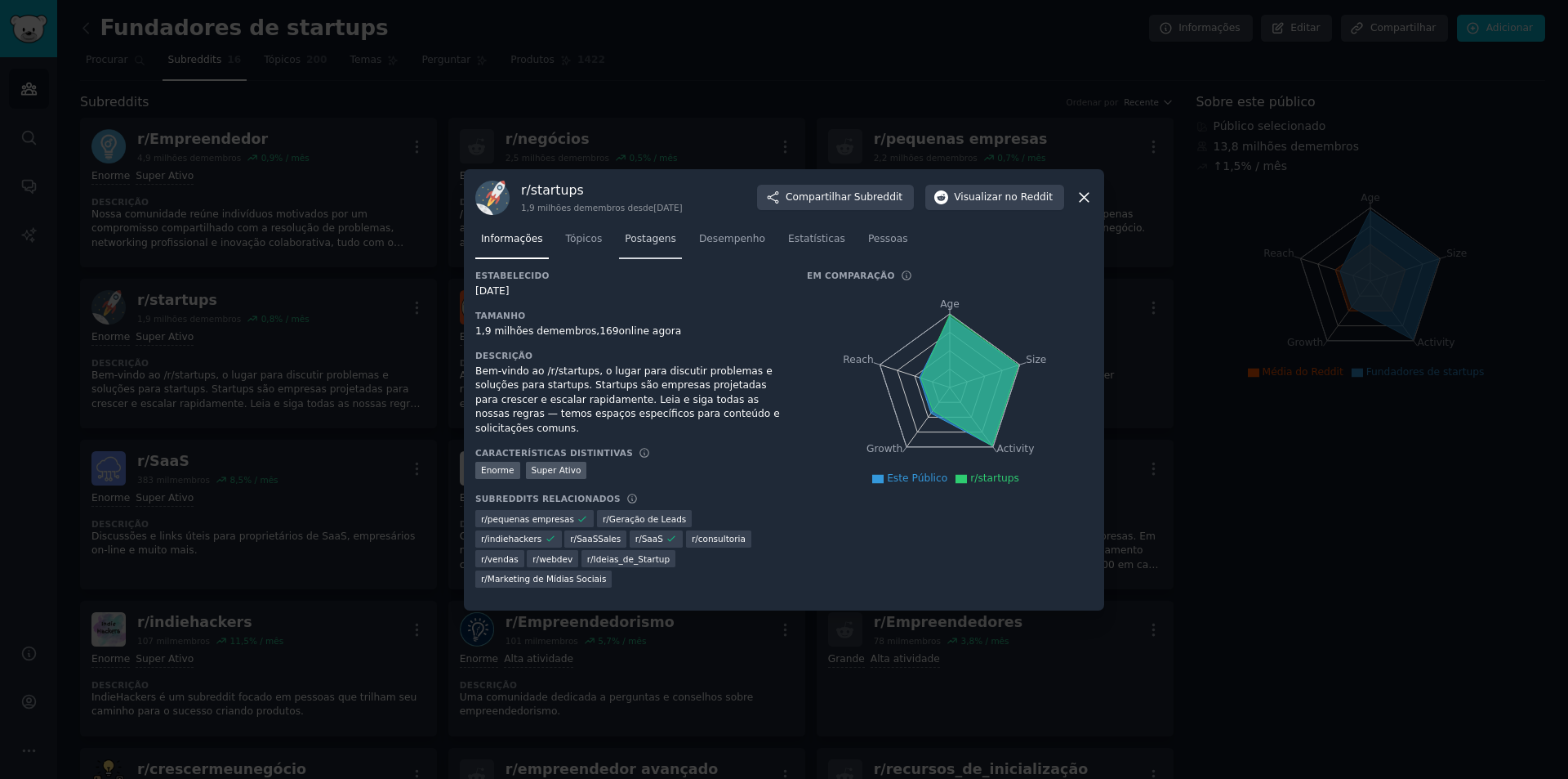
click at [625, 237] on font "Postagens" at bounding box center [650, 239] width 51 height 12
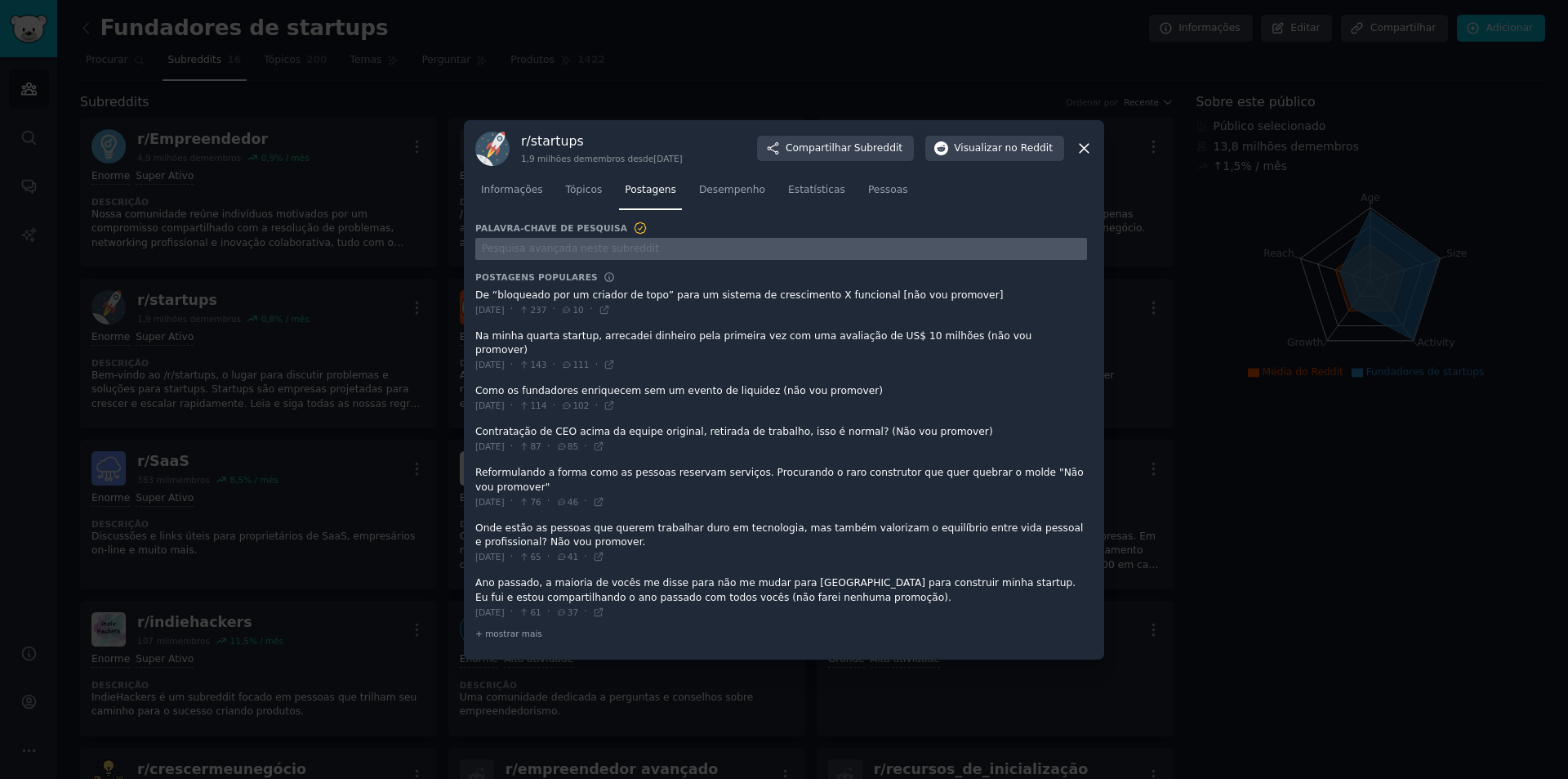
click at [602, 260] on input "text" at bounding box center [782, 248] width 612 height 22
click at [610, 313] on icon at bounding box center [604, 310] width 12 height 12
click at [615, 359] on icon at bounding box center [609, 365] width 12 height 12
click at [1085, 157] on icon at bounding box center [1085, 148] width 17 height 17
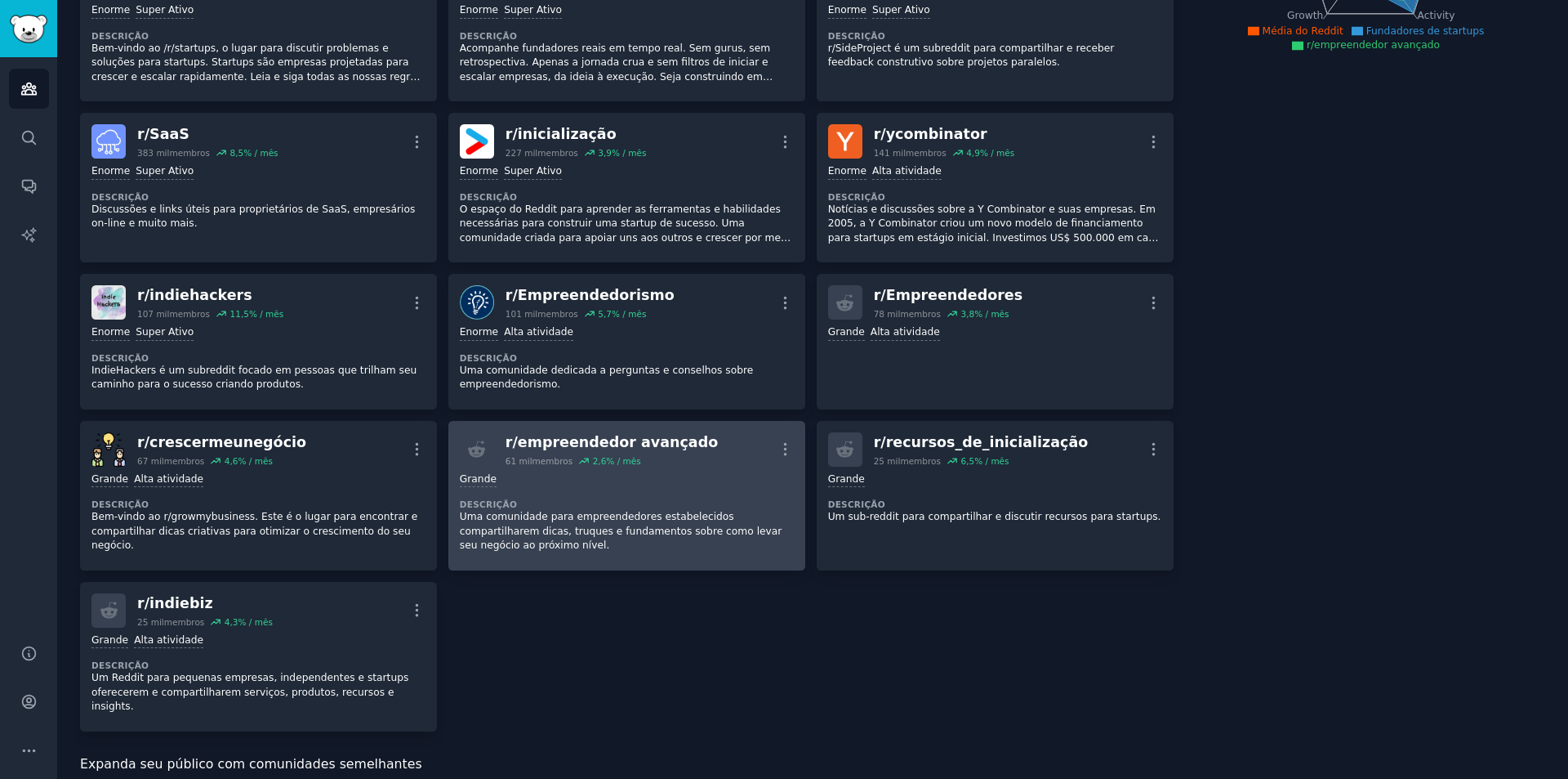
scroll to position [572, 0]
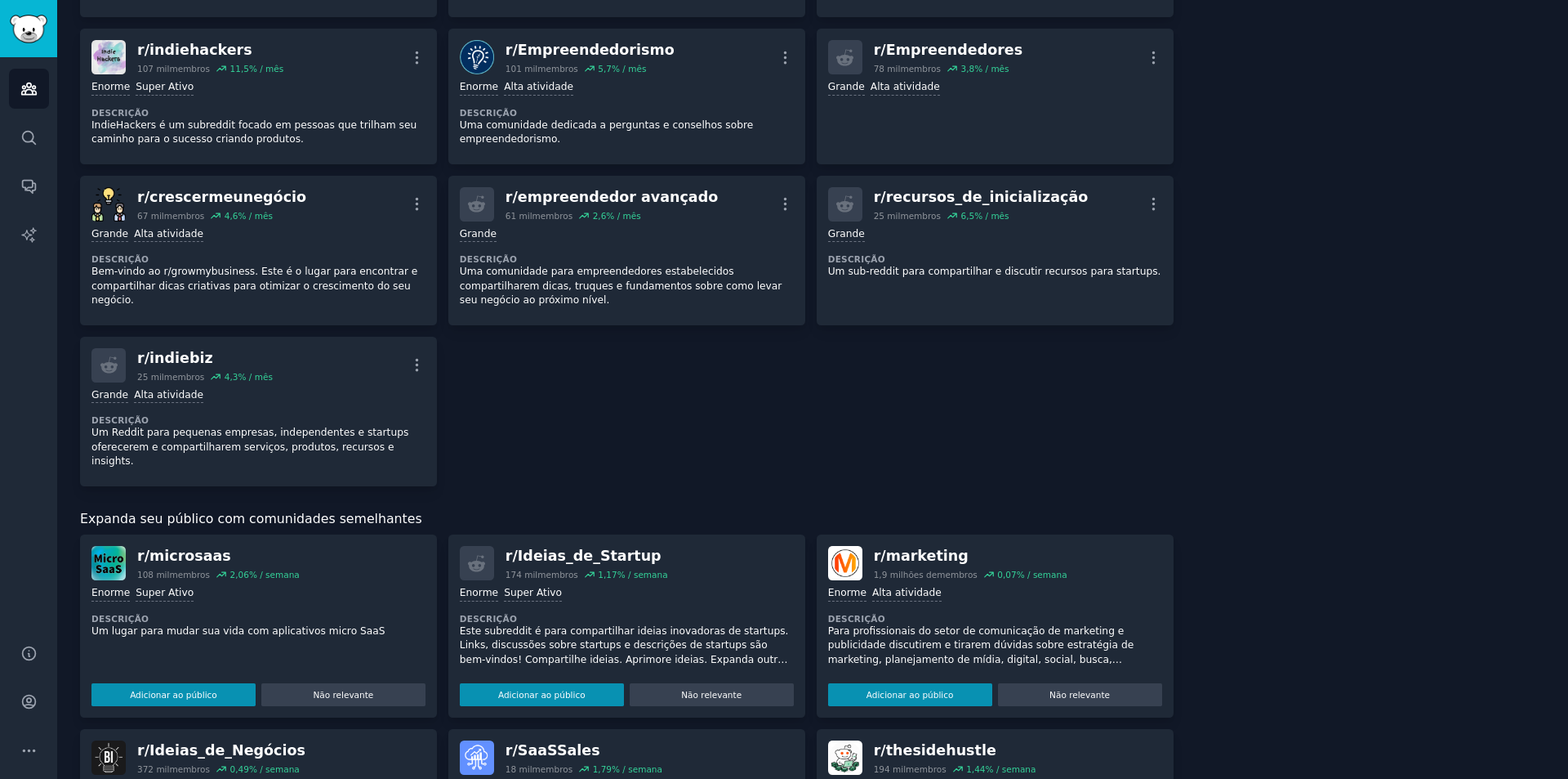
click at [165, 548] on font "microsaas" at bounding box center [190, 556] width 82 height 16
click at [99, 546] on img at bounding box center [109, 563] width 35 height 35
click at [126, 613] on font "Descrição" at bounding box center [119, 618] width 57 height 10
click at [229, 688] on button "Adicionar ao público" at bounding box center [173, 694] width 165 height 23
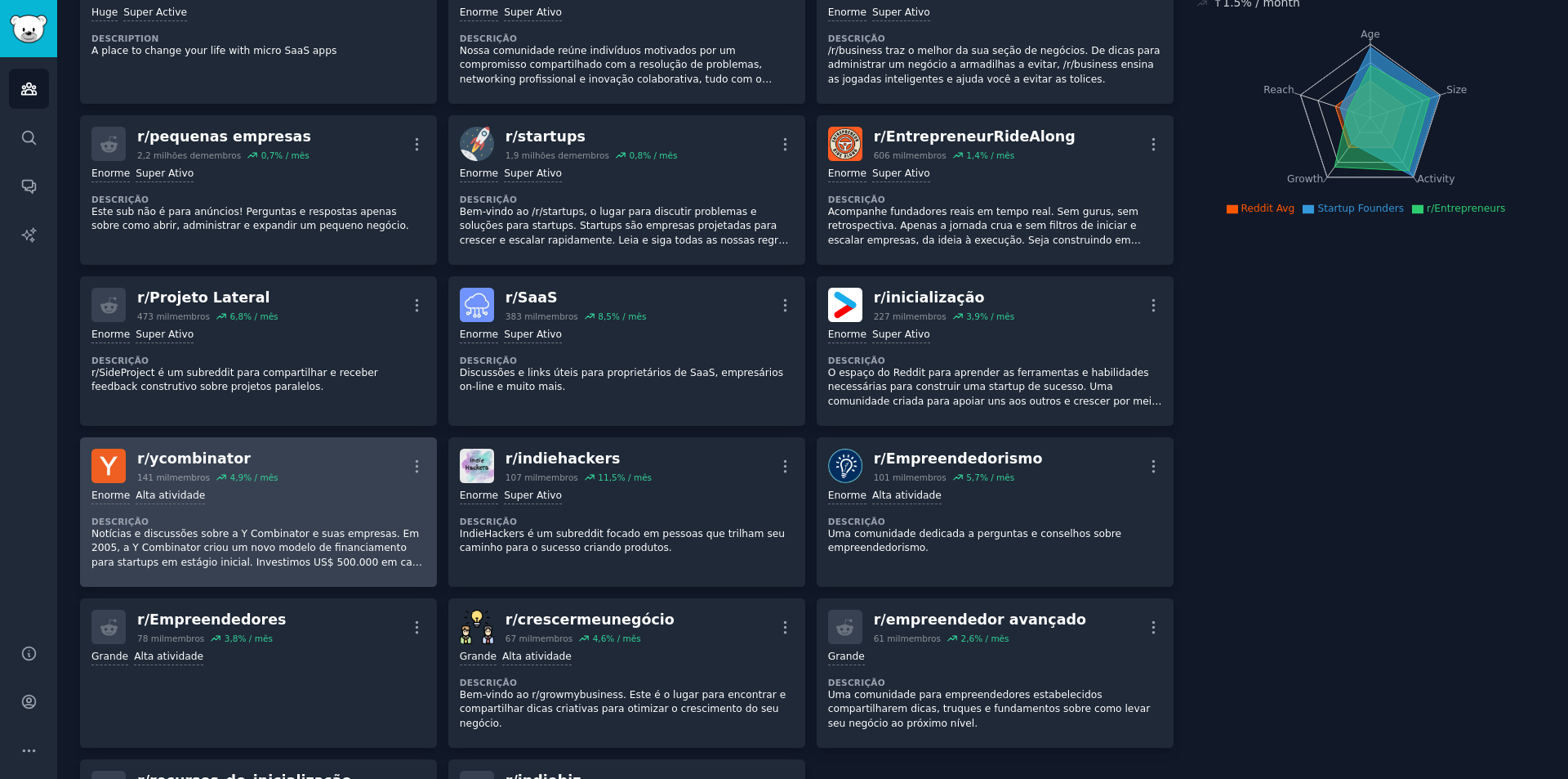
scroll to position [0, 0]
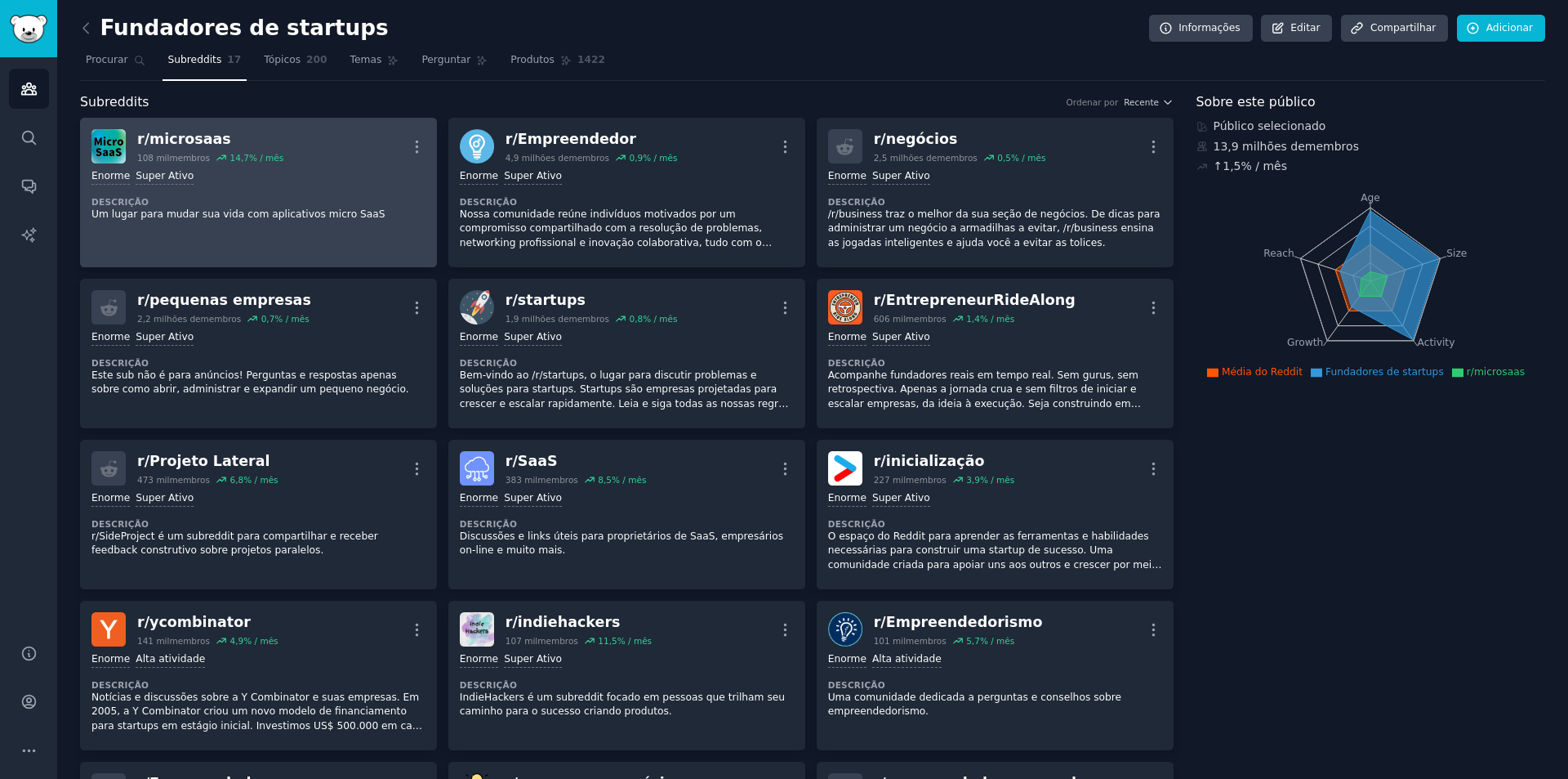
click at [154, 158] on font "108 mil" at bounding box center [153, 158] width 32 height 10
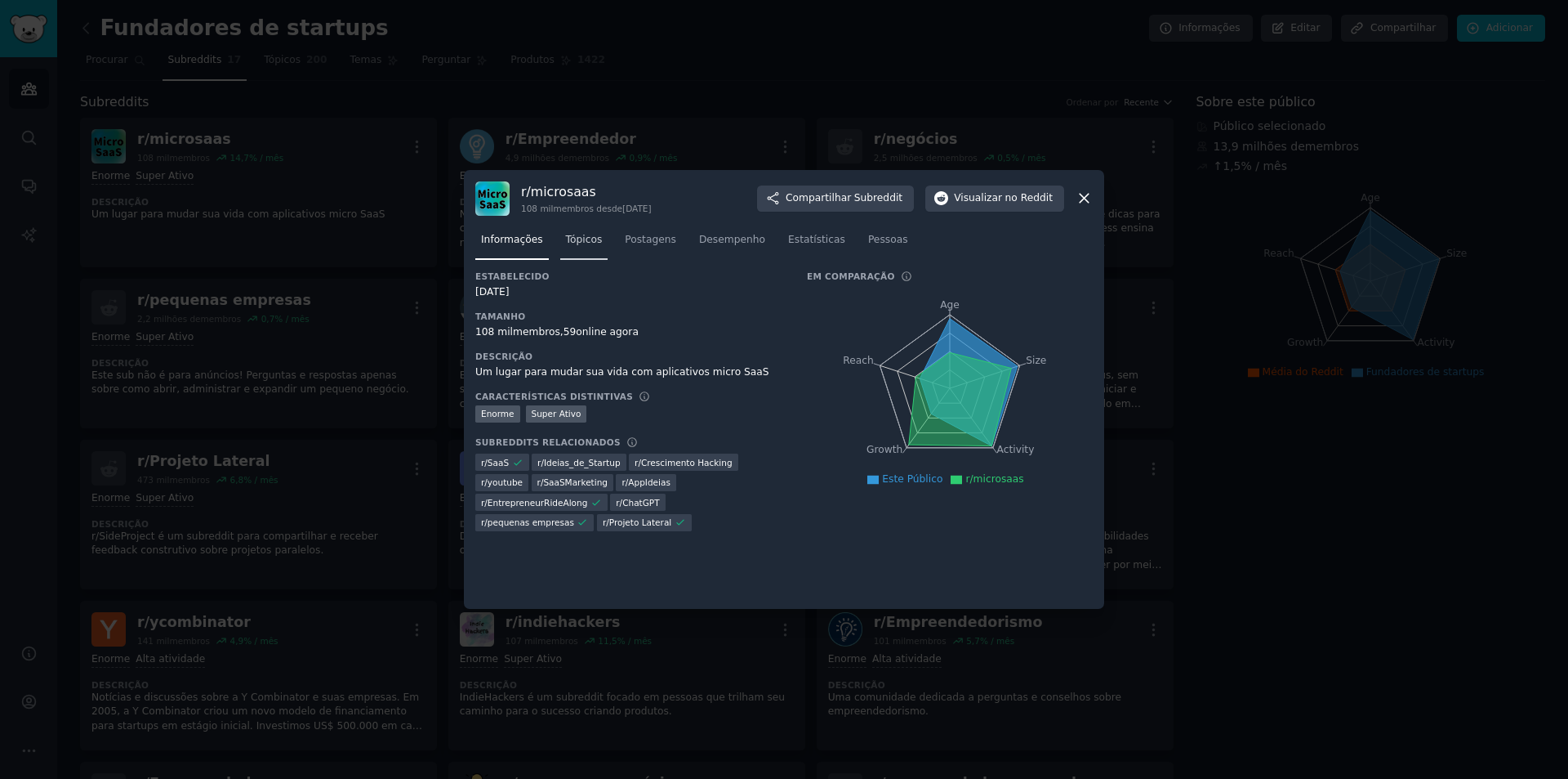
click at [576, 235] on font "Tópicos" at bounding box center [584, 240] width 37 height 12
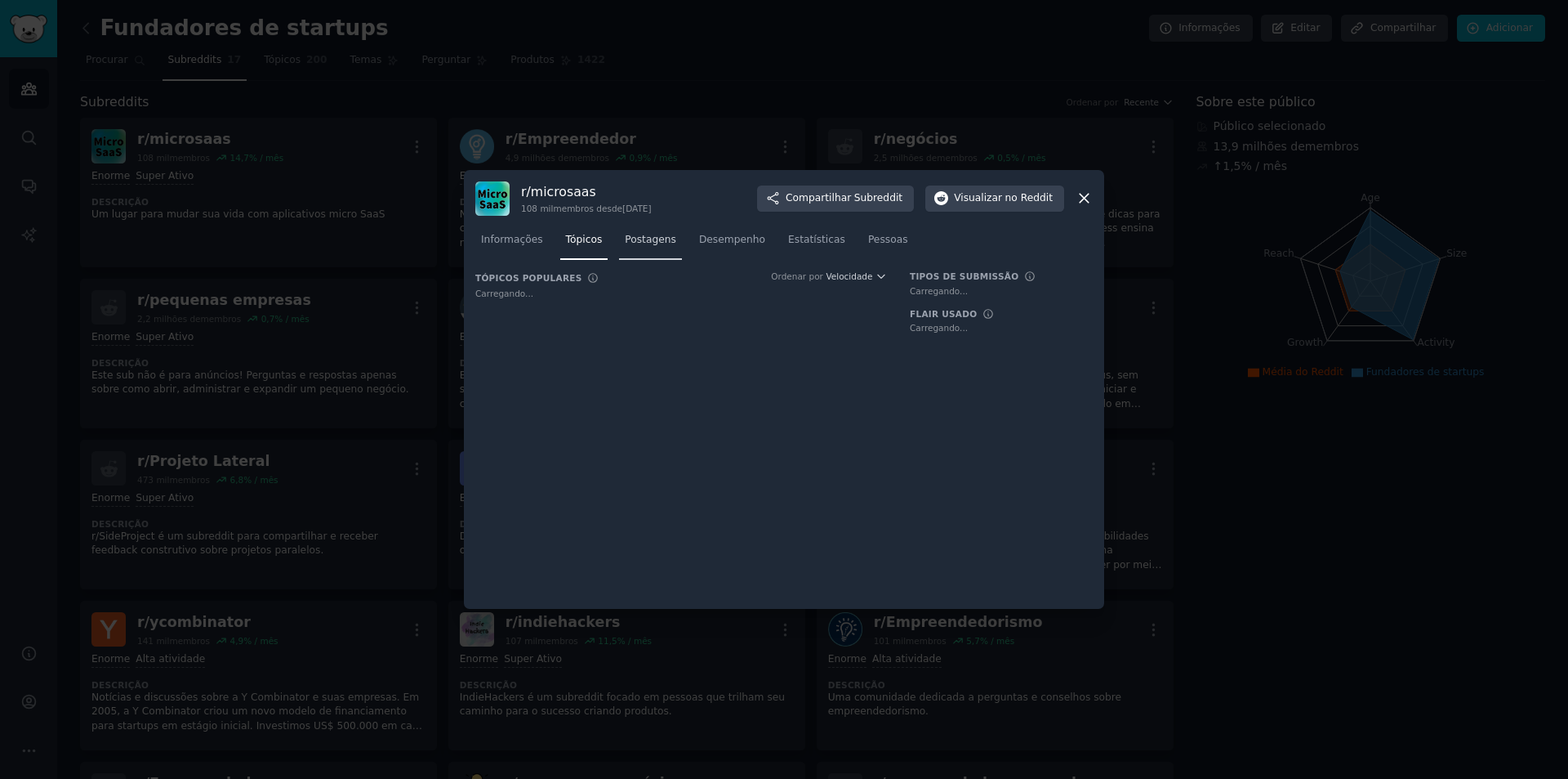
click at [630, 238] on font "Postagens" at bounding box center [650, 240] width 51 height 12
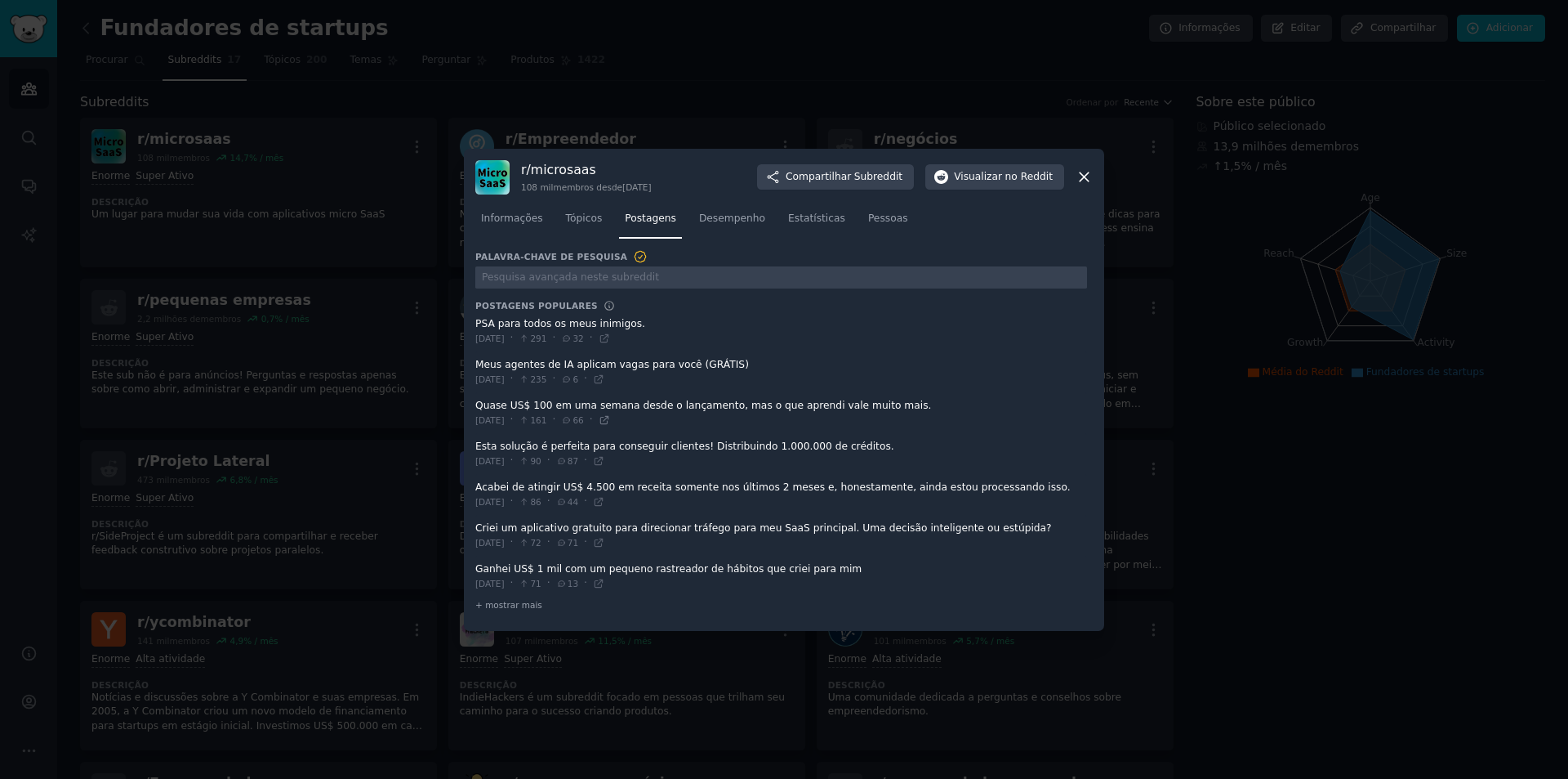
click at [610, 422] on icon at bounding box center [604, 420] width 12 height 12
click at [604, 504] on icon at bounding box center [599, 502] width 12 height 12
